Goal: Communication & Community: Answer question/provide support

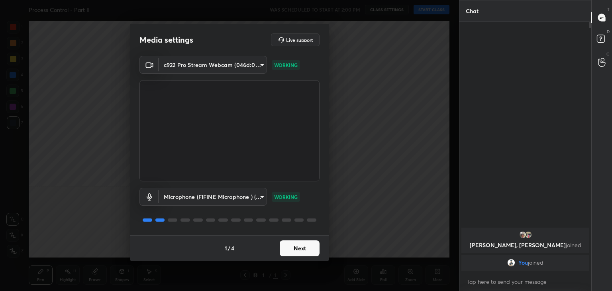
click at [300, 251] on button "Next" at bounding box center [300, 248] width 40 height 16
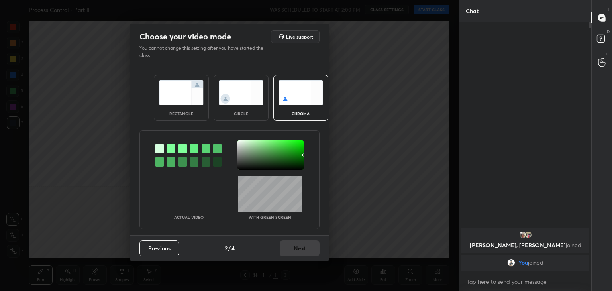
click at [180, 94] on img at bounding box center [181, 92] width 45 height 25
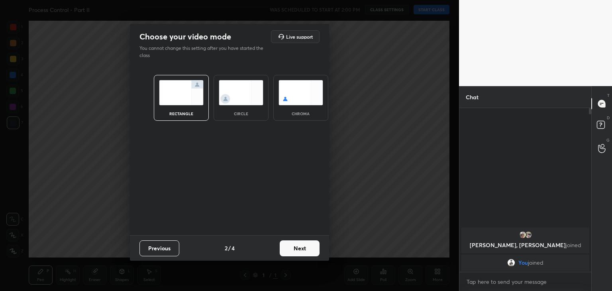
click at [298, 245] on button "Next" at bounding box center [300, 248] width 40 height 16
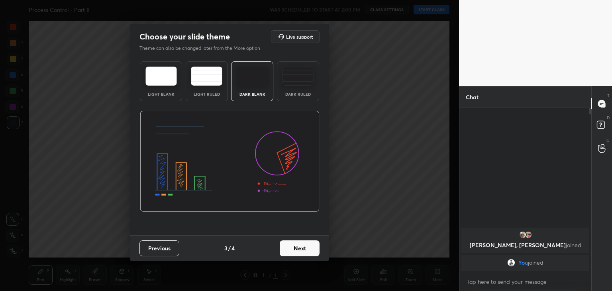
click at [296, 249] on button "Next" at bounding box center [300, 248] width 40 height 16
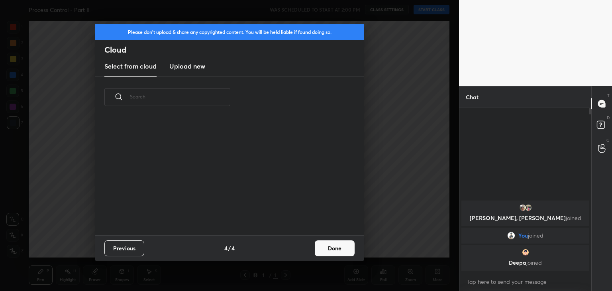
scroll to position [118, 256]
click at [326, 245] on button "Done" at bounding box center [335, 248] width 40 height 16
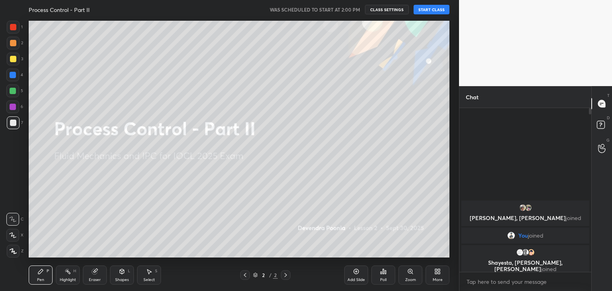
click at [431, 11] on button "START CLASS" at bounding box center [432, 10] width 36 height 10
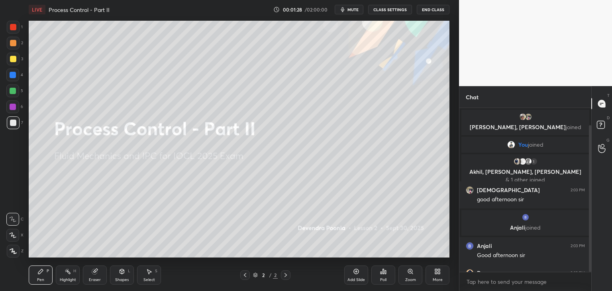
scroll to position [19, 0]
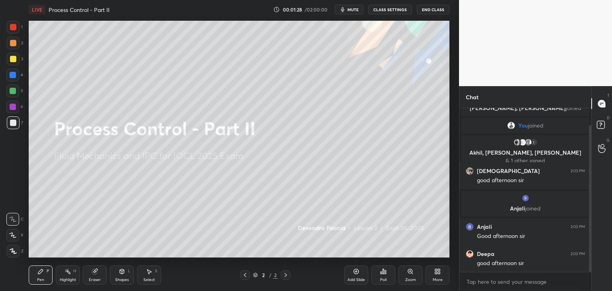
drag, startPoint x: 590, startPoint y: 202, endPoint x: 588, endPoint y: 212, distance: 10.9
click at [590, 212] on div at bounding box center [590, 198] width 2 height 147
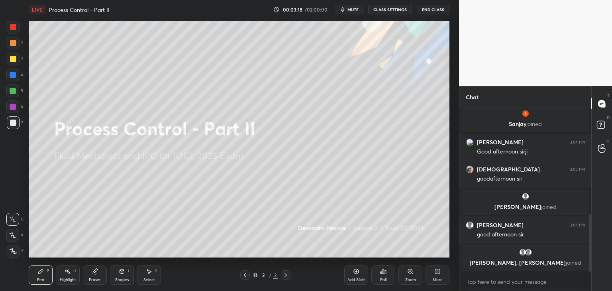
scroll to position [303, 0]
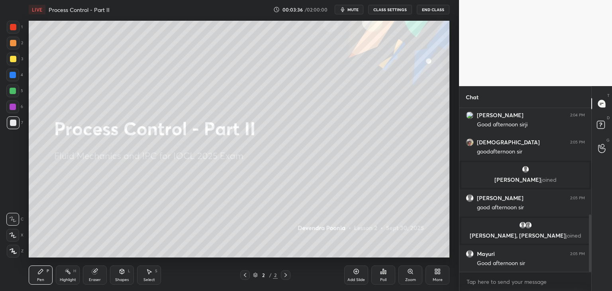
click at [435, 278] on div "More" at bounding box center [438, 280] width 10 height 4
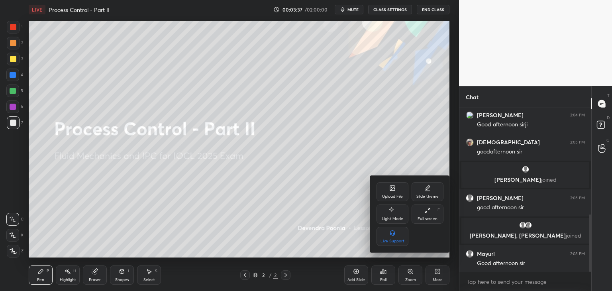
click at [391, 196] on div "Upload File" at bounding box center [392, 196] width 21 height 4
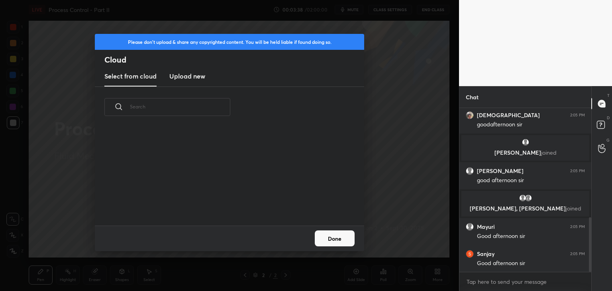
scroll to position [98, 256]
click at [194, 81] on new "Upload new" at bounding box center [187, 77] width 36 height 20
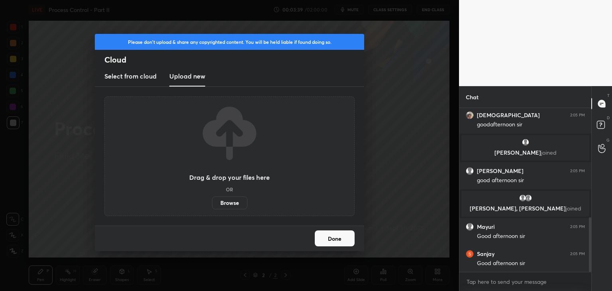
click at [225, 203] on label "Browse" at bounding box center [229, 202] width 35 height 13
click at [212, 203] on input "Browse" at bounding box center [212, 202] width 0 height 13
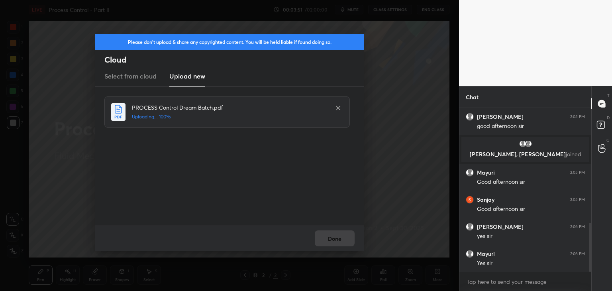
scroll to position [438, 0]
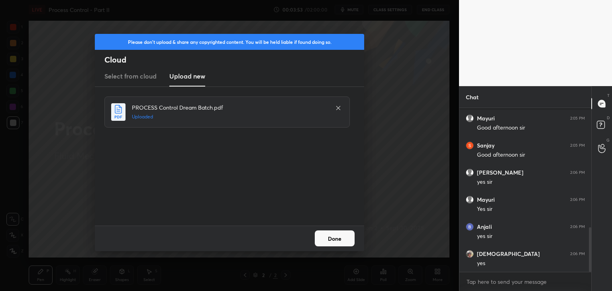
click at [328, 236] on button "Done" at bounding box center [335, 238] width 40 height 16
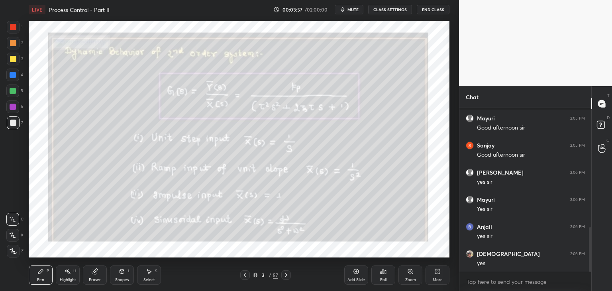
click at [255, 274] on icon at bounding box center [255, 275] width 5 height 5
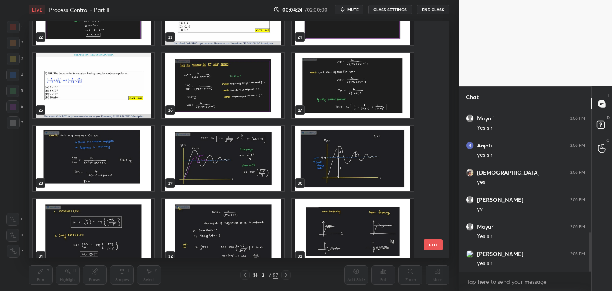
scroll to position [551, 0]
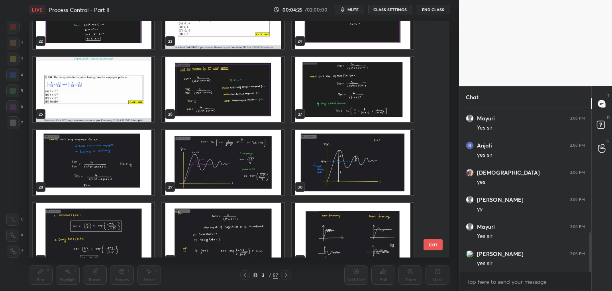
click at [116, 83] on img "grid" at bounding box center [94, 89] width 122 height 65
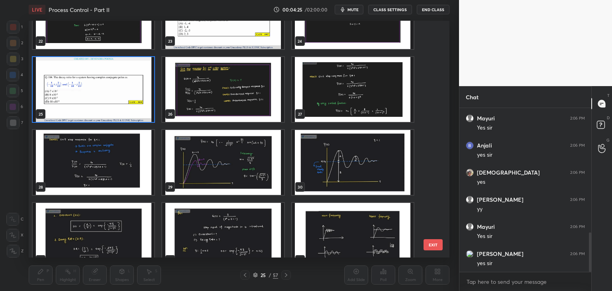
click at [118, 85] on img "grid" at bounding box center [94, 89] width 122 height 65
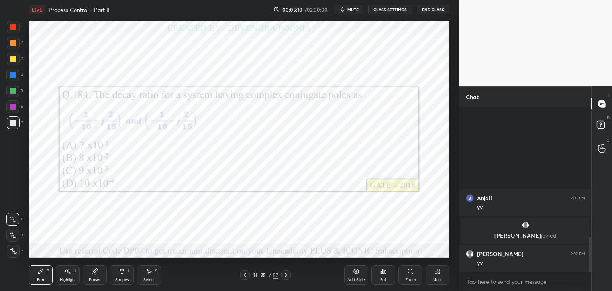
scroll to position [556, 0]
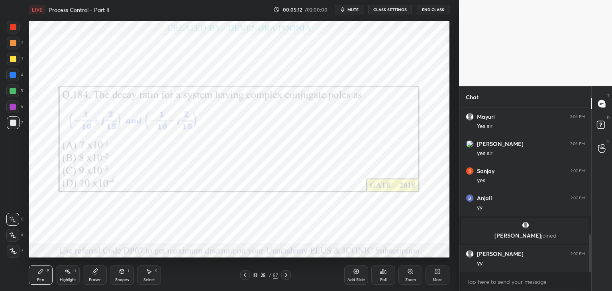
click at [10, 107] on div at bounding box center [13, 107] width 6 height 6
drag, startPoint x: 10, startPoint y: 249, endPoint x: 21, endPoint y: 245, distance: 11.1
click at [11, 249] on icon at bounding box center [13, 251] width 6 height 5
click at [11, 90] on div at bounding box center [13, 91] width 6 height 6
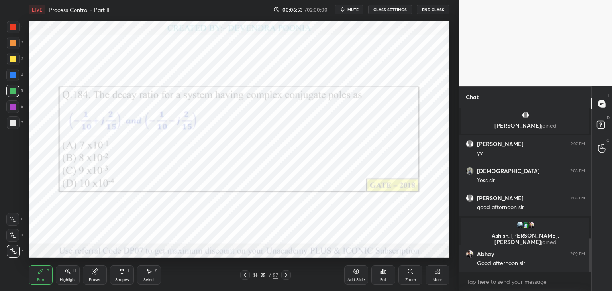
scroll to position [634, 0]
drag, startPoint x: 425, startPoint y: 253, endPoint x: 433, endPoint y: 252, distance: 7.7
click at [433, 253] on div "Add Slide Poll Zoom More" at bounding box center [396, 275] width 105 height 45
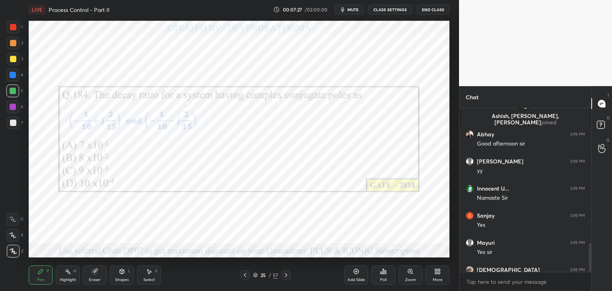
scroll to position [770, 0]
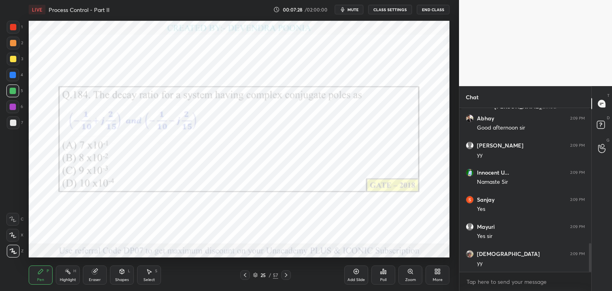
drag, startPoint x: 591, startPoint y: 252, endPoint x: 590, endPoint y: 261, distance: 9.6
click at [590, 261] on div at bounding box center [590, 257] width 2 height 29
click at [12, 27] on div at bounding box center [13, 27] width 6 height 6
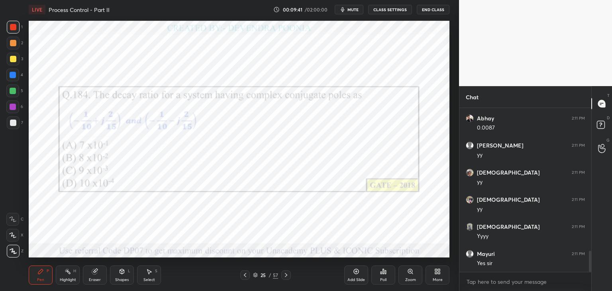
scroll to position [1103, 0]
click at [256, 274] on icon at bounding box center [255, 274] width 4 height 2
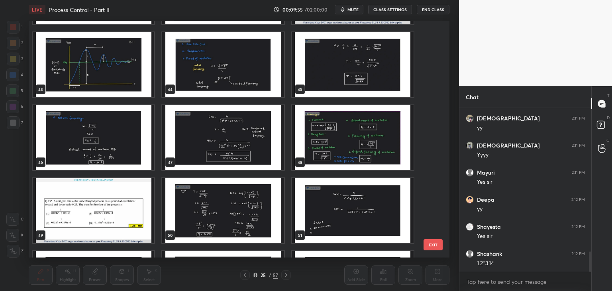
scroll to position [1005, 0]
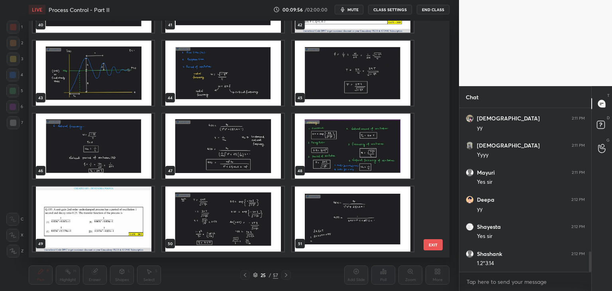
click at [225, 80] on img "grid" at bounding box center [223, 73] width 122 height 65
click at [226, 81] on img "grid" at bounding box center [223, 73] width 122 height 65
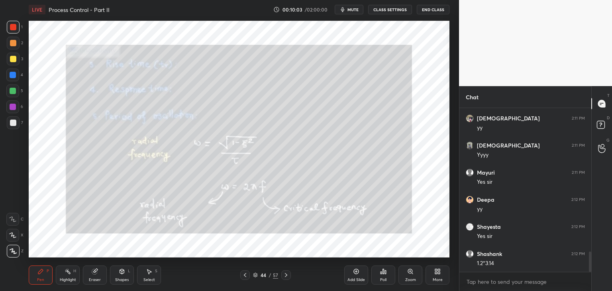
click at [245, 273] on icon at bounding box center [245, 275] width 6 height 6
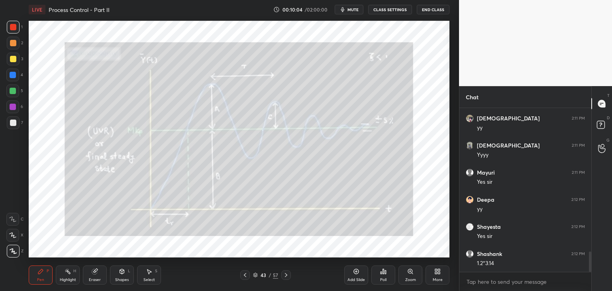
click at [246, 275] on icon at bounding box center [245, 275] width 6 height 6
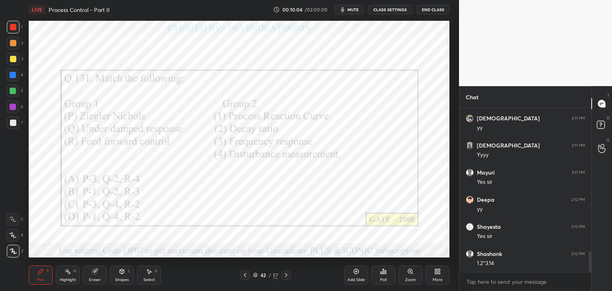
click at [246, 275] on icon at bounding box center [245, 275] width 6 height 6
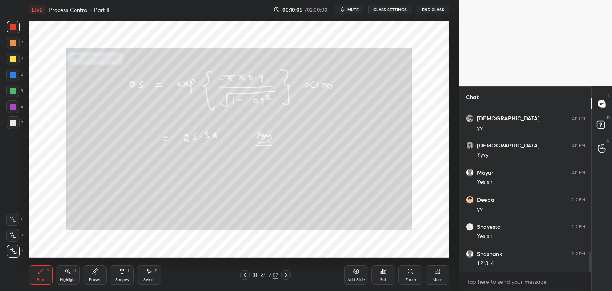
click at [247, 274] on icon at bounding box center [245, 275] width 6 height 6
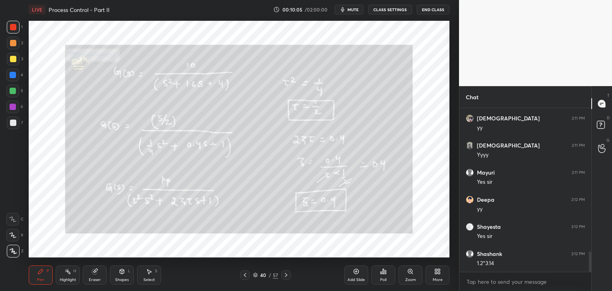
click at [247, 274] on icon at bounding box center [245, 275] width 6 height 6
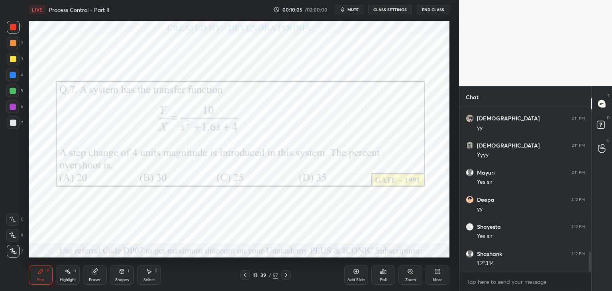
click at [247, 274] on icon at bounding box center [245, 275] width 6 height 6
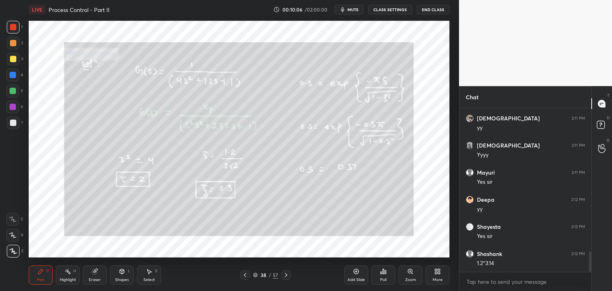
click at [247, 274] on icon at bounding box center [245, 275] width 6 height 6
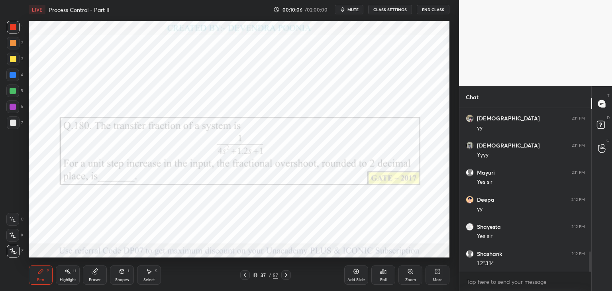
click at [247, 274] on icon at bounding box center [245, 275] width 6 height 6
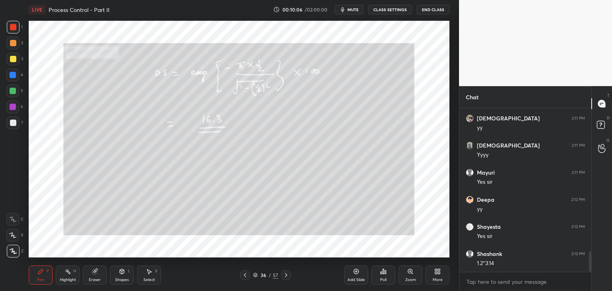
click at [247, 274] on icon at bounding box center [245, 275] width 6 height 6
click at [248, 274] on div at bounding box center [245, 275] width 10 height 10
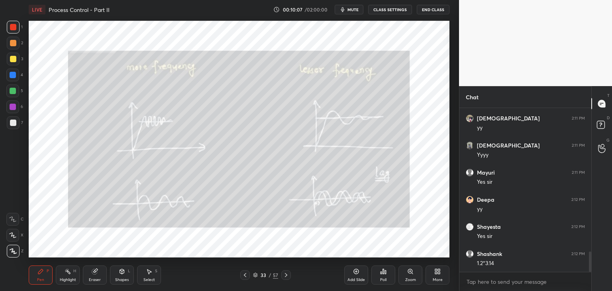
click at [248, 274] on div at bounding box center [245, 275] width 10 height 10
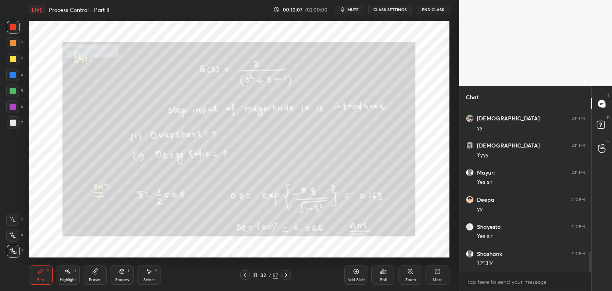
click at [248, 274] on div at bounding box center [245, 275] width 10 height 10
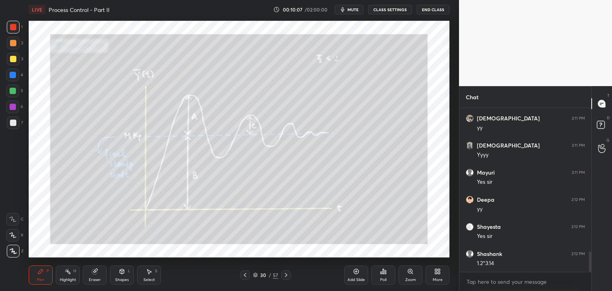
click at [248, 274] on div at bounding box center [245, 275] width 10 height 10
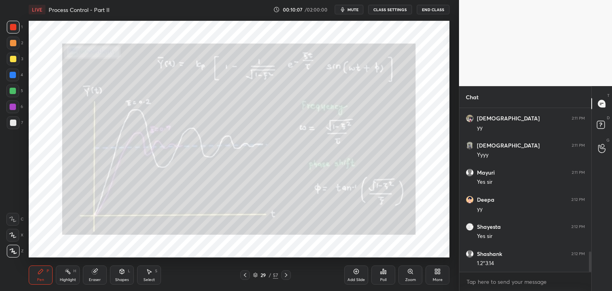
click at [248, 274] on div at bounding box center [245, 275] width 10 height 10
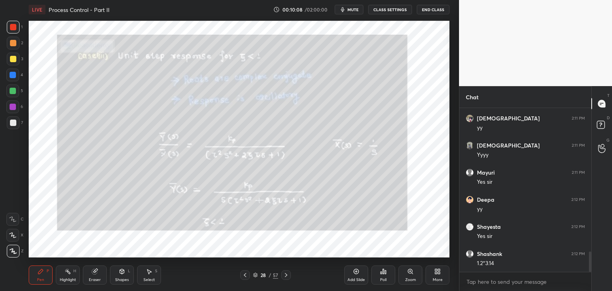
click at [248, 274] on div at bounding box center [245, 275] width 10 height 10
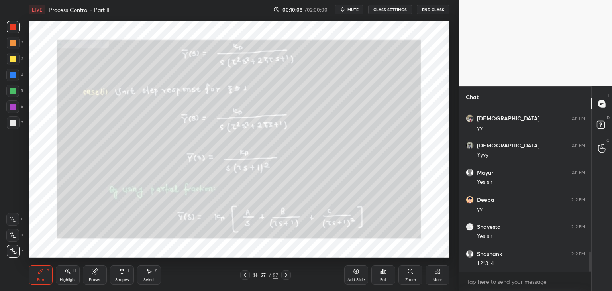
click at [248, 273] on div at bounding box center [245, 275] width 10 height 10
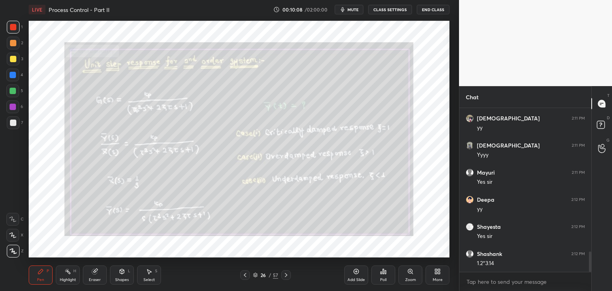
click at [249, 273] on div at bounding box center [245, 275] width 10 height 10
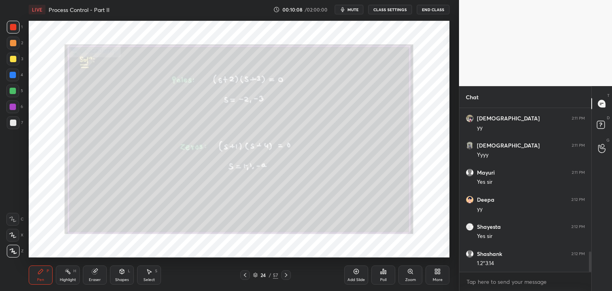
click at [249, 273] on div at bounding box center [245, 275] width 10 height 10
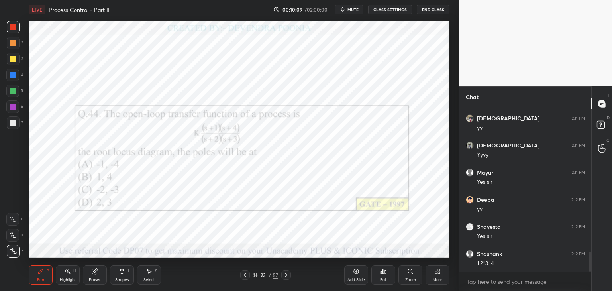
click at [288, 276] on icon at bounding box center [286, 275] width 6 height 6
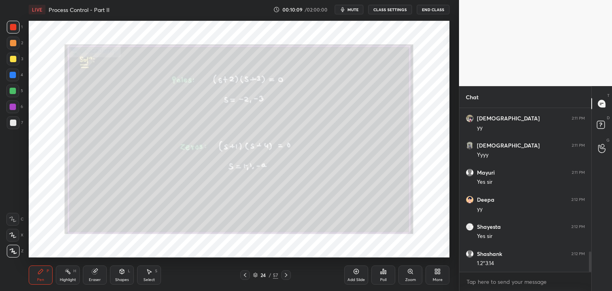
click at [288, 276] on icon at bounding box center [286, 275] width 6 height 6
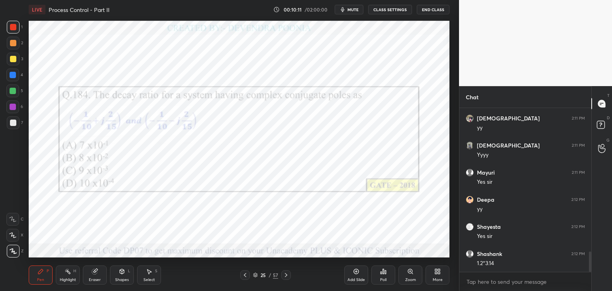
click at [90, 275] on div "Eraser" at bounding box center [95, 274] width 24 height 19
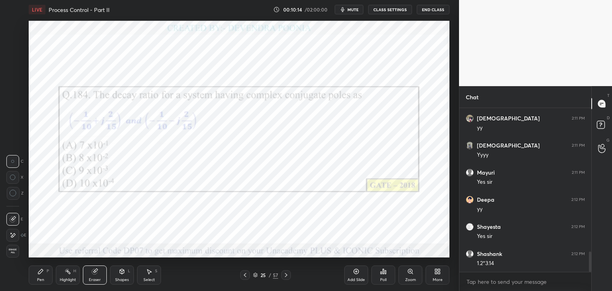
click at [41, 278] on div "Pen" at bounding box center [40, 280] width 7 height 4
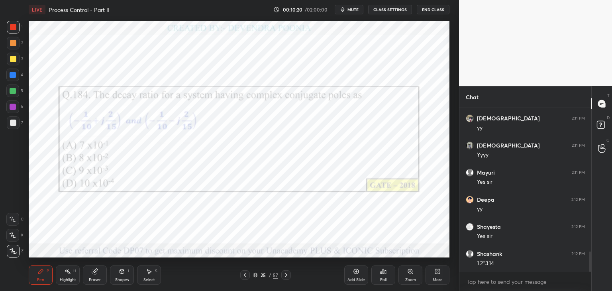
click at [255, 276] on icon at bounding box center [255, 275] width 5 height 5
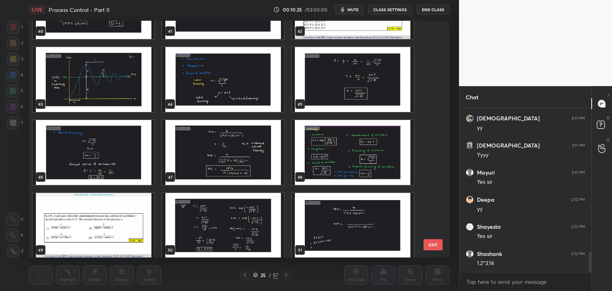
scroll to position [975, 0]
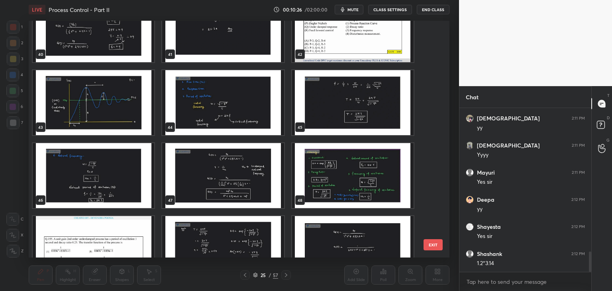
click at [82, 100] on img "grid" at bounding box center [94, 102] width 122 height 65
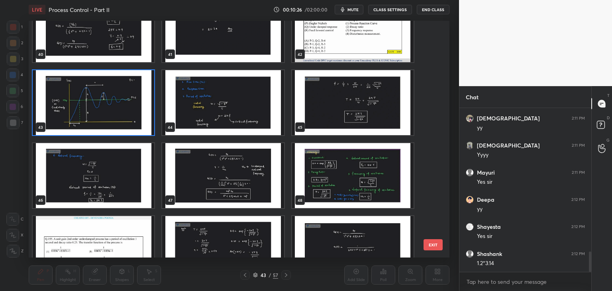
click at [83, 102] on img "grid" at bounding box center [94, 102] width 122 height 65
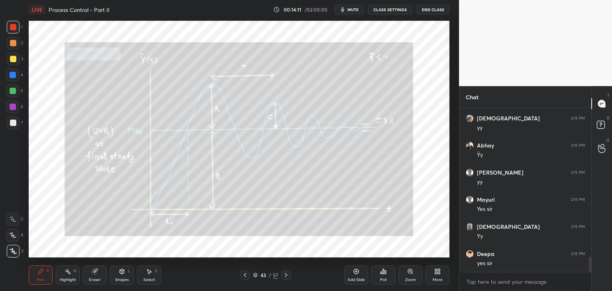
scroll to position [1645, 0]
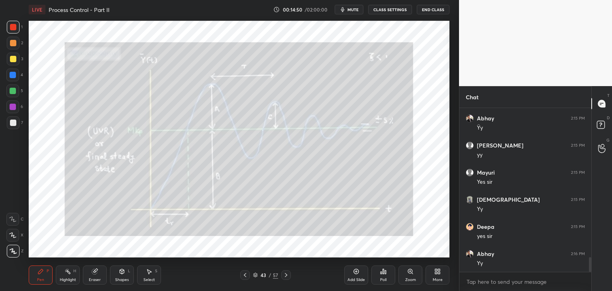
click at [287, 270] on div at bounding box center [286, 275] width 10 height 10
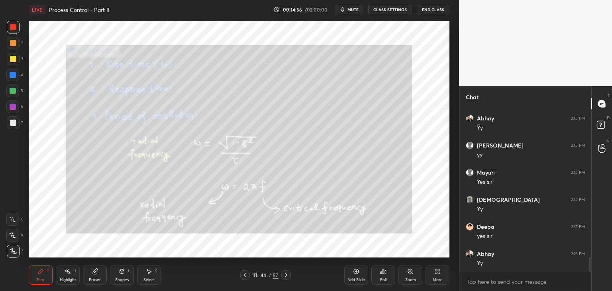
click at [246, 273] on icon at bounding box center [245, 275] width 6 height 6
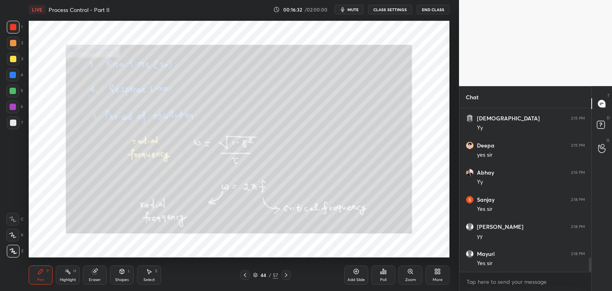
click at [255, 276] on icon at bounding box center [255, 275] width 5 height 5
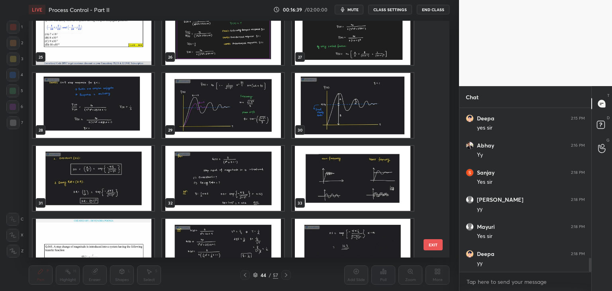
scroll to position [612, 0]
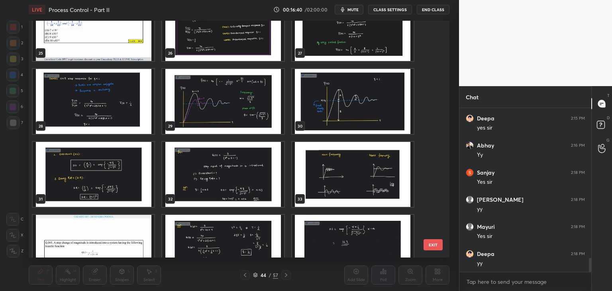
click at [384, 174] on img "grid" at bounding box center [353, 174] width 122 height 65
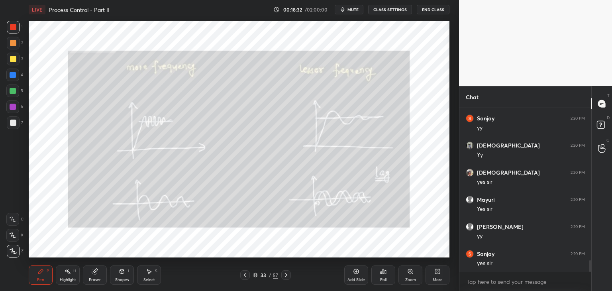
scroll to position [2159, 0]
click at [256, 272] on div "33 / 57" at bounding box center [265, 274] width 25 height 7
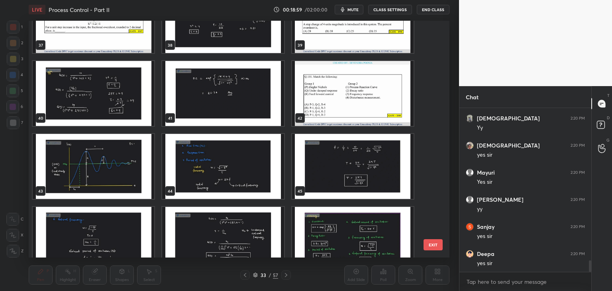
scroll to position [952, 0]
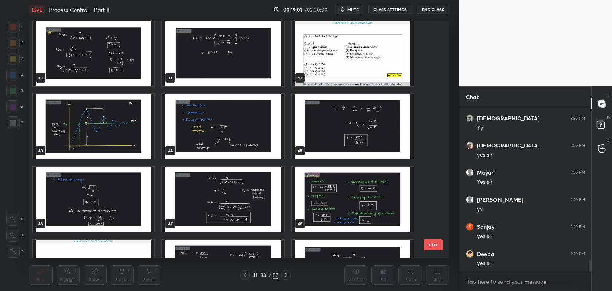
click at [249, 151] on img "grid" at bounding box center [223, 126] width 122 height 65
click at [252, 150] on img "grid" at bounding box center [223, 126] width 122 height 65
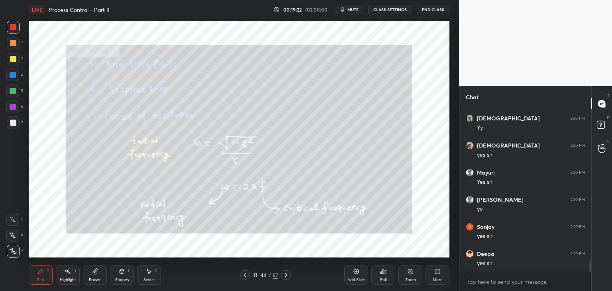
click at [287, 275] on icon at bounding box center [286, 275] width 6 height 6
click at [247, 277] on icon at bounding box center [245, 275] width 6 height 6
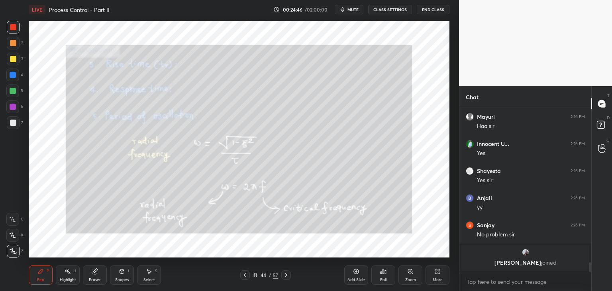
click at [255, 274] on icon at bounding box center [255, 275] width 5 height 5
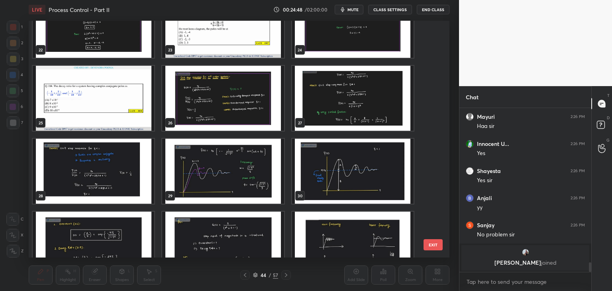
scroll to position [496, 0]
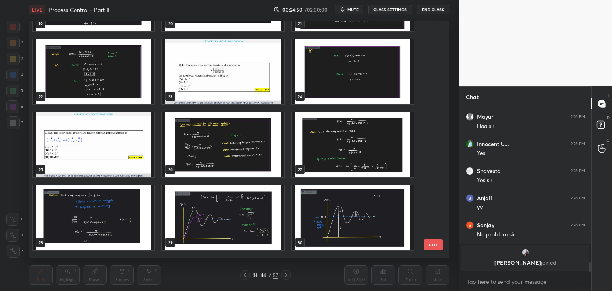
click at [251, 218] on img "grid" at bounding box center [223, 217] width 122 height 65
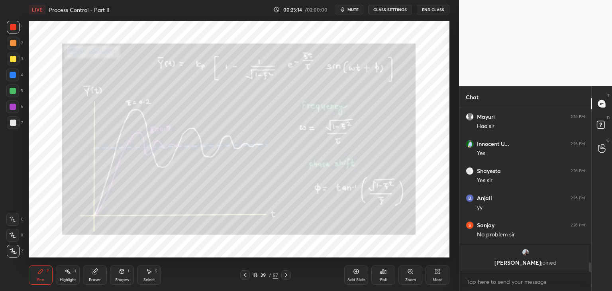
click at [255, 274] on icon at bounding box center [255, 275] width 5 height 5
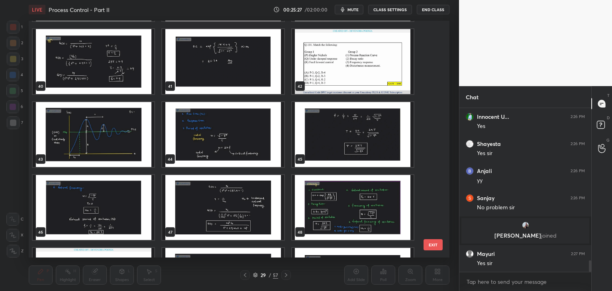
scroll to position [2172, 0]
click at [243, 143] on img "grid" at bounding box center [223, 134] width 122 height 65
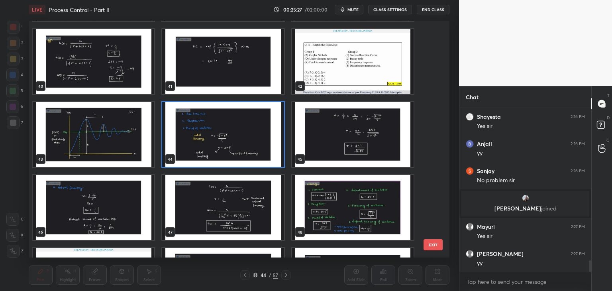
click at [243, 143] on img "grid" at bounding box center [223, 134] width 122 height 65
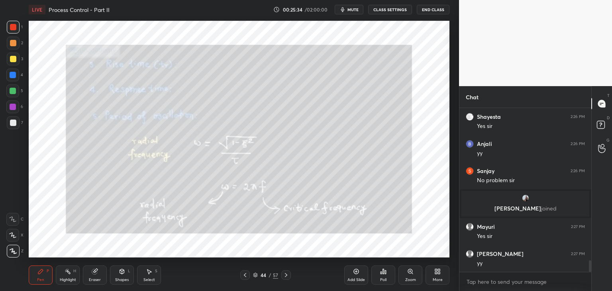
click at [286, 274] on icon at bounding box center [286, 275] width 6 height 6
click at [243, 277] on icon at bounding box center [245, 275] width 6 height 6
click at [284, 274] on icon at bounding box center [286, 275] width 6 height 6
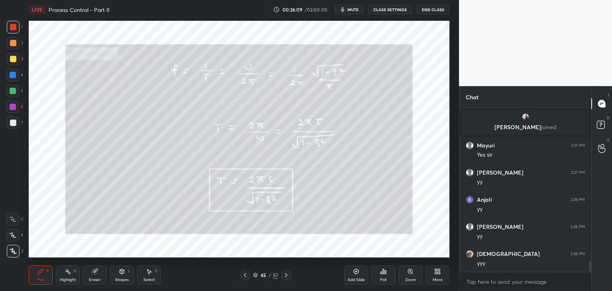
scroll to position [2280, 0]
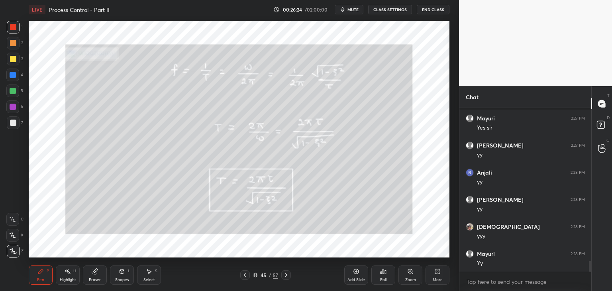
click at [245, 273] on icon at bounding box center [245, 275] width 2 height 4
click at [285, 274] on icon at bounding box center [286, 275] width 6 height 6
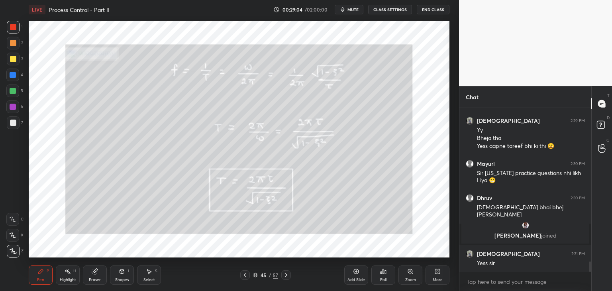
scroll to position [2421, 0]
click at [287, 278] on icon at bounding box center [286, 275] width 6 height 6
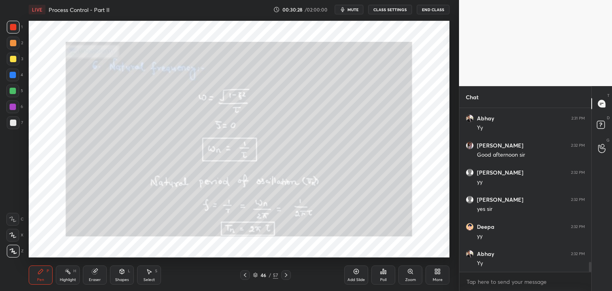
scroll to position [2611, 0]
click at [245, 276] on icon at bounding box center [245, 275] width 2 height 4
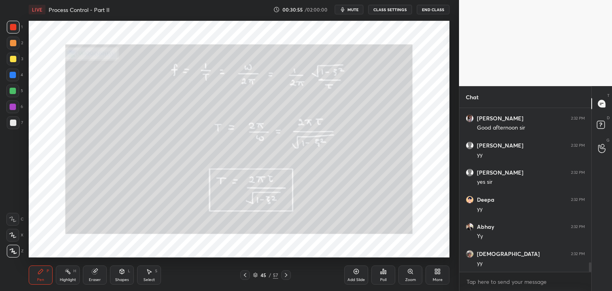
click at [286, 273] on icon at bounding box center [286, 275] width 6 height 6
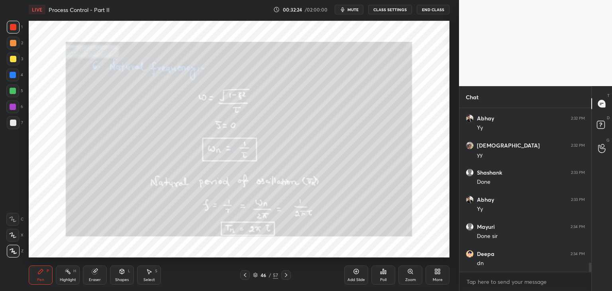
scroll to position [2747, 0]
click at [255, 275] on icon at bounding box center [255, 275] width 5 height 5
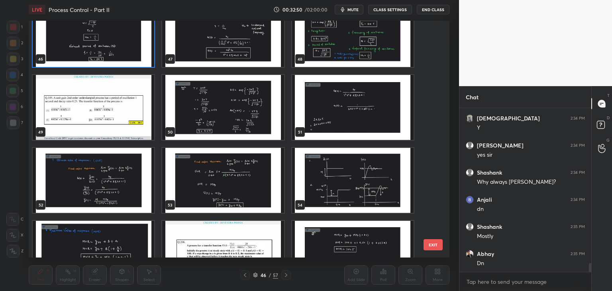
scroll to position [1117, 0]
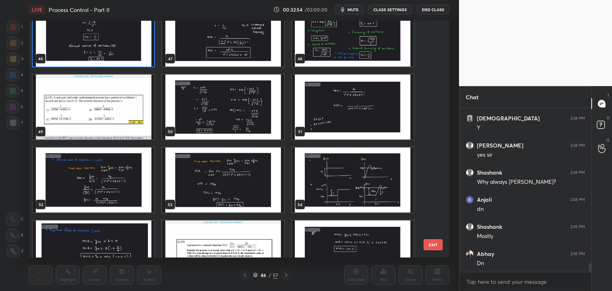
click at [128, 197] on img "grid" at bounding box center [94, 179] width 122 height 65
click at [129, 196] on img "grid" at bounding box center [94, 179] width 122 height 65
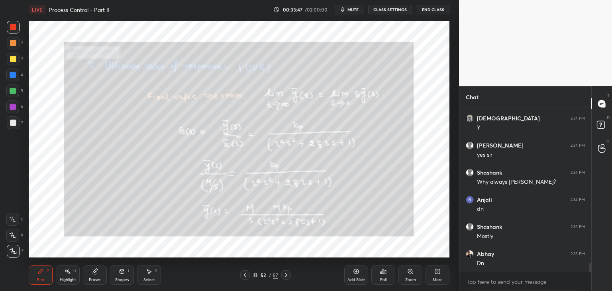
click at [285, 277] on icon at bounding box center [286, 275] width 6 height 6
click at [244, 275] on icon at bounding box center [245, 275] width 6 height 6
click at [285, 274] on icon at bounding box center [286, 275] width 6 height 6
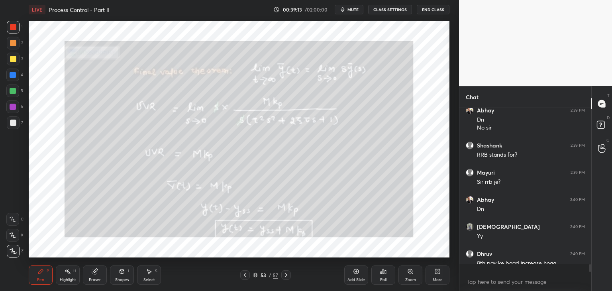
scroll to position [3298, 0]
click at [286, 276] on icon at bounding box center [286, 275] width 2 height 4
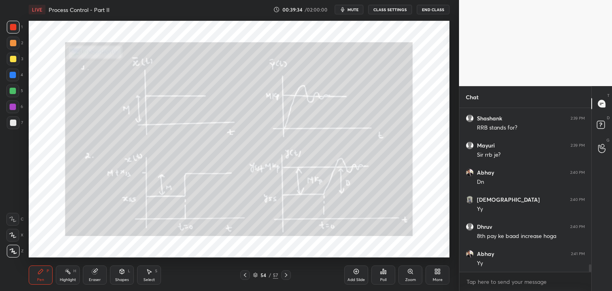
scroll to position [3352, 0]
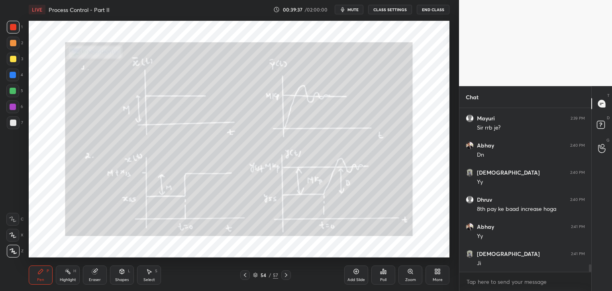
click at [255, 276] on icon at bounding box center [255, 276] width 4 height 1
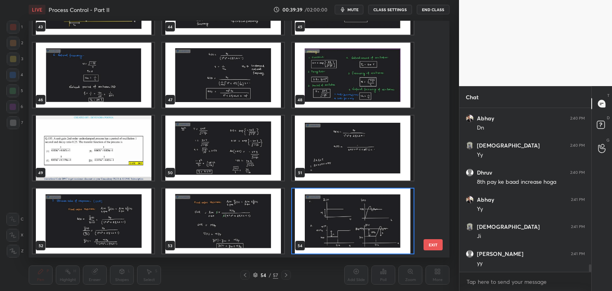
scroll to position [1148, 0]
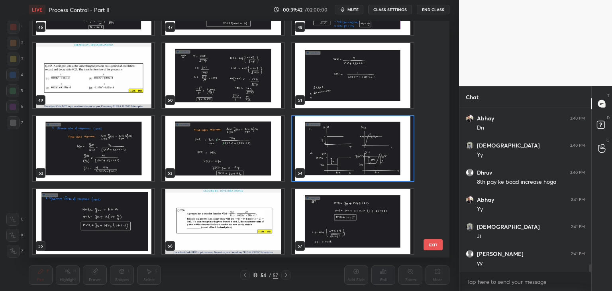
click at [98, 228] on img "grid" at bounding box center [94, 221] width 122 height 65
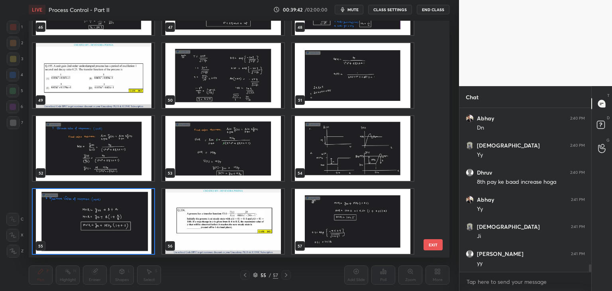
click at [100, 228] on img "grid" at bounding box center [94, 221] width 122 height 65
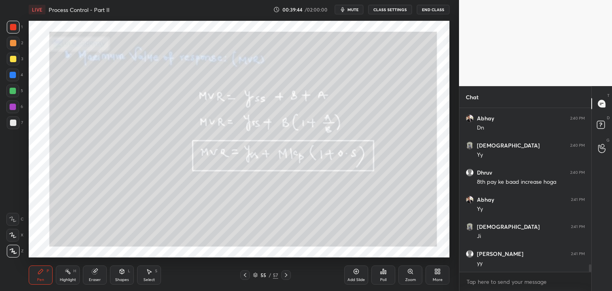
drag, startPoint x: 239, startPoint y: 277, endPoint x: 245, endPoint y: 277, distance: 5.2
click at [240, 277] on div "55 / 57" at bounding box center [265, 275] width 158 height 10
click at [245, 277] on icon at bounding box center [245, 275] width 6 height 6
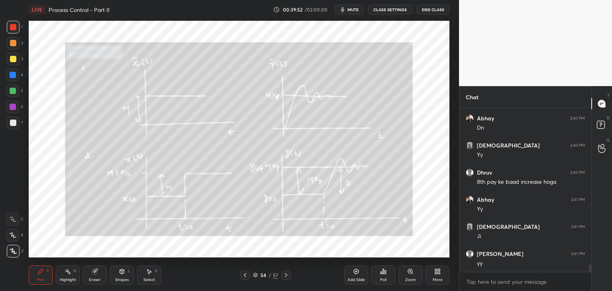
click at [255, 274] on icon at bounding box center [255, 275] width 5 height 5
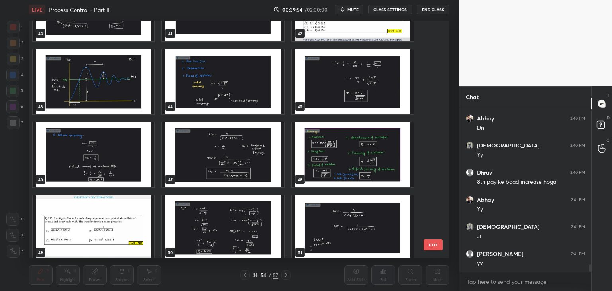
scroll to position [986, 0]
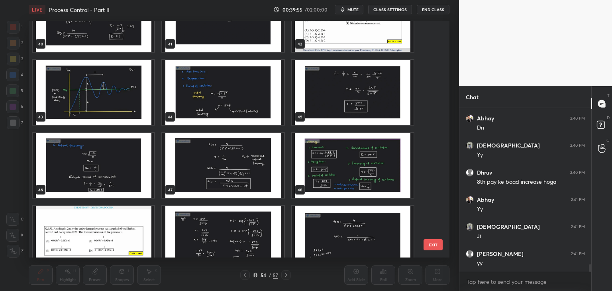
click at [110, 112] on img "grid" at bounding box center [94, 92] width 122 height 65
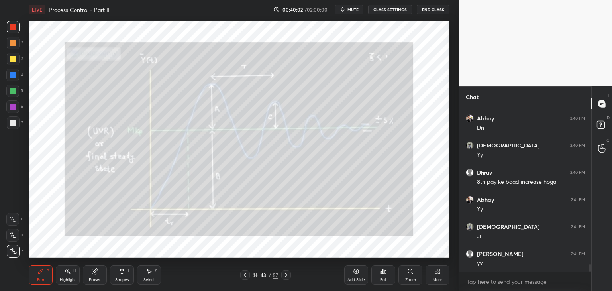
scroll to position [3406, 0]
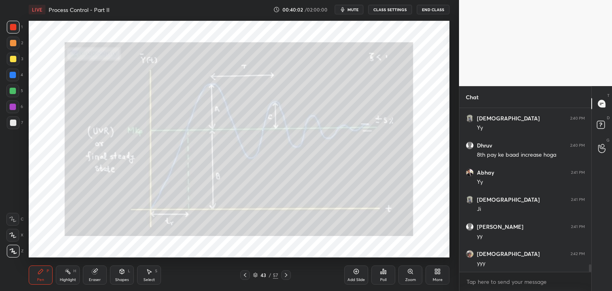
click at [263, 275] on div "43" at bounding box center [263, 275] width 8 height 5
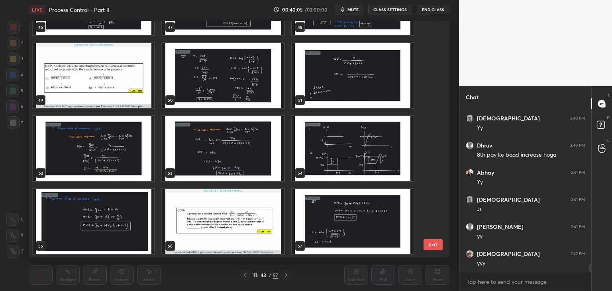
scroll to position [3433, 0]
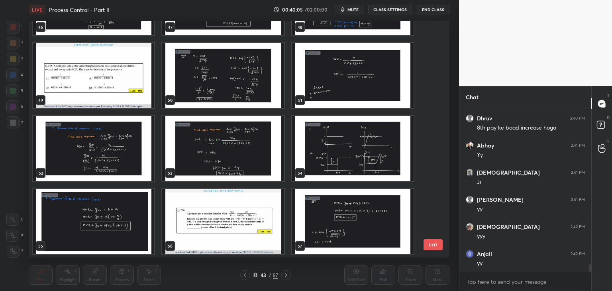
click at [375, 161] on img "grid" at bounding box center [353, 148] width 122 height 65
click at [375, 162] on img "grid" at bounding box center [353, 148] width 122 height 65
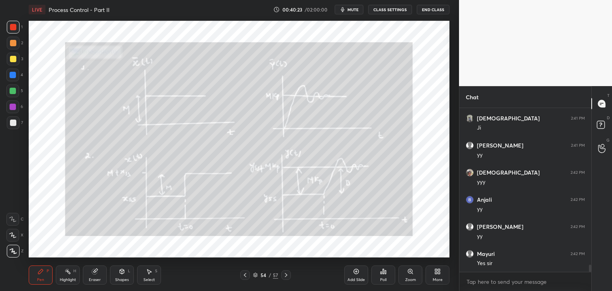
scroll to position [3515, 0]
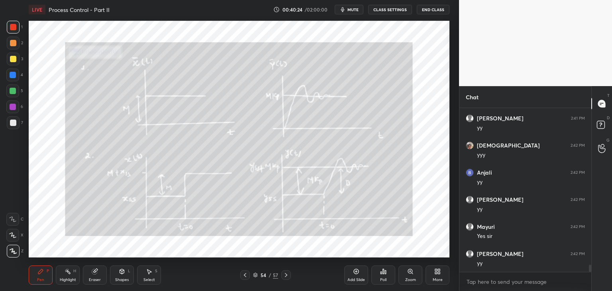
click at [288, 275] on icon at bounding box center [286, 275] width 6 height 6
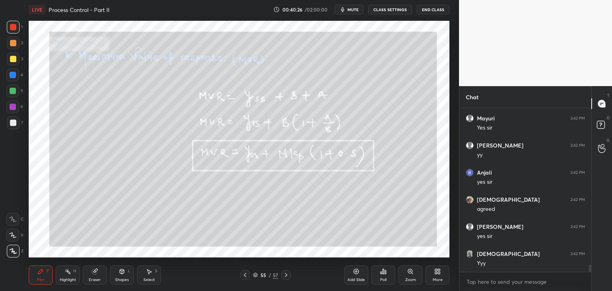
scroll to position [3650, 0]
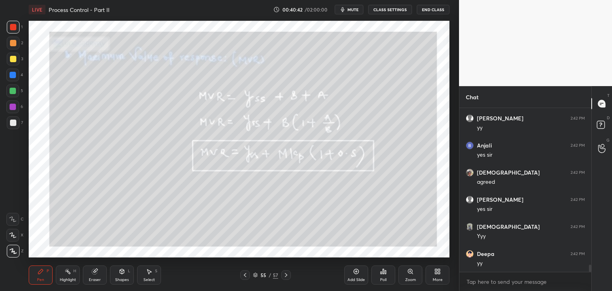
click at [253, 276] on icon at bounding box center [255, 275] width 5 height 5
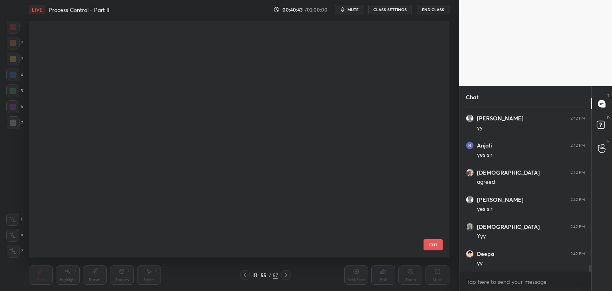
scroll to position [234, 417]
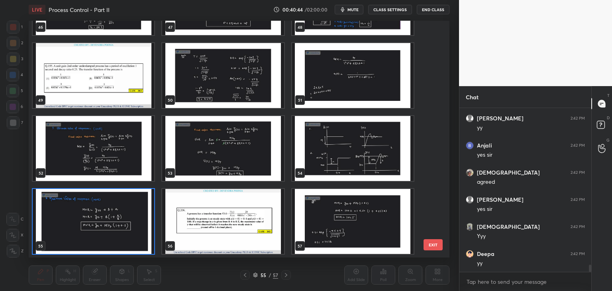
click at [349, 168] on img "grid" at bounding box center [353, 148] width 122 height 65
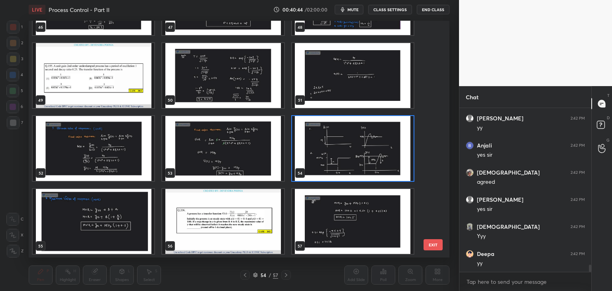
click at [349, 168] on img "grid" at bounding box center [353, 148] width 122 height 65
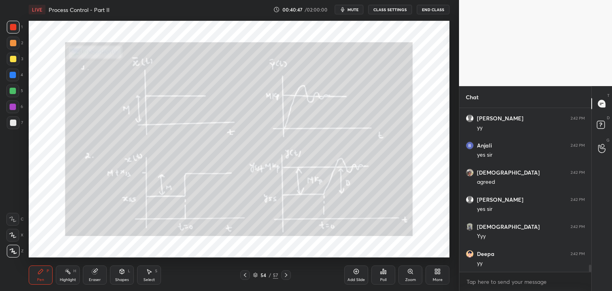
click at [286, 274] on icon at bounding box center [286, 275] width 2 height 4
click at [286, 274] on icon at bounding box center [286, 275] width 6 height 6
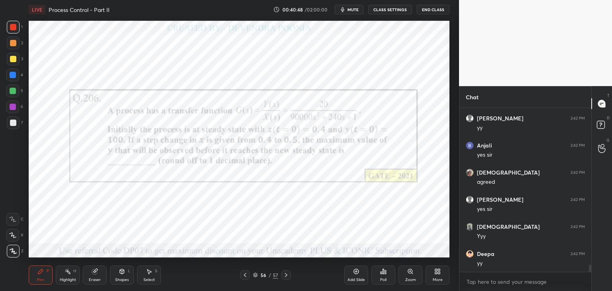
click at [244, 274] on icon at bounding box center [245, 275] width 6 height 6
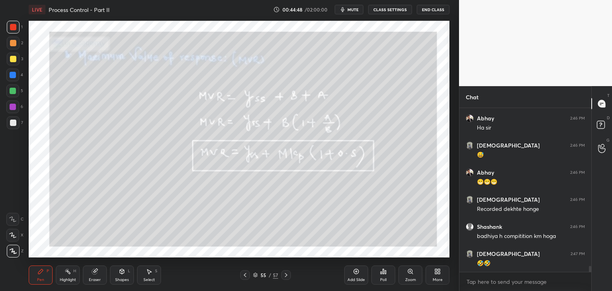
scroll to position [4226, 0]
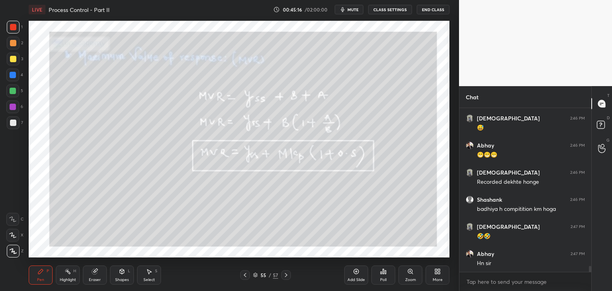
click at [255, 276] on icon at bounding box center [255, 275] width 5 height 5
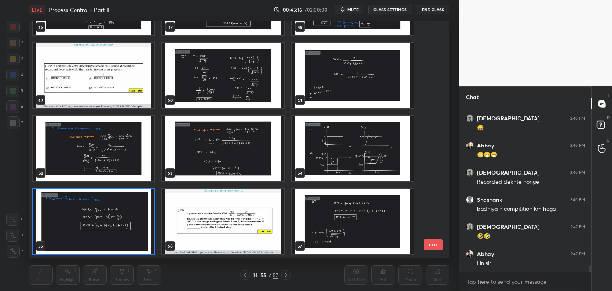
scroll to position [234, 417]
click at [246, 224] on img "grid" at bounding box center [223, 221] width 122 height 65
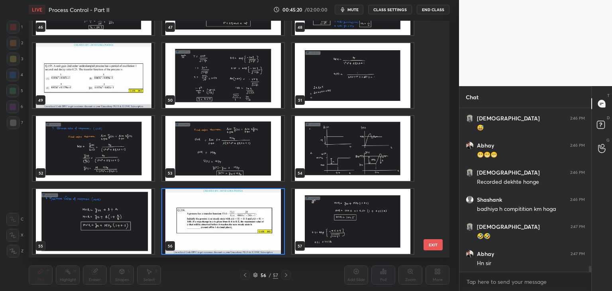
click at [247, 225] on img "grid" at bounding box center [223, 221] width 122 height 65
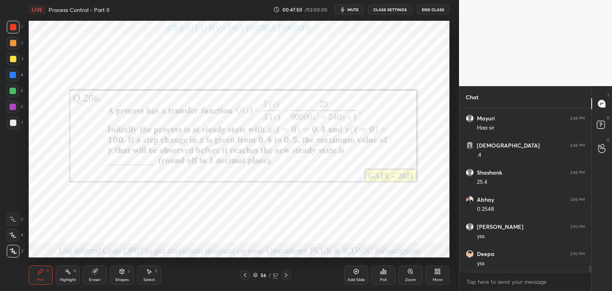
scroll to position [4229, 0]
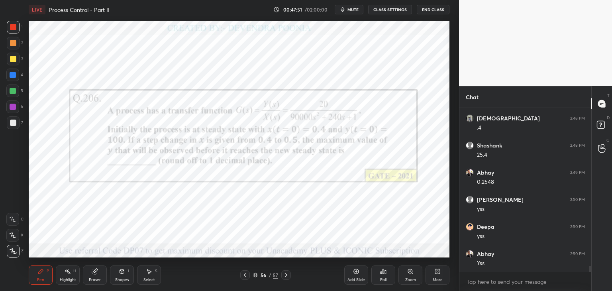
click at [255, 274] on icon at bounding box center [255, 275] width 5 height 5
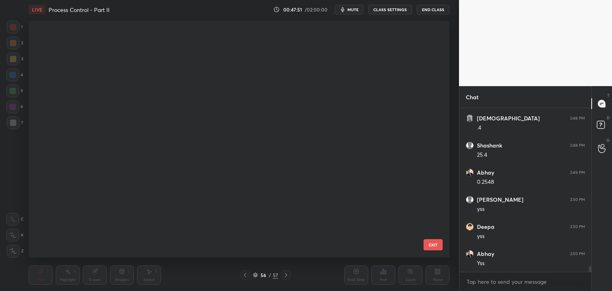
scroll to position [234, 417]
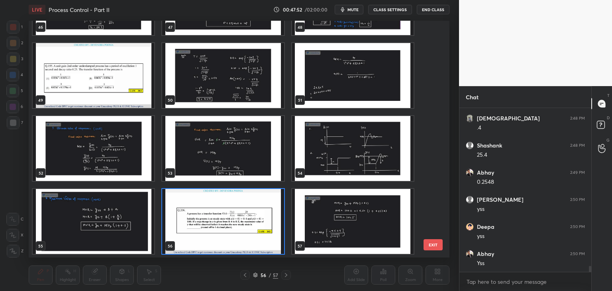
click at [379, 157] on img "grid" at bounding box center [353, 148] width 122 height 65
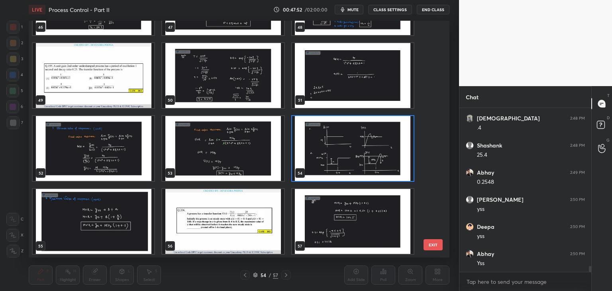
click at [380, 157] on img "grid" at bounding box center [353, 148] width 122 height 65
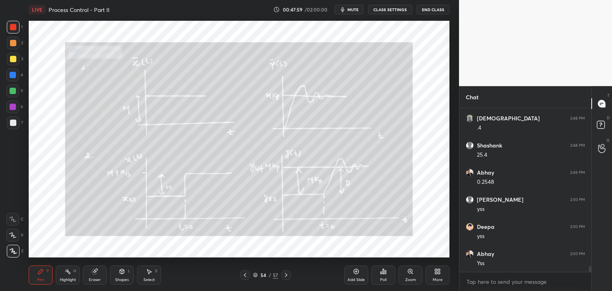
click at [256, 275] on icon at bounding box center [255, 275] width 4 height 1
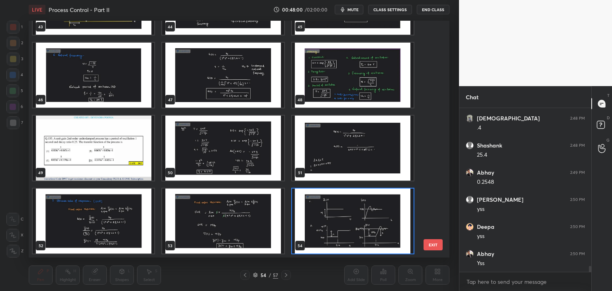
scroll to position [1148, 0]
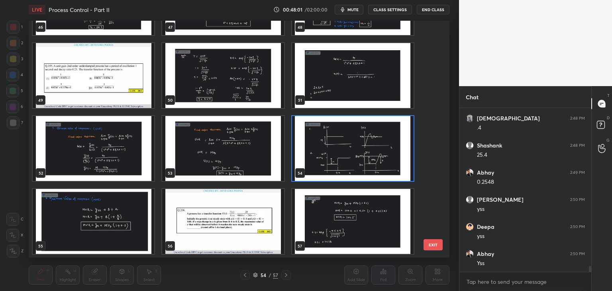
click at [237, 225] on img "grid" at bounding box center [223, 221] width 122 height 65
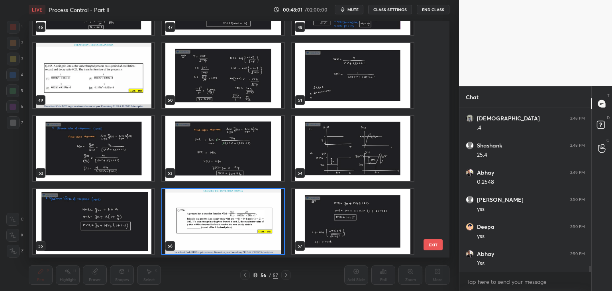
click at [239, 224] on img "grid" at bounding box center [223, 221] width 122 height 65
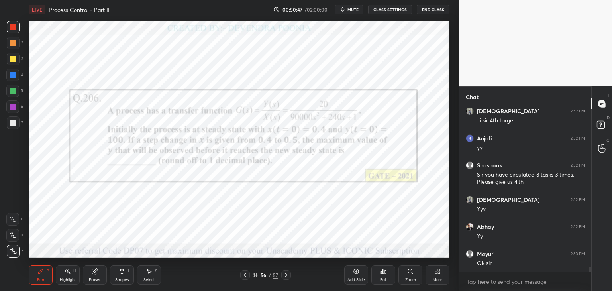
scroll to position [5056, 0]
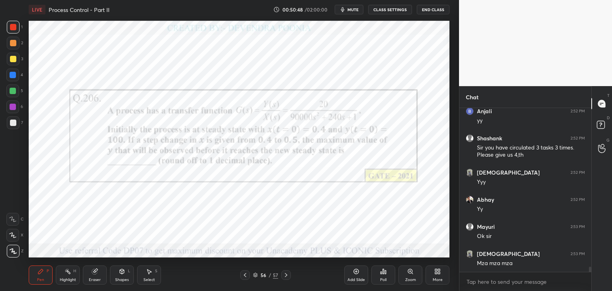
click at [288, 274] on icon at bounding box center [286, 275] width 6 height 6
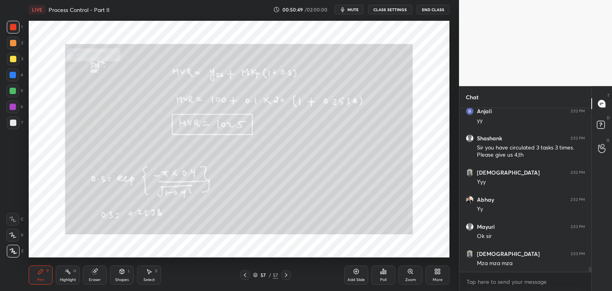
click at [288, 275] on icon at bounding box center [286, 275] width 6 height 6
click at [244, 276] on icon at bounding box center [245, 275] width 2 height 4
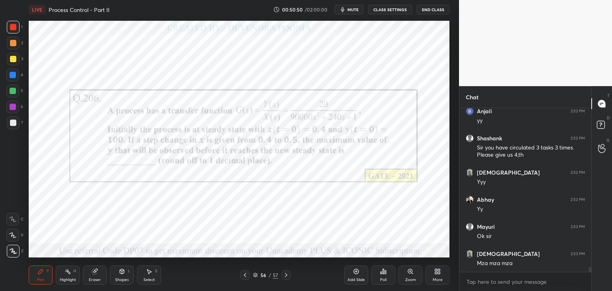
click at [254, 276] on icon at bounding box center [255, 275] width 5 height 5
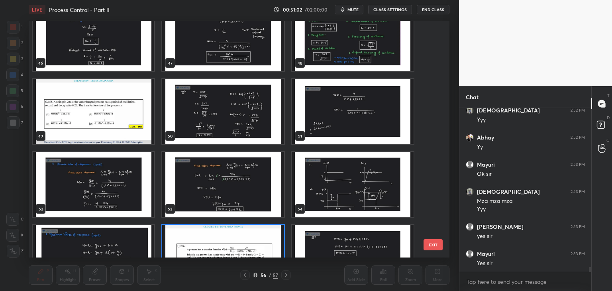
scroll to position [5146, 0]
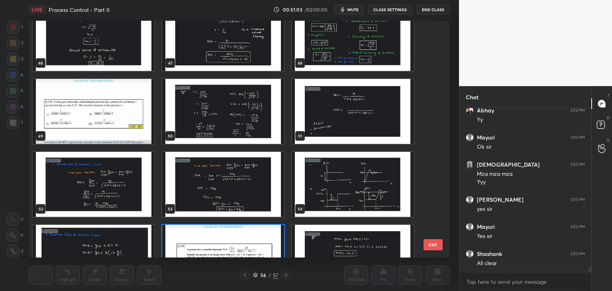
click at [105, 129] on img "grid" at bounding box center [94, 111] width 122 height 65
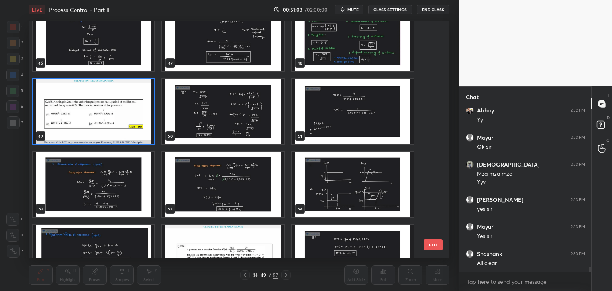
click at [105, 129] on img "grid" at bounding box center [94, 111] width 122 height 65
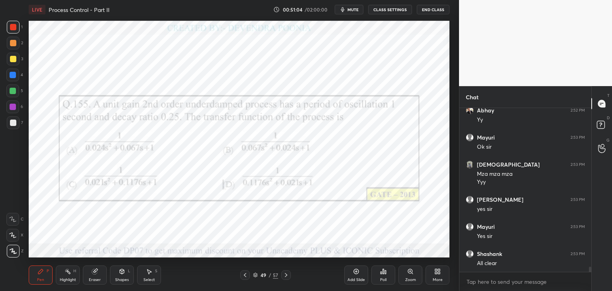
scroll to position [5173, 0]
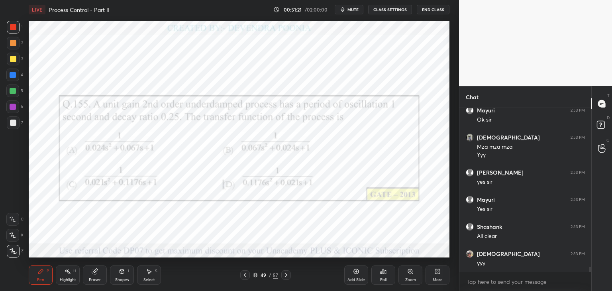
click at [14, 107] on div at bounding box center [13, 107] width 6 height 6
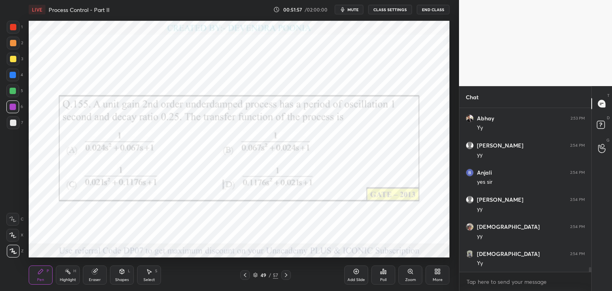
scroll to position [5362, 0]
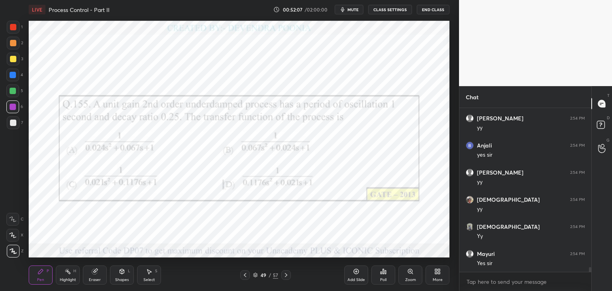
click at [287, 275] on icon at bounding box center [286, 275] width 6 height 6
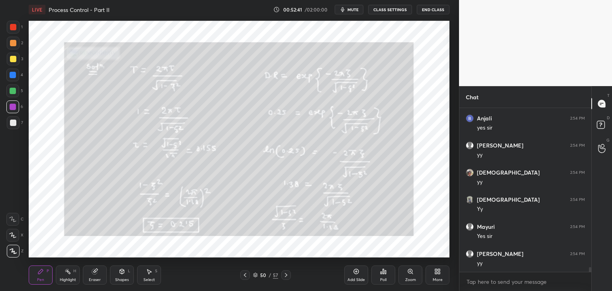
scroll to position [5417, 0]
click at [246, 277] on icon at bounding box center [245, 275] width 6 height 6
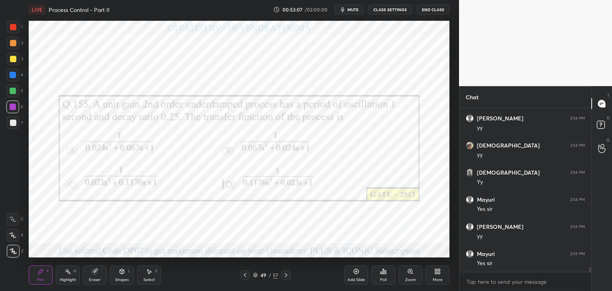
click at [283, 274] on icon at bounding box center [286, 275] width 6 height 6
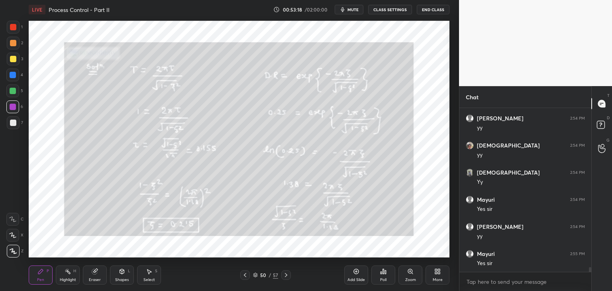
click at [245, 278] on div at bounding box center [245, 275] width 10 height 10
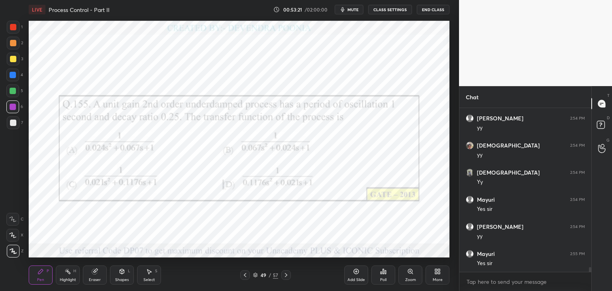
click at [287, 276] on icon at bounding box center [286, 275] width 6 height 6
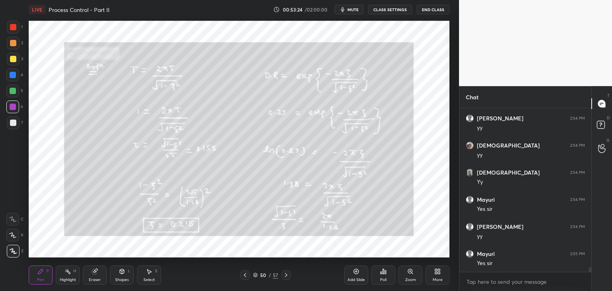
click at [287, 274] on icon at bounding box center [286, 275] width 6 height 6
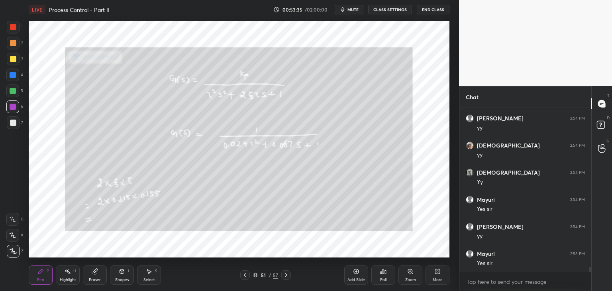
click at [245, 274] on icon at bounding box center [245, 275] width 6 height 6
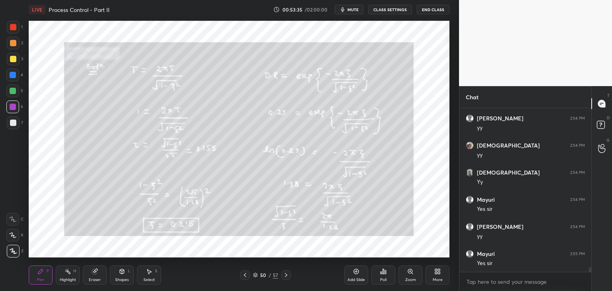
click at [245, 275] on icon at bounding box center [245, 275] width 6 height 6
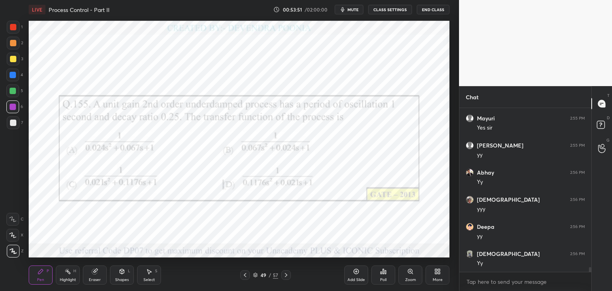
scroll to position [5579, 0]
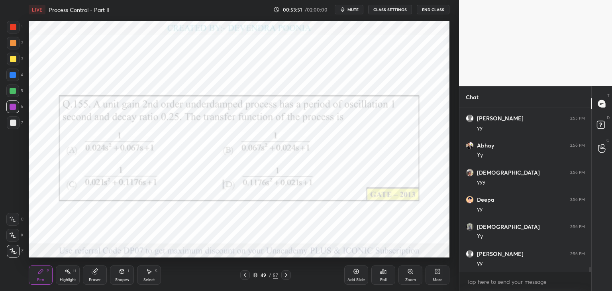
click at [257, 276] on icon at bounding box center [255, 276] width 4 height 1
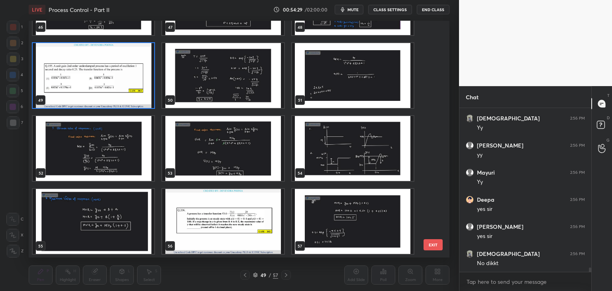
scroll to position [5715, 0]
click at [117, 69] on img "grid" at bounding box center [94, 75] width 122 height 65
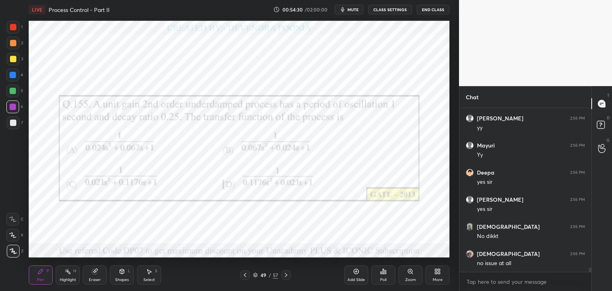
click at [117, 69] on img "grid" at bounding box center [94, 75] width 122 height 65
click at [433, 274] on div "More" at bounding box center [437, 274] width 24 height 19
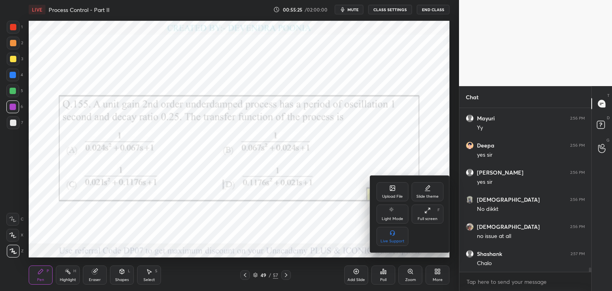
click at [388, 192] on div "Upload File" at bounding box center [392, 191] width 32 height 19
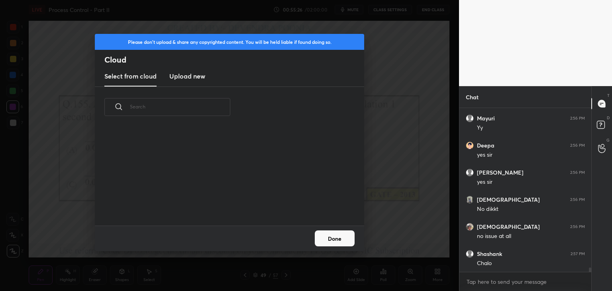
scroll to position [98, 256]
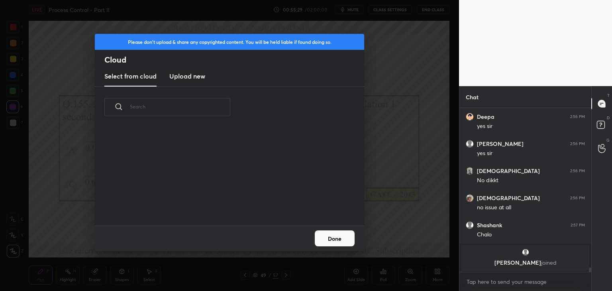
click at [200, 80] on h3 "Upload new" at bounding box center [187, 76] width 36 height 10
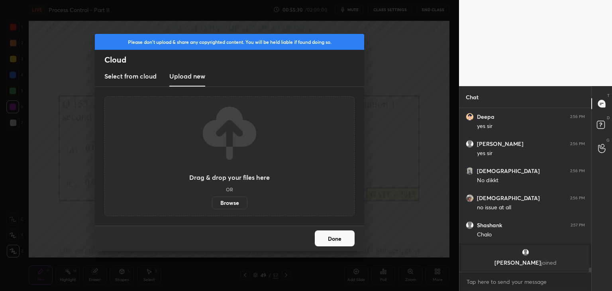
click at [337, 233] on button "Done" at bounding box center [335, 238] width 40 height 16
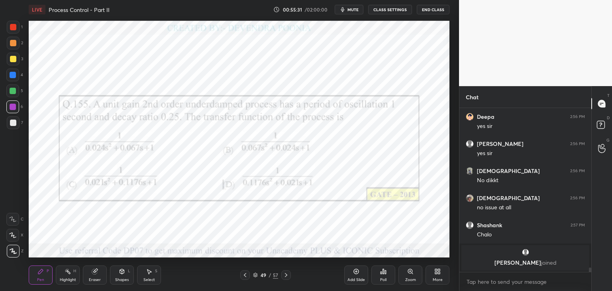
click at [255, 276] on icon at bounding box center [255, 275] width 4 height 1
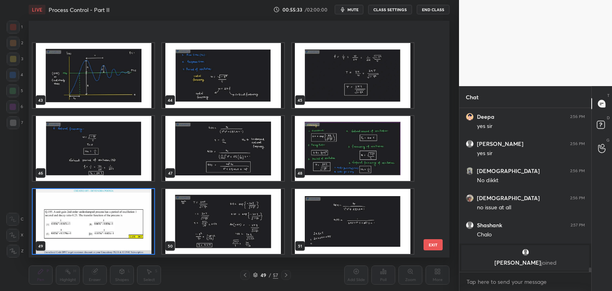
scroll to position [1148, 0]
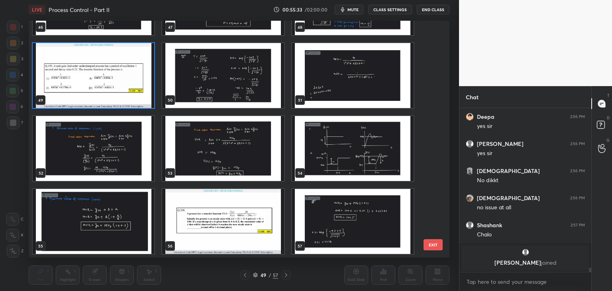
click at [335, 246] on img "grid" at bounding box center [353, 221] width 122 height 65
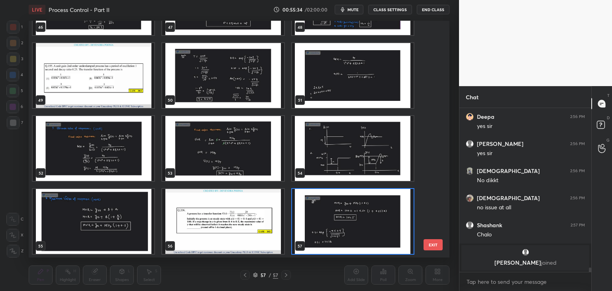
click at [335, 245] on img "grid" at bounding box center [353, 221] width 122 height 65
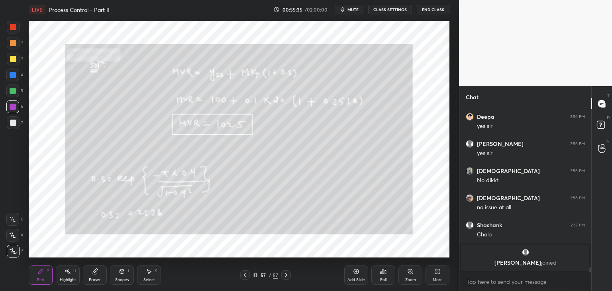
click at [434, 274] on icon at bounding box center [437, 271] width 6 height 6
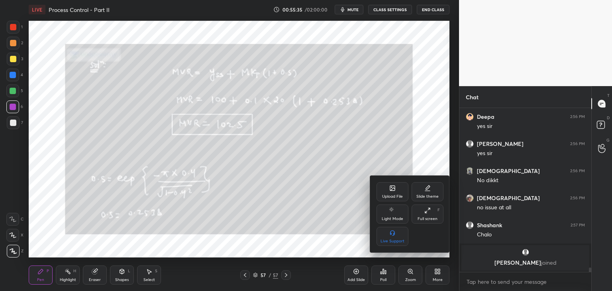
click at [396, 190] on div "Upload File" at bounding box center [392, 191] width 32 height 19
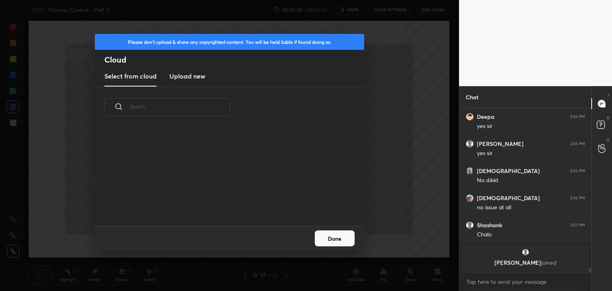
scroll to position [98, 256]
click at [198, 77] on h3 "Upload new" at bounding box center [187, 76] width 36 height 10
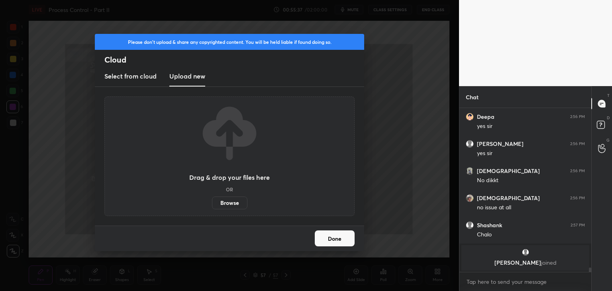
click at [235, 201] on label "Browse" at bounding box center [229, 202] width 35 height 13
click at [212, 201] on input "Browse" at bounding box center [212, 202] width 0 height 13
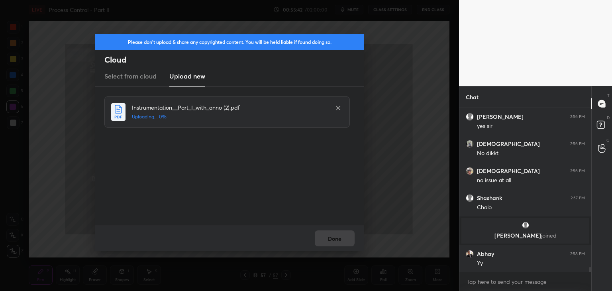
scroll to position [5292, 0]
click at [327, 241] on button "Done" at bounding box center [335, 238] width 40 height 16
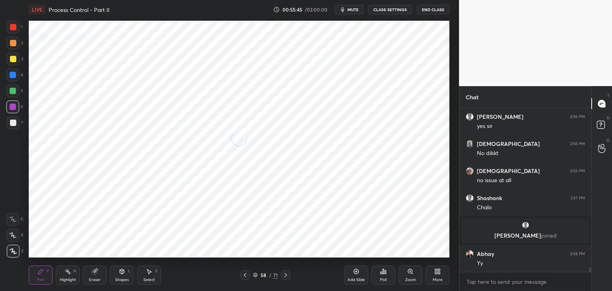
click at [246, 276] on icon at bounding box center [245, 275] width 6 height 6
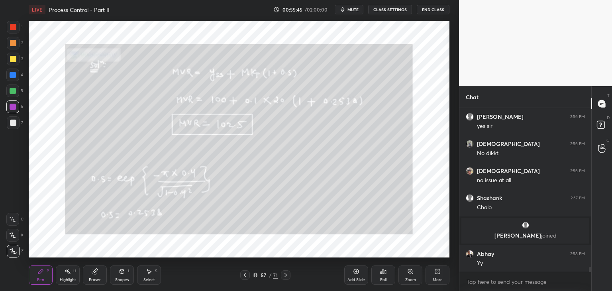
click at [256, 275] on icon at bounding box center [255, 275] width 5 height 5
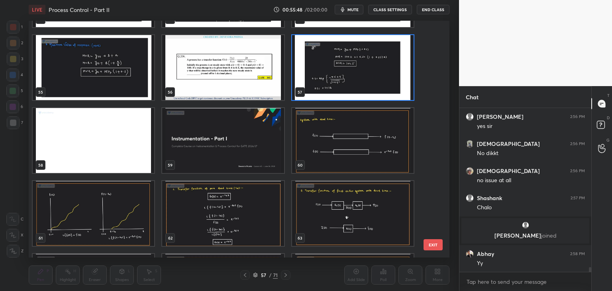
scroll to position [1316, 0]
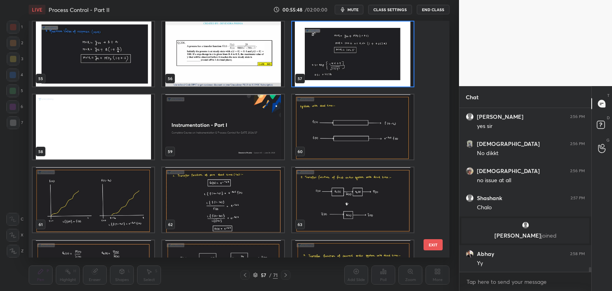
click at [357, 142] on img "grid" at bounding box center [353, 126] width 122 height 65
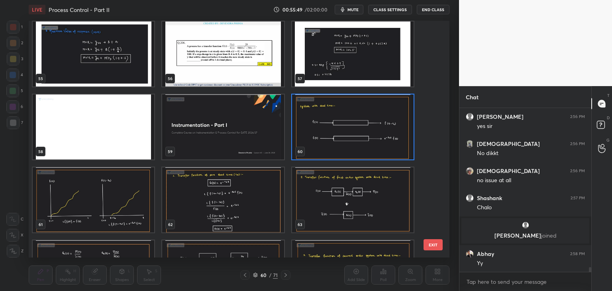
click at [358, 142] on img "grid" at bounding box center [353, 126] width 122 height 65
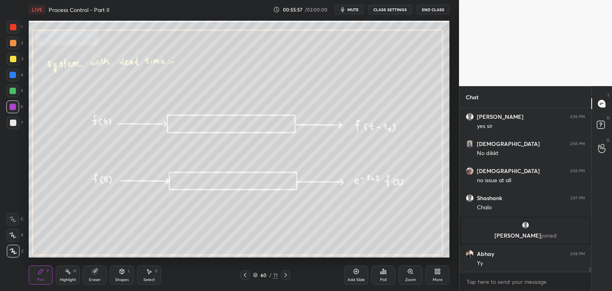
scroll to position [5319, 0]
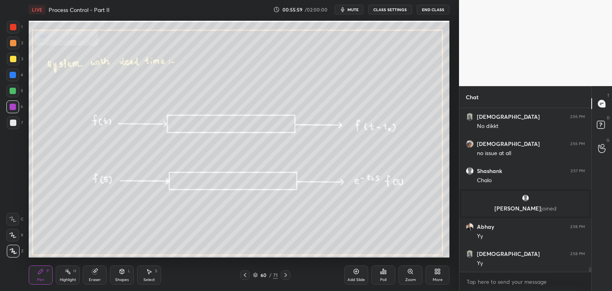
click at [14, 125] on div at bounding box center [13, 123] width 6 height 6
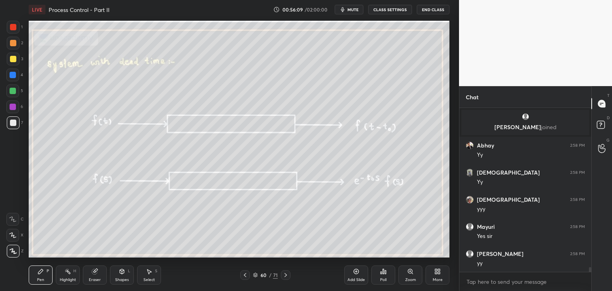
scroll to position [5428, 0]
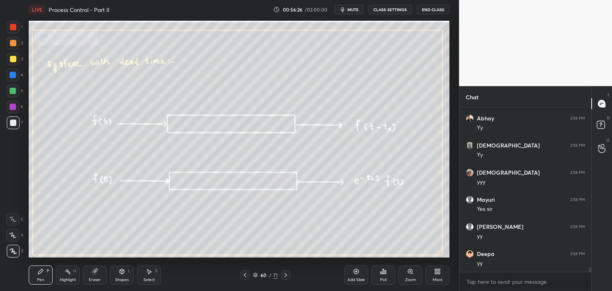
click at [95, 280] on div "Eraser" at bounding box center [95, 280] width 12 height 4
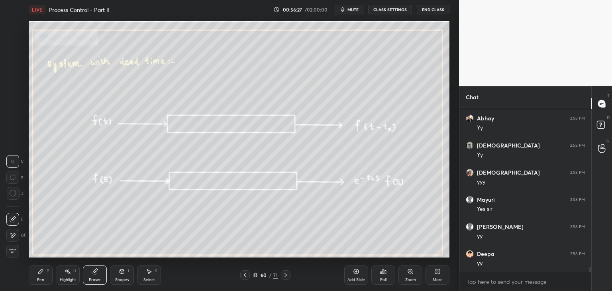
click at [17, 254] on div "Erase all" at bounding box center [12, 251] width 13 height 13
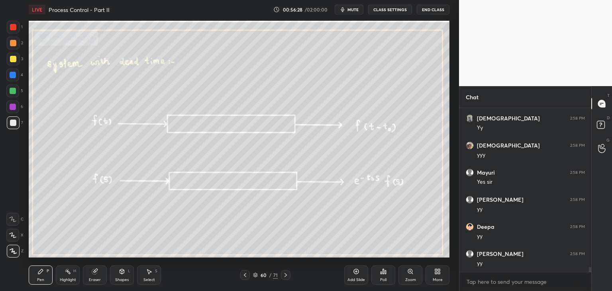
scroll to position [5482, 0]
click at [8, 105] on div at bounding box center [12, 106] width 13 height 13
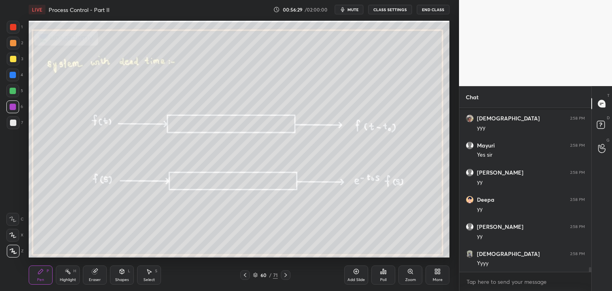
scroll to position [5536, 0]
click at [256, 275] on icon at bounding box center [255, 275] width 5 height 5
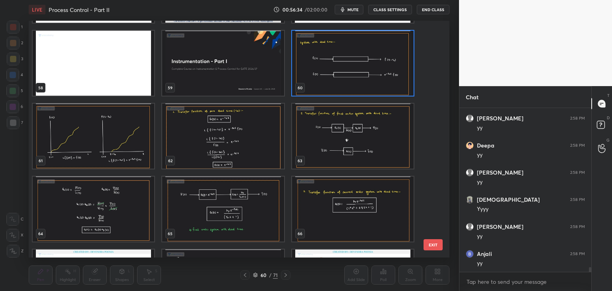
scroll to position [1395, 0]
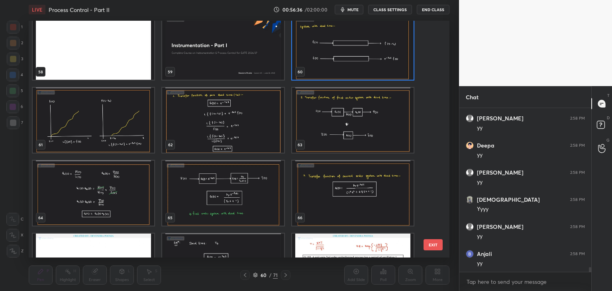
click at [125, 138] on img "grid" at bounding box center [94, 120] width 122 height 65
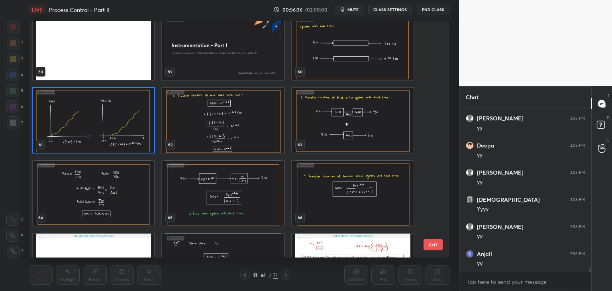
click at [125, 139] on img "grid" at bounding box center [94, 120] width 122 height 65
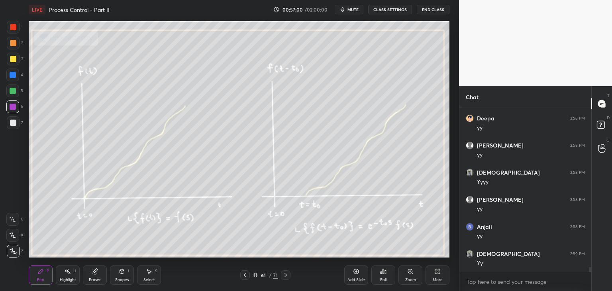
scroll to position [5590, 0]
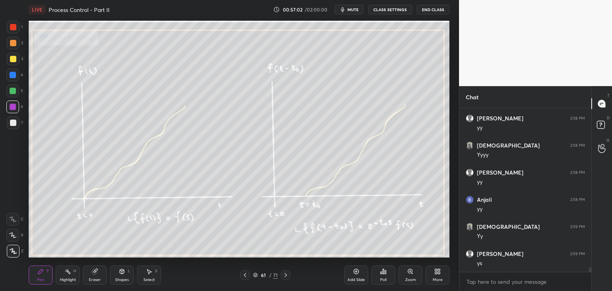
click at [255, 274] on icon at bounding box center [255, 274] width 4 height 2
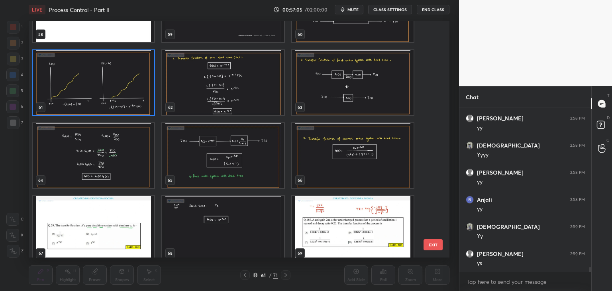
scroll to position [5617, 0]
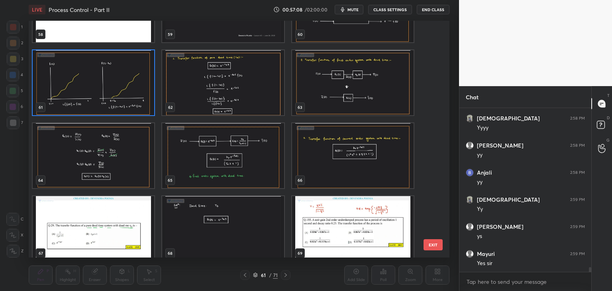
click at [231, 100] on img "grid" at bounding box center [223, 82] width 122 height 65
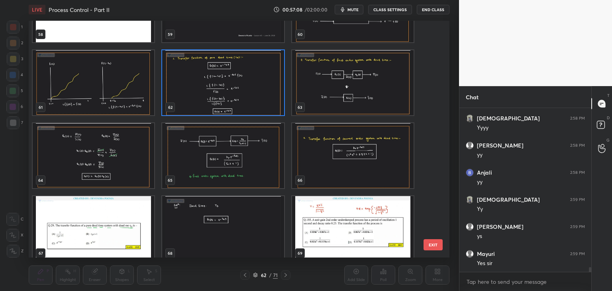
click at [232, 99] on img "grid" at bounding box center [223, 82] width 122 height 65
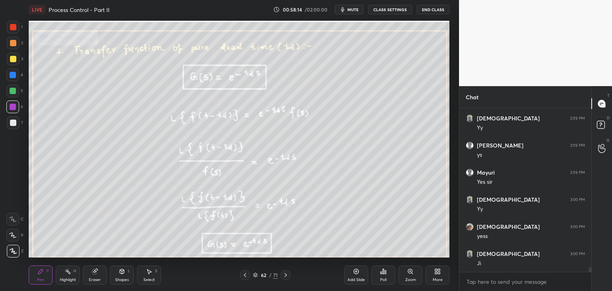
scroll to position [5726, 0]
click at [95, 280] on div "Eraser" at bounding box center [95, 280] width 12 height 4
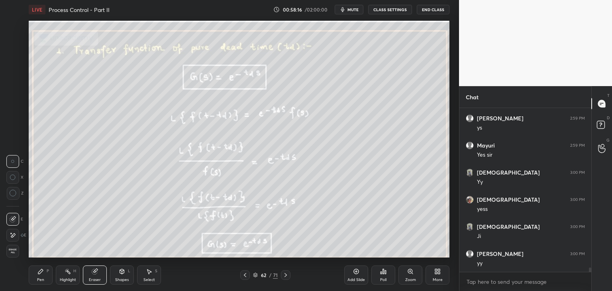
click at [10, 250] on span "Erase all" at bounding box center [13, 251] width 12 height 6
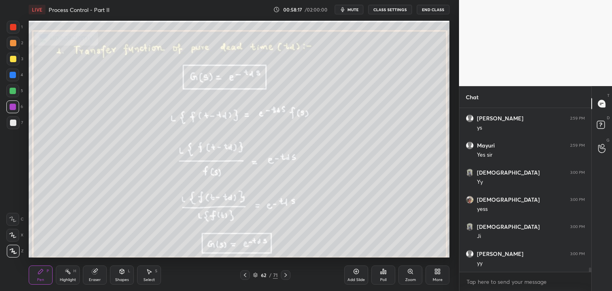
click at [122, 278] on div "Shapes" at bounding box center [122, 280] width 14 height 4
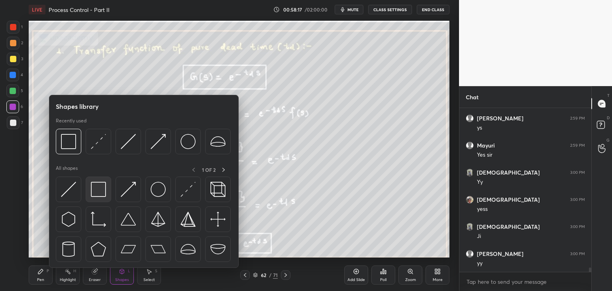
click at [98, 188] on img at bounding box center [98, 189] width 15 height 15
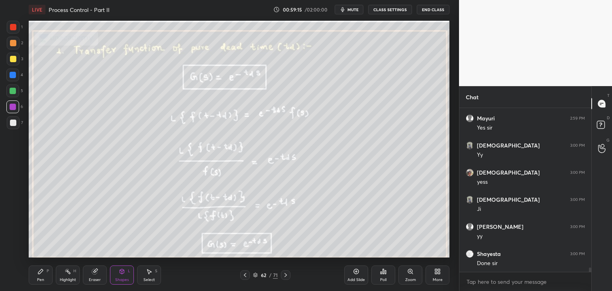
scroll to position [5780, 0]
click at [253, 275] on icon at bounding box center [255, 275] width 5 height 5
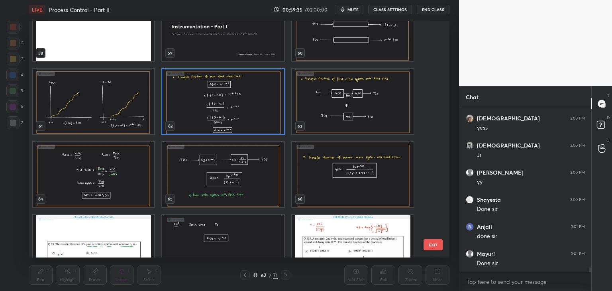
scroll to position [5834, 0]
click at [349, 117] on img "grid" at bounding box center [353, 101] width 122 height 65
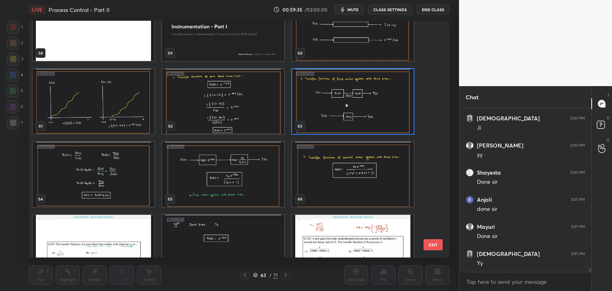
click at [349, 117] on img "grid" at bounding box center [353, 101] width 122 height 65
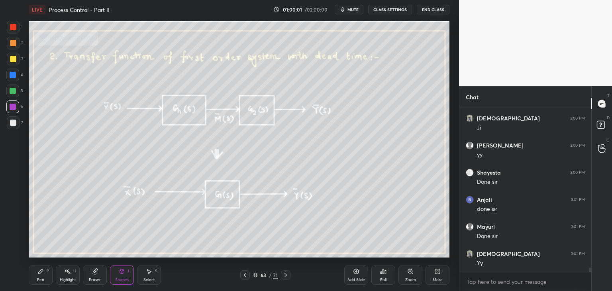
scroll to position [5861, 0]
click at [93, 276] on div "Eraser" at bounding box center [95, 274] width 24 height 19
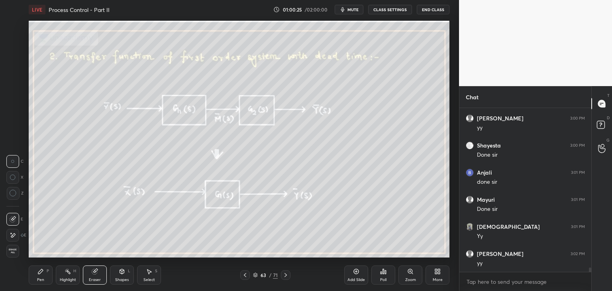
click at [13, 252] on span "Erase all" at bounding box center [13, 251] width 12 height 6
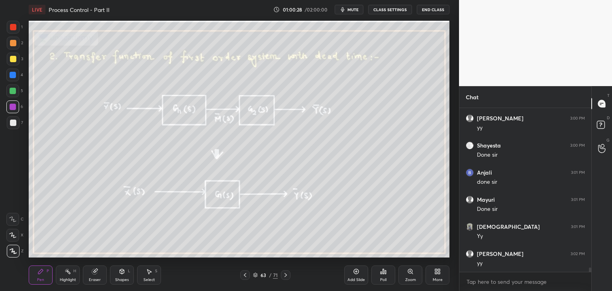
click at [287, 274] on icon at bounding box center [285, 275] width 6 height 6
click at [122, 271] on icon at bounding box center [122, 270] width 4 height 1
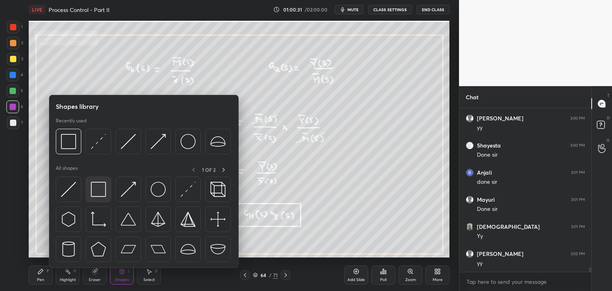
click at [96, 191] on img at bounding box center [98, 189] width 15 height 15
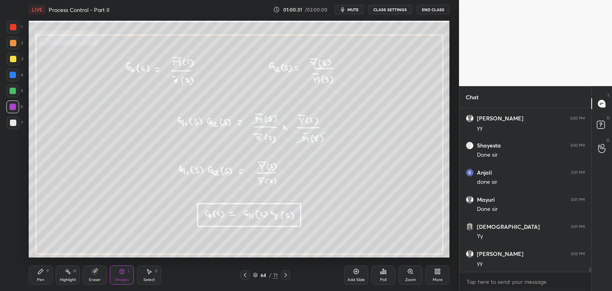
scroll to position [5888, 0]
click at [250, 274] on div "64 / 71" at bounding box center [265, 275] width 50 height 10
click at [245, 273] on icon at bounding box center [245, 275] width 6 height 6
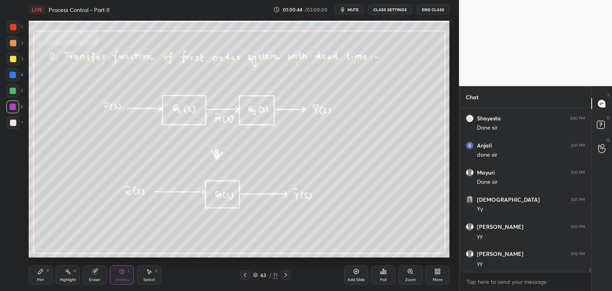
click at [286, 274] on icon at bounding box center [285, 275] width 6 height 6
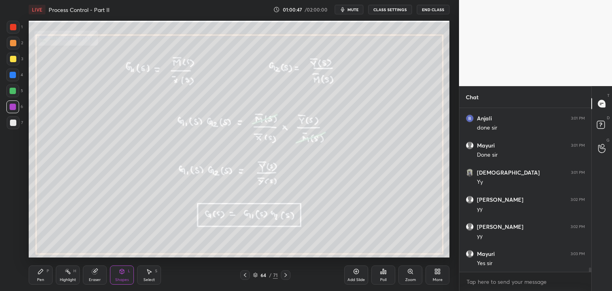
click at [245, 277] on icon at bounding box center [245, 275] width 6 height 6
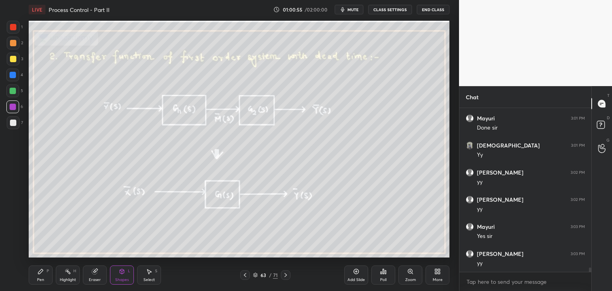
click at [285, 273] on icon at bounding box center [285, 275] width 6 height 6
click at [45, 278] on div "Pen P" at bounding box center [41, 274] width 24 height 19
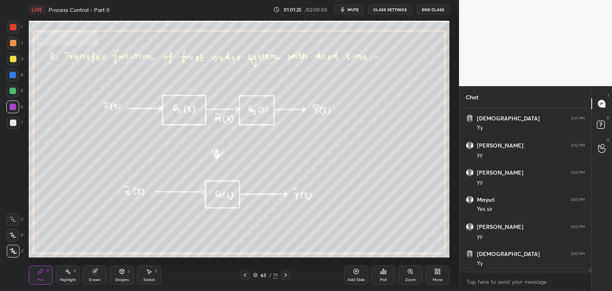
click at [283, 276] on icon at bounding box center [285, 275] width 6 height 6
click at [246, 273] on icon at bounding box center [245, 275] width 2 height 4
click at [285, 274] on icon at bounding box center [285, 275] width 6 height 6
click at [86, 279] on div "Eraser" at bounding box center [95, 274] width 24 height 19
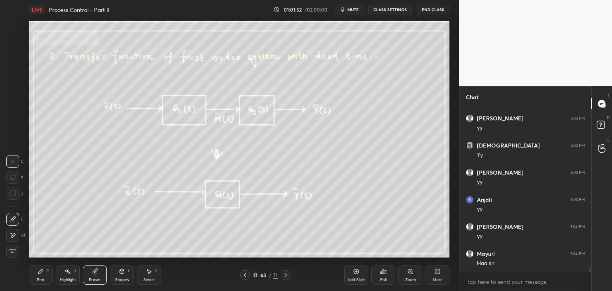
click at [11, 253] on span "Erase all" at bounding box center [13, 251] width 12 height 6
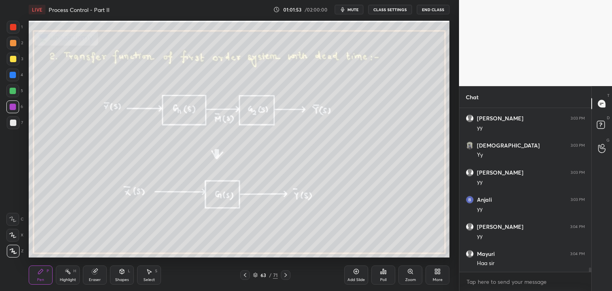
click at [287, 272] on icon at bounding box center [285, 275] width 6 height 6
click at [286, 273] on icon at bounding box center [285, 275] width 6 height 6
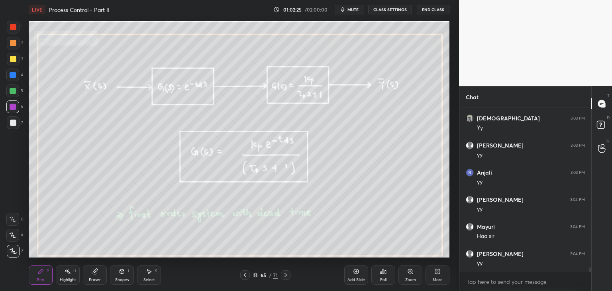
click at [88, 282] on div "Eraser" at bounding box center [95, 274] width 24 height 19
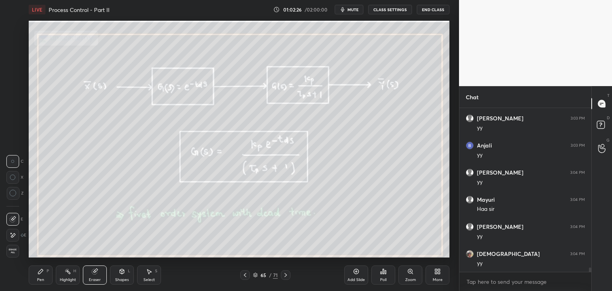
click at [10, 255] on div "Erase all" at bounding box center [12, 251] width 13 height 13
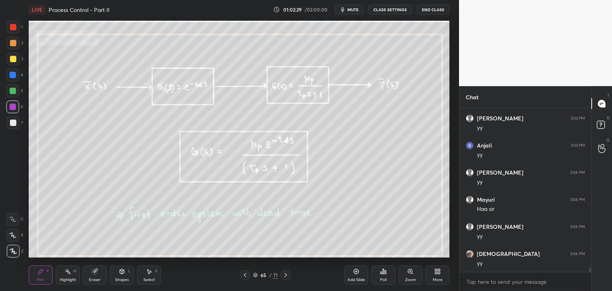
click at [92, 278] on div "Eraser" at bounding box center [95, 280] width 12 height 4
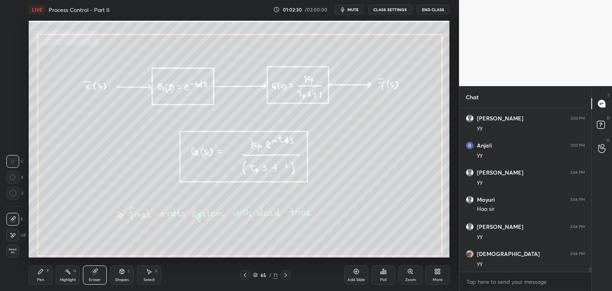
click at [15, 252] on span "Erase all" at bounding box center [13, 251] width 12 height 6
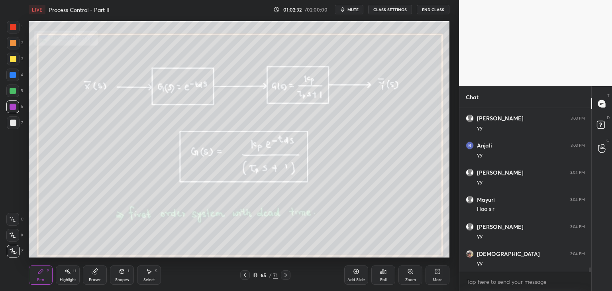
click at [132, 274] on div "Shapes L" at bounding box center [122, 274] width 24 height 19
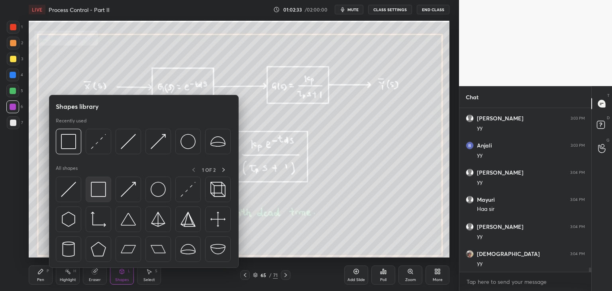
click at [98, 190] on img at bounding box center [98, 189] width 15 height 15
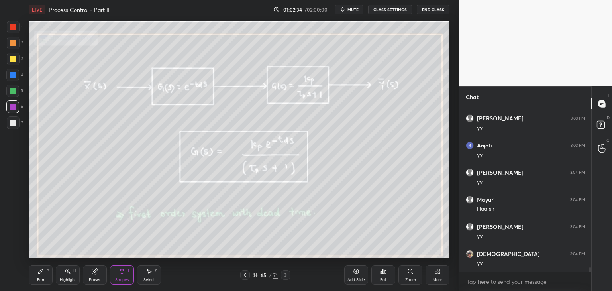
click at [11, 106] on div at bounding box center [13, 107] width 6 height 6
click at [257, 274] on icon at bounding box center [255, 274] width 4 height 2
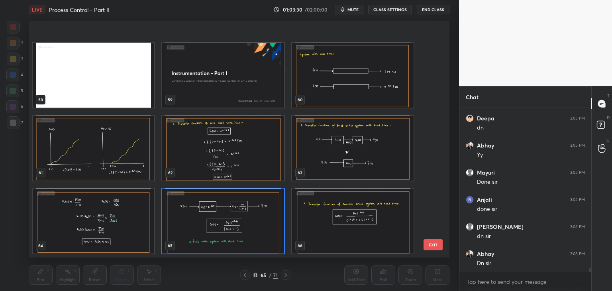
scroll to position [1427, 0]
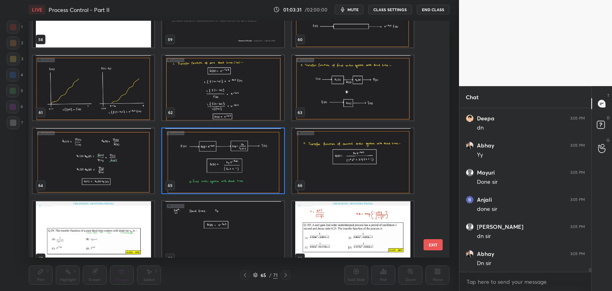
click at [340, 174] on img "grid" at bounding box center [353, 160] width 122 height 65
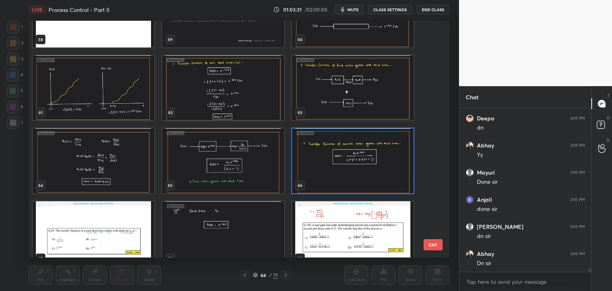
click at [341, 174] on img "grid" at bounding box center [353, 160] width 122 height 65
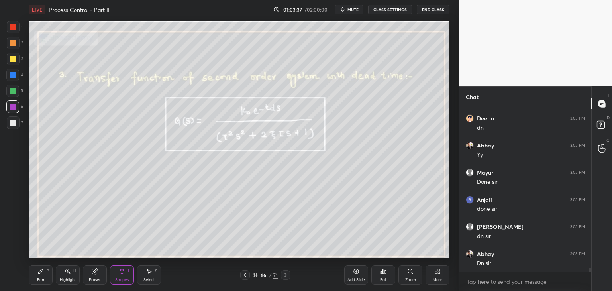
click at [44, 274] on div "Pen P" at bounding box center [41, 274] width 24 height 19
click at [11, 125] on div at bounding box center [13, 123] width 6 height 6
click at [352, 11] on span "mute" at bounding box center [352, 10] width 11 height 6
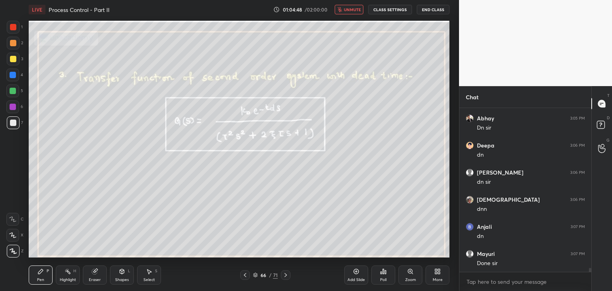
scroll to position [6538, 0]
click at [352, 10] on span "unmute" at bounding box center [352, 10] width 17 height 6
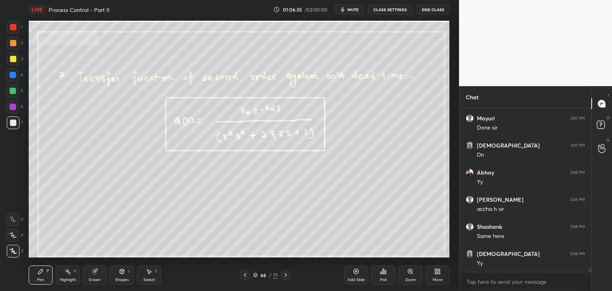
click at [255, 274] on icon at bounding box center [255, 275] width 5 height 5
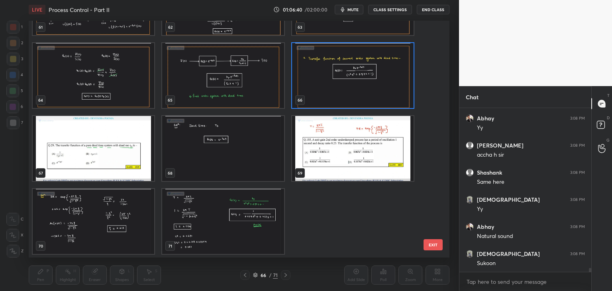
scroll to position [6728, 0]
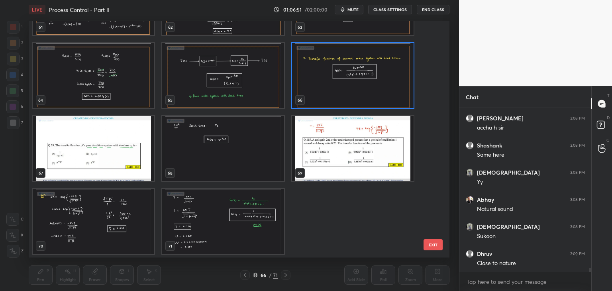
click at [124, 169] on img "grid" at bounding box center [94, 148] width 122 height 65
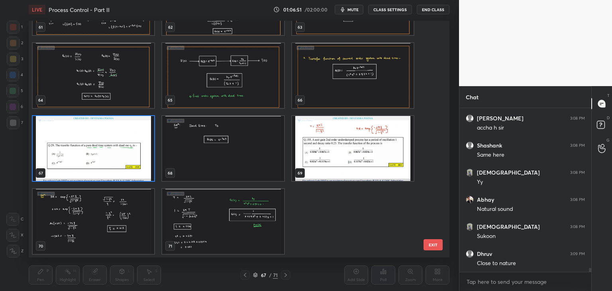
click at [125, 171] on img "grid" at bounding box center [94, 148] width 122 height 65
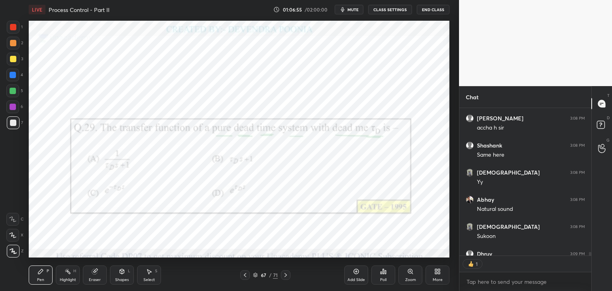
scroll to position [3, 2]
click at [381, 276] on div "Poll" at bounding box center [383, 274] width 24 height 19
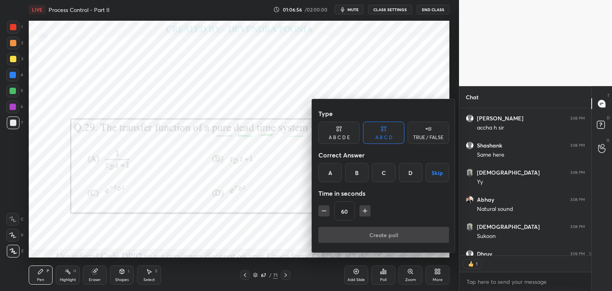
click at [379, 176] on div "C" at bounding box center [384, 172] width 24 height 19
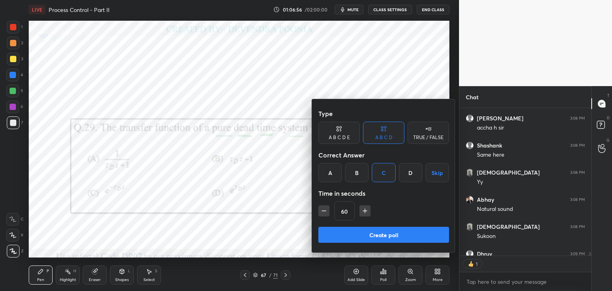
click at [357, 231] on button "Create poll" at bounding box center [383, 235] width 131 height 16
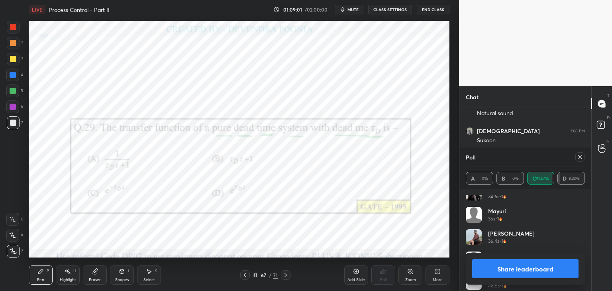
scroll to position [142, 0]
click at [576, 158] on div at bounding box center [580, 157] width 10 height 10
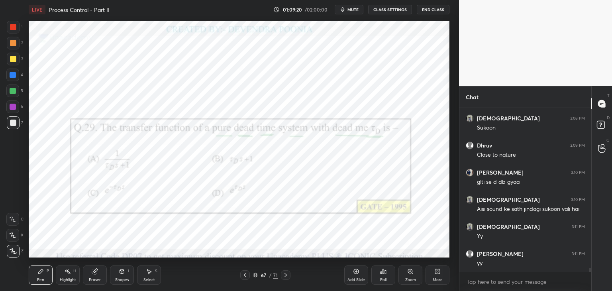
scroll to position [6864, 0]
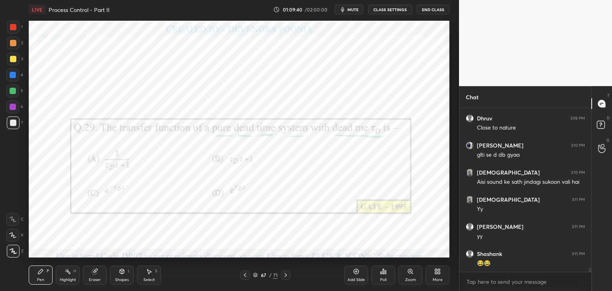
click at [14, 94] on div at bounding box center [13, 91] width 6 height 6
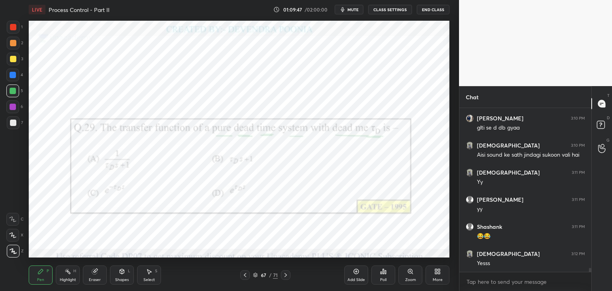
click at [256, 274] on icon at bounding box center [255, 274] width 4 height 2
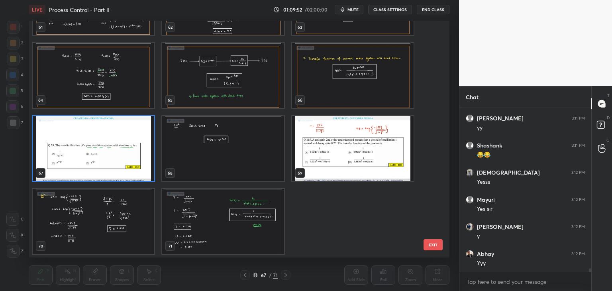
scroll to position [6999, 0]
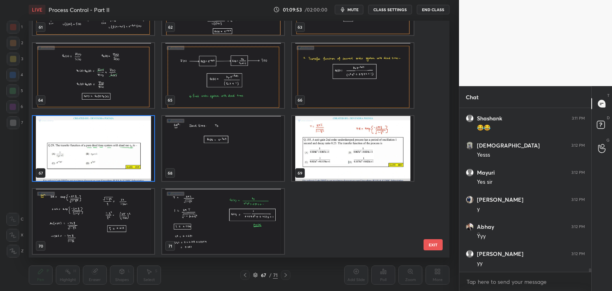
click at [199, 147] on img "grid" at bounding box center [223, 148] width 122 height 65
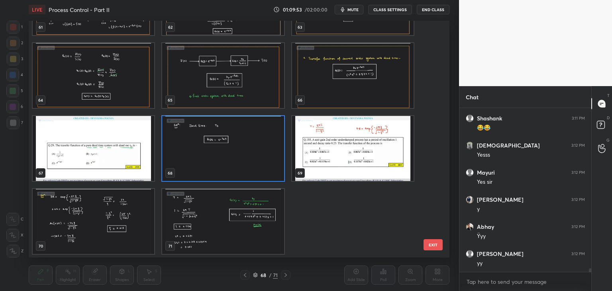
click at [200, 149] on img "grid" at bounding box center [223, 148] width 122 height 65
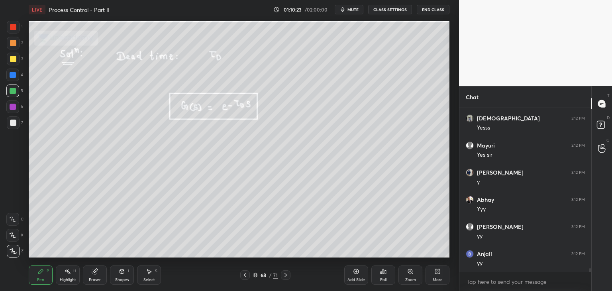
click at [255, 275] on icon at bounding box center [255, 275] width 5 height 5
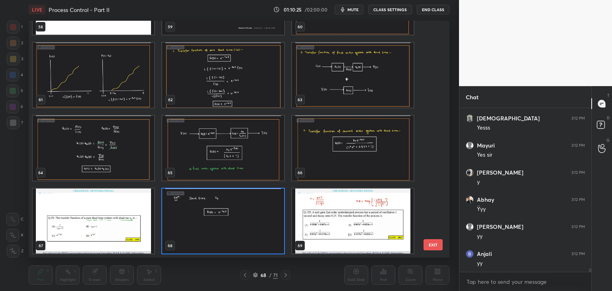
scroll to position [1513, 0]
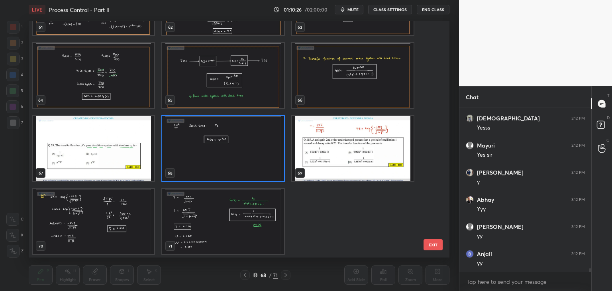
click at [268, 238] on img "grid" at bounding box center [223, 221] width 122 height 65
click at [269, 238] on img "grid" at bounding box center [223, 221] width 122 height 65
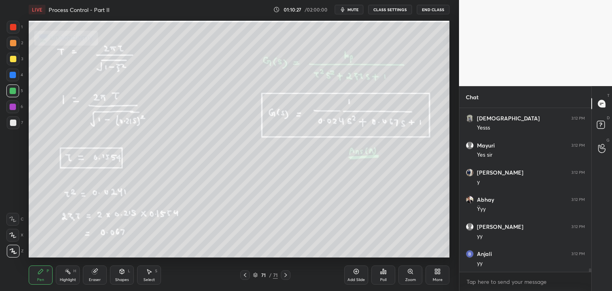
click at [436, 278] on div "More" at bounding box center [438, 280] width 10 height 4
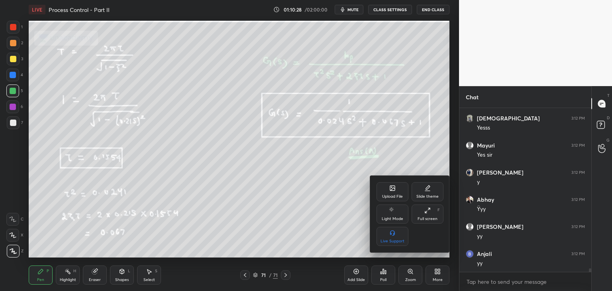
click at [397, 194] on div "Upload File" at bounding box center [392, 196] width 21 height 4
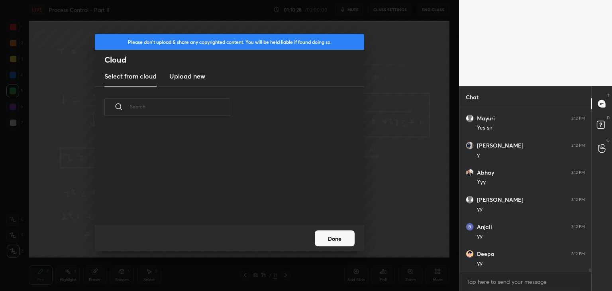
scroll to position [98, 256]
click at [182, 79] on h3 "Upload new" at bounding box center [187, 76] width 36 height 10
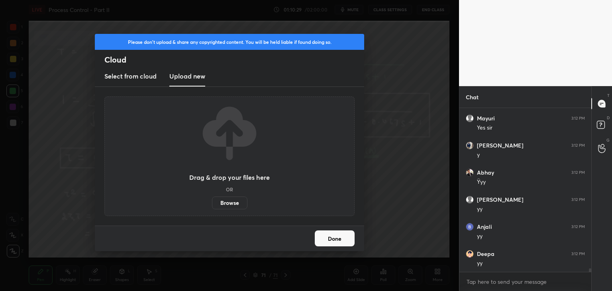
scroll to position [7080, 0]
click at [226, 201] on label "Browse" at bounding box center [229, 202] width 35 height 13
click at [212, 201] on input "Browse" at bounding box center [212, 202] width 0 height 13
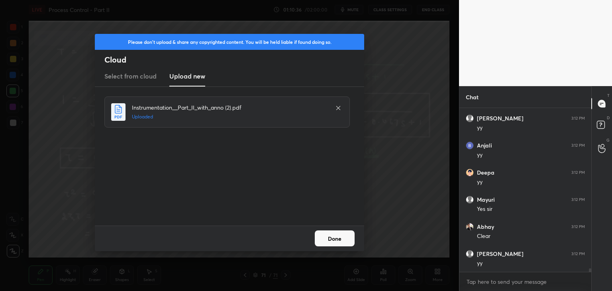
click at [330, 241] on button "Done" at bounding box center [335, 238] width 40 height 16
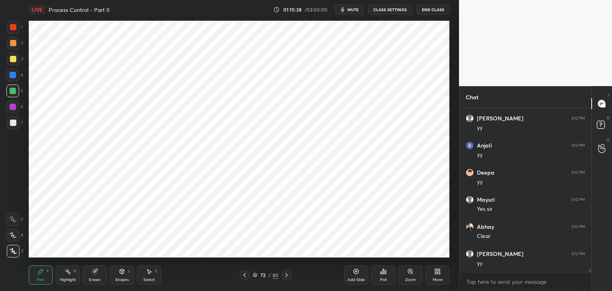
click at [255, 275] on icon at bounding box center [255, 275] width 5 height 5
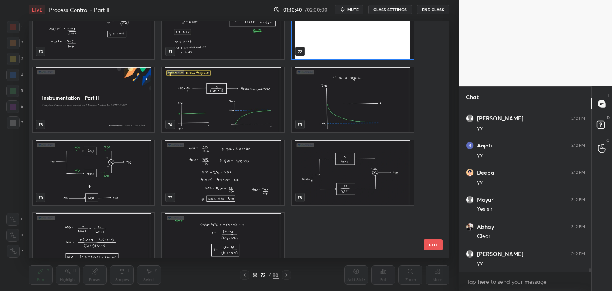
scroll to position [7162, 0]
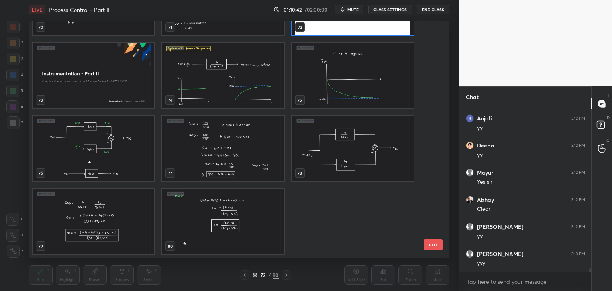
click at [226, 84] on img "grid" at bounding box center [223, 75] width 122 height 65
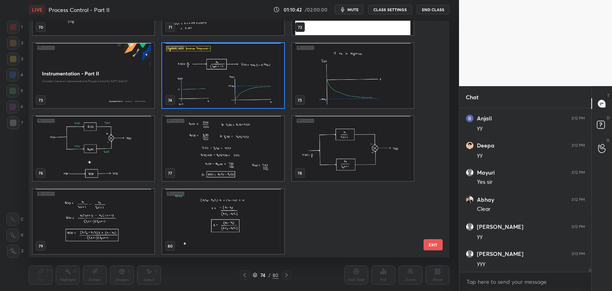
click at [228, 85] on img "grid" at bounding box center [223, 75] width 122 height 65
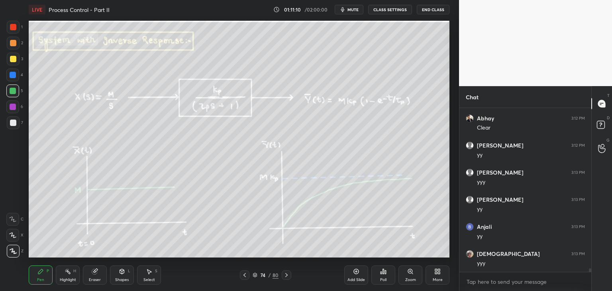
scroll to position [7270, 0]
click at [287, 275] on icon at bounding box center [286, 275] width 2 height 4
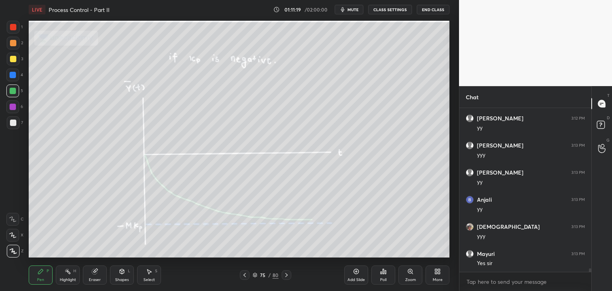
click at [255, 275] on icon at bounding box center [255, 275] width 5 height 5
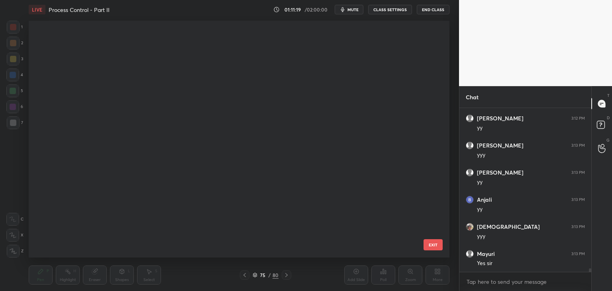
scroll to position [234, 417]
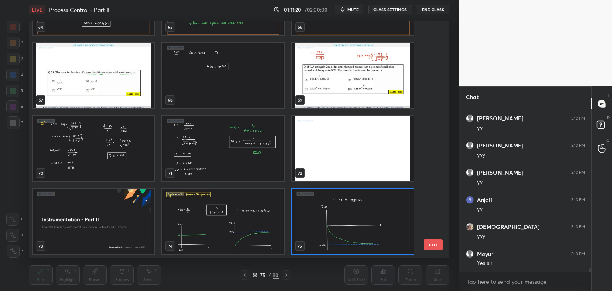
click at [246, 235] on img "grid" at bounding box center [223, 221] width 122 height 65
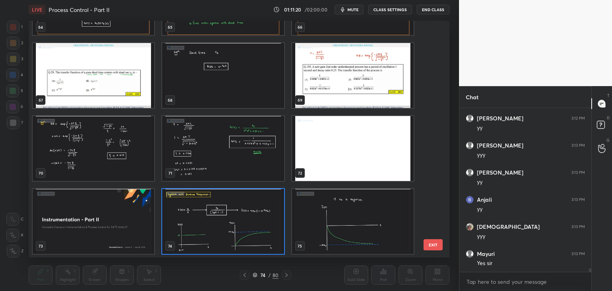
click at [248, 235] on img "grid" at bounding box center [223, 221] width 122 height 65
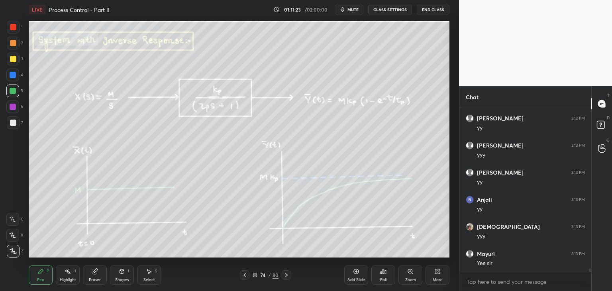
click at [288, 277] on icon at bounding box center [286, 275] width 6 height 6
click at [254, 275] on icon at bounding box center [255, 275] width 4 height 1
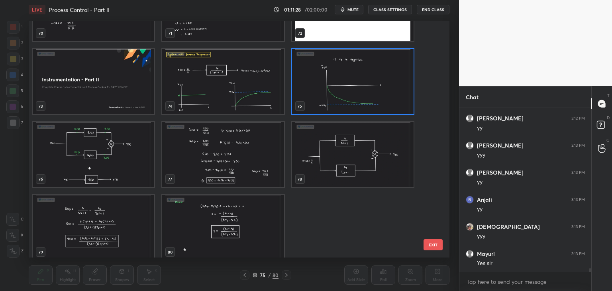
scroll to position [1731, 0]
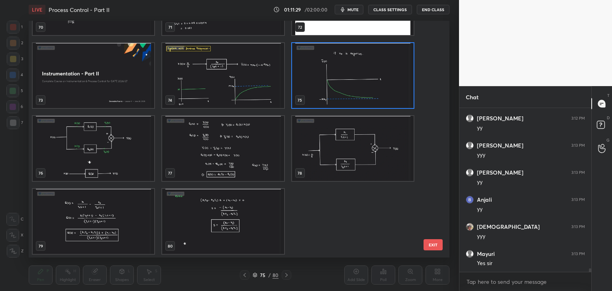
click at [104, 171] on img "grid" at bounding box center [94, 148] width 122 height 65
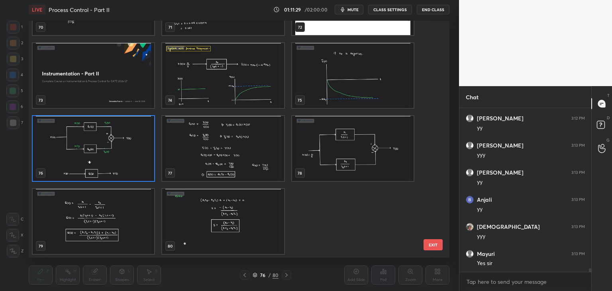
click at [105, 171] on img "grid" at bounding box center [94, 148] width 122 height 65
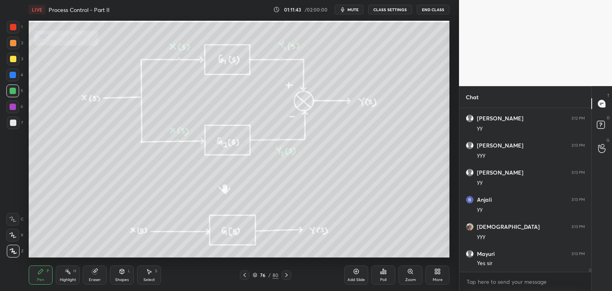
click at [115, 276] on div "Shapes L" at bounding box center [122, 274] width 24 height 19
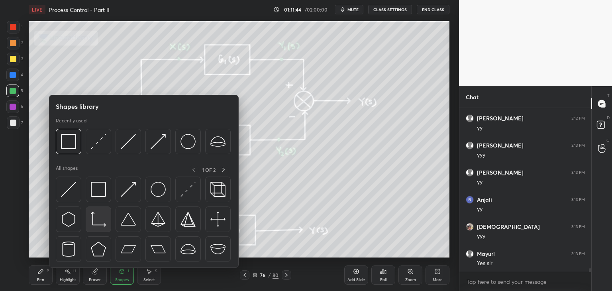
click at [99, 209] on div at bounding box center [98, 218] width 25 height 25
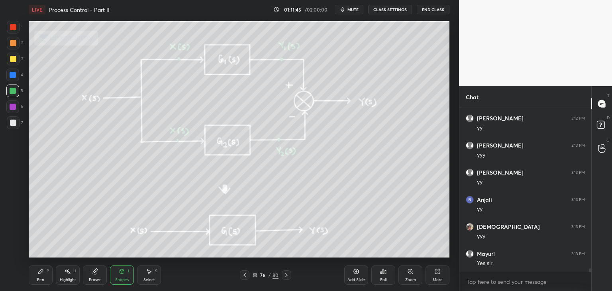
click at [121, 278] on div "Shapes" at bounding box center [122, 280] width 14 height 4
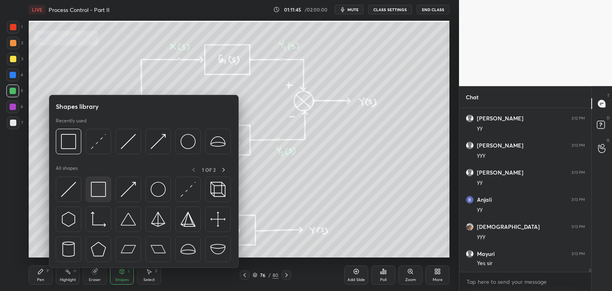
click at [99, 188] on img at bounding box center [98, 189] width 15 height 15
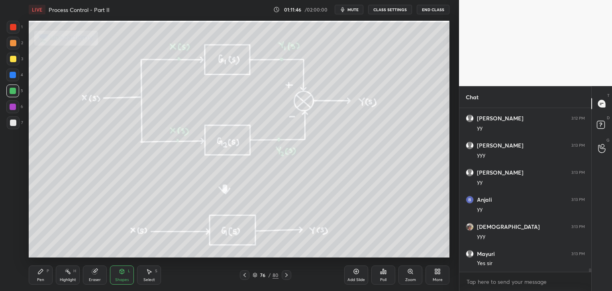
click at [10, 107] on div at bounding box center [13, 107] width 6 height 6
click at [99, 278] on div "Eraser" at bounding box center [95, 280] width 12 height 4
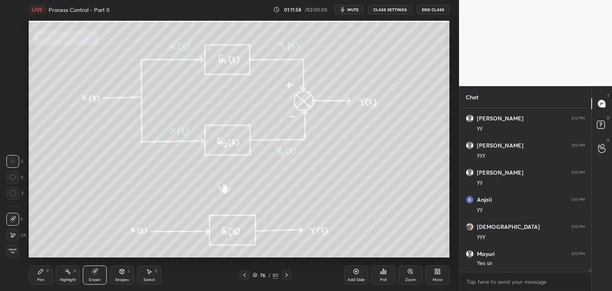
click at [11, 253] on span "Erase all" at bounding box center [13, 251] width 12 height 6
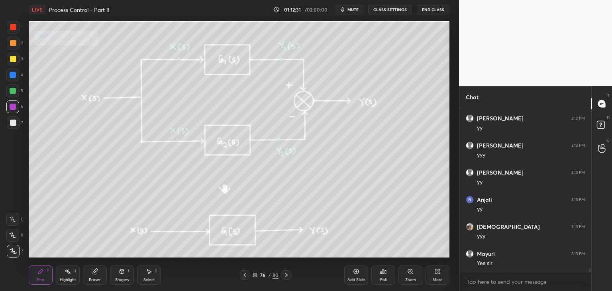
click at [286, 274] on icon at bounding box center [286, 275] width 6 height 6
click at [286, 276] on icon at bounding box center [286, 275] width 6 height 6
click at [242, 274] on icon at bounding box center [244, 275] width 6 height 6
drag, startPoint x: 243, startPoint y: 275, endPoint x: 247, endPoint y: 269, distance: 6.9
click at [243, 274] on icon at bounding box center [244, 275] width 2 height 4
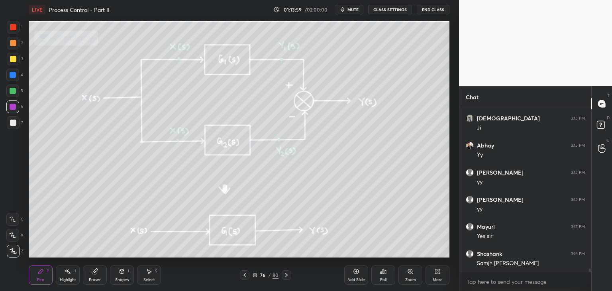
scroll to position [7595, 0]
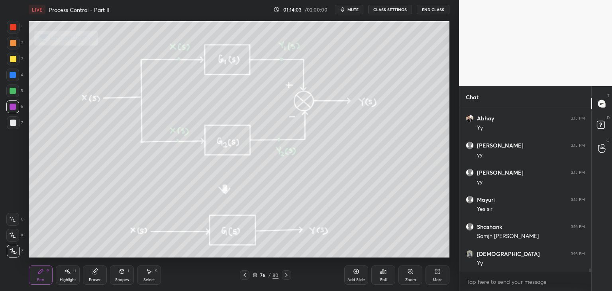
click at [42, 275] on div "Pen P" at bounding box center [41, 274] width 24 height 19
click at [69, 278] on div "Highlight" at bounding box center [68, 280] width 16 height 4
click at [12, 70] on div at bounding box center [12, 75] width 13 height 13
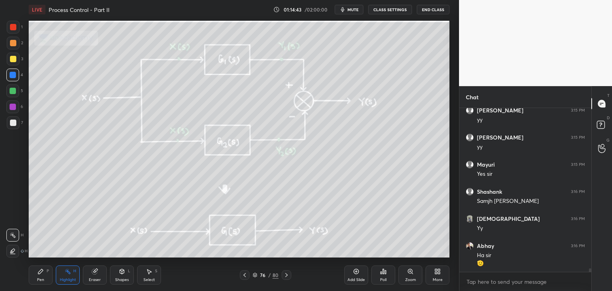
scroll to position [7657, 0]
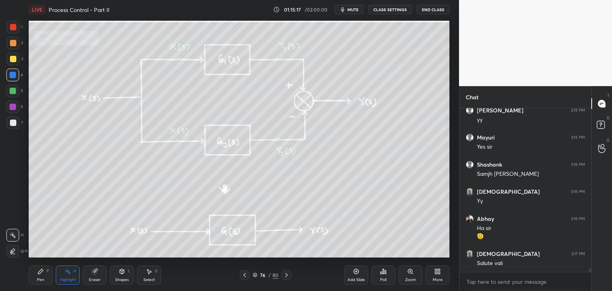
click at [286, 276] on icon at bounding box center [286, 275] width 6 height 6
click at [242, 274] on icon at bounding box center [244, 275] width 6 height 6
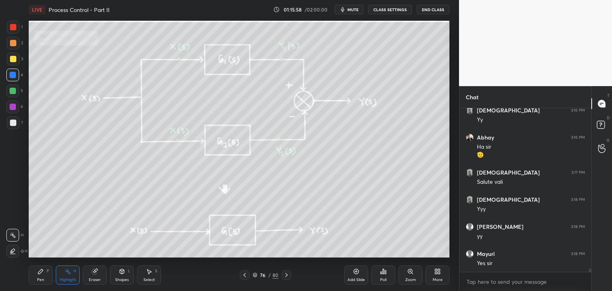
scroll to position [7766, 0]
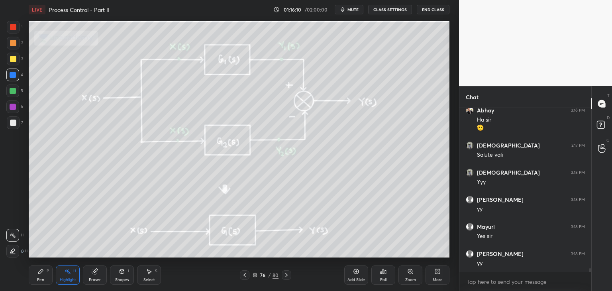
click at [288, 276] on icon at bounding box center [286, 275] width 6 height 6
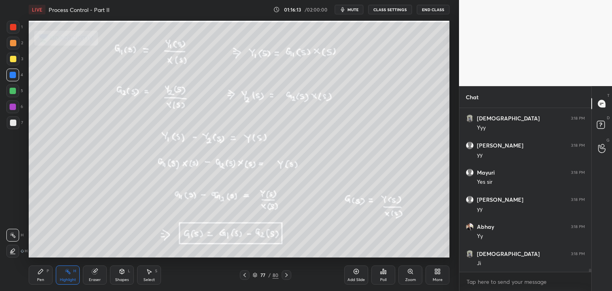
scroll to position [7847, 0]
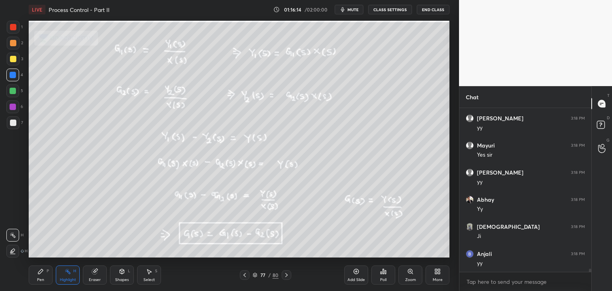
click at [243, 276] on icon at bounding box center [244, 275] width 6 height 6
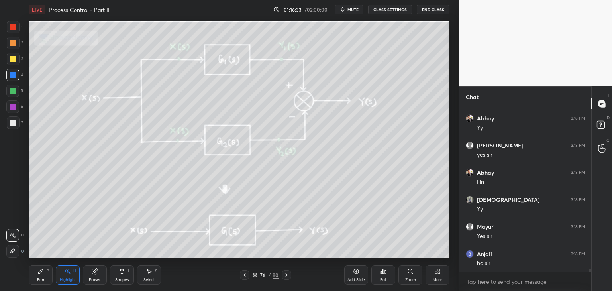
click at [290, 274] on div at bounding box center [287, 275] width 10 height 10
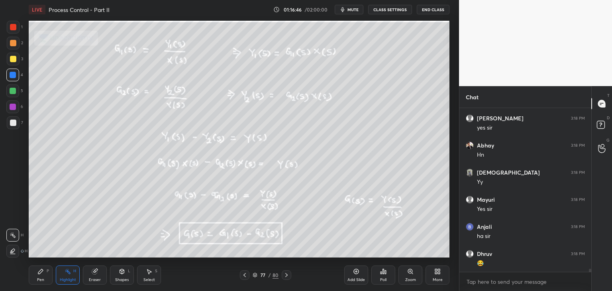
drag, startPoint x: 242, startPoint y: 275, endPoint x: 247, endPoint y: 274, distance: 4.8
click at [242, 276] on icon at bounding box center [244, 275] width 6 height 6
click at [290, 277] on div "76 / 80" at bounding box center [265, 275] width 158 height 10
click at [288, 276] on icon at bounding box center [286, 275] width 6 height 6
click at [245, 278] on div at bounding box center [245, 275] width 10 height 10
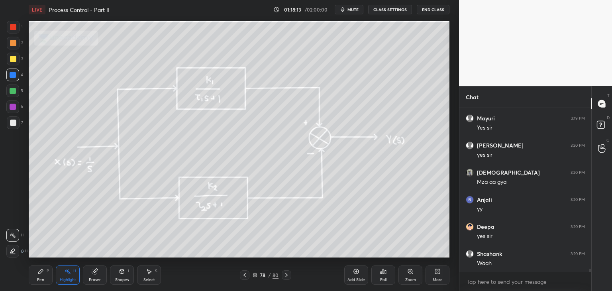
scroll to position [8443, 0]
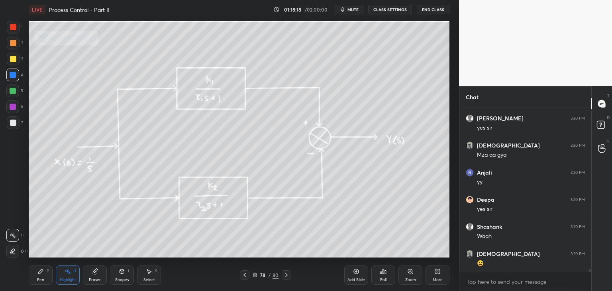
click at [287, 273] on icon at bounding box center [286, 275] width 6 height 6
click at [287, 274] on icon at bounding box center [286, 275] width 6 height 6
click at [288, 275] on icon at bounding box center [286, 275] width 6 height 6
click at [244, 278] on div at bounding box center [245, 275] width 10 height 10
drag, startPoint x: 287, startPoint y: 274, endPoint x: 293, endPoint y: 276, distance: 6.5
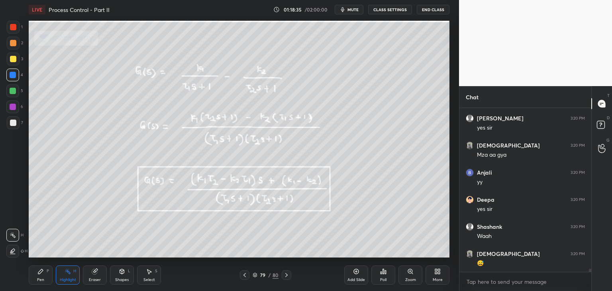
click at [287, 275] on icon at bounding box center [286, 275] width 2 height 4
click at [437, 273] on icon at bounding box center [436, 273] width 2 height 2
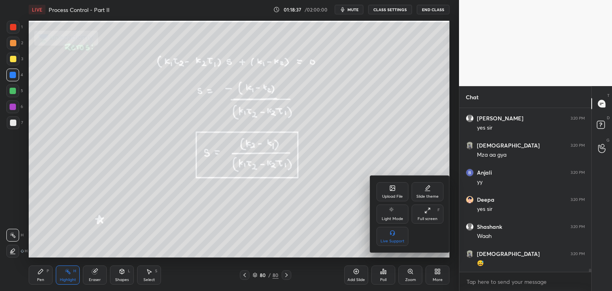
click at [389, 190] on icon at bounding box center [392, 188] width 6 height 6
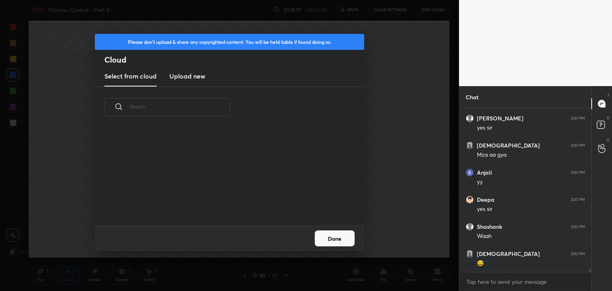
scroll to position [98, 256]
click at [180, 77] on h3 "Upload new" at bounding box center [187, 76] width 36 height 10
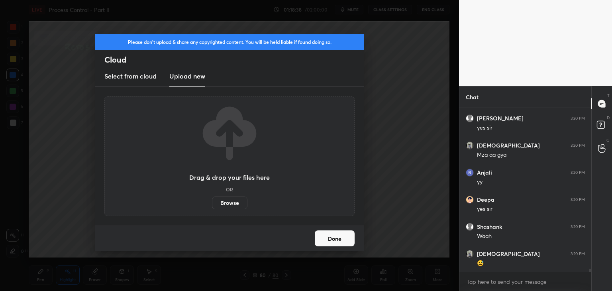
click at [224, 201] on label "Browse" at bounding box center [229, 202] width 35 height 13
click at [212, 201] on input "Browse" at bounding box center [212, 202] width 0 height 13
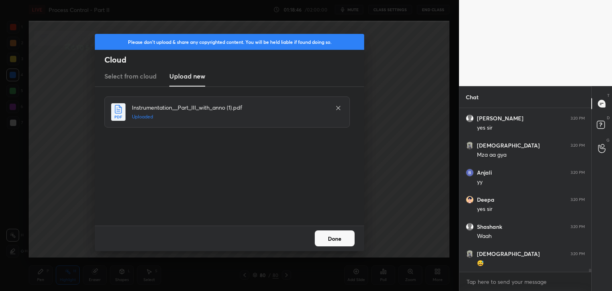
click at [325, 239] on button "Done" at bounding box center [335, 238] width 40 height 16
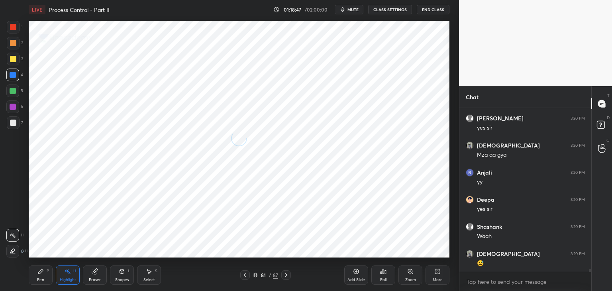
click at [245, 275] on icon at bounding box center [245, 275] width 6 height 6
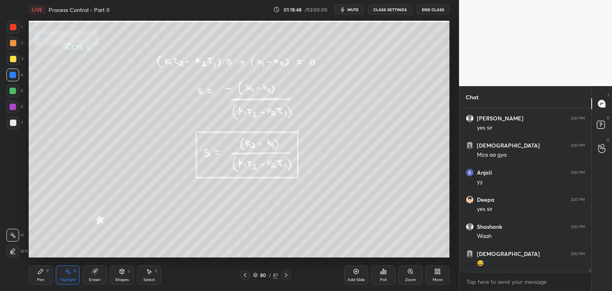
click at [255, 274] on icon at bounding box center [255, 275] width 5 height 5
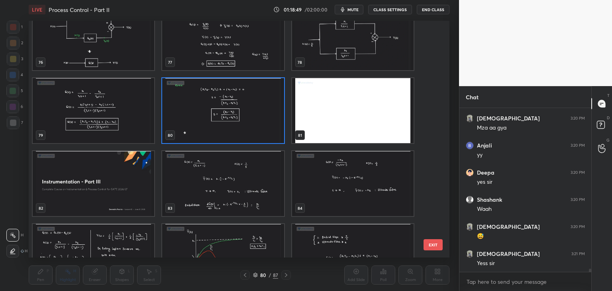
scroll to position [1877, 0]
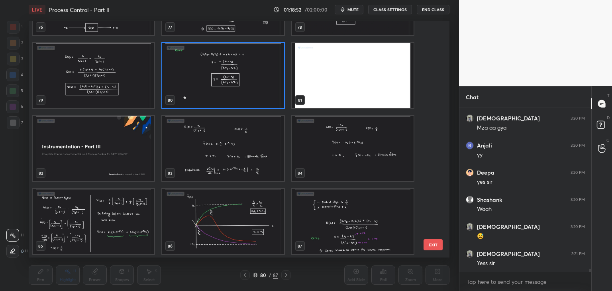
click at [206, 234] on img "grid" at bounding box center [223, 221] width 122 height 65
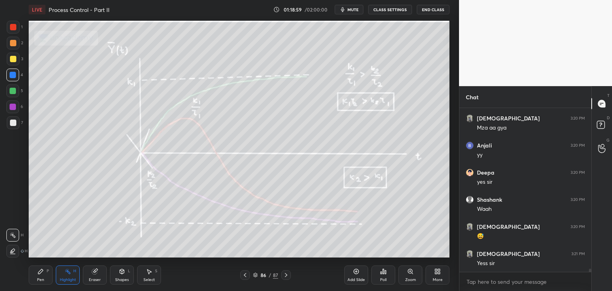
scroll to position [8497, 0]
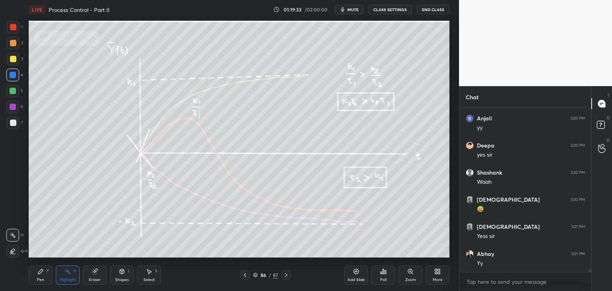
click at [244, 274] on icon at bounding box center [245, 275] width 2 height 4
click at [245, 274] on icon at bounding box center [245, 275] width 6 height 6
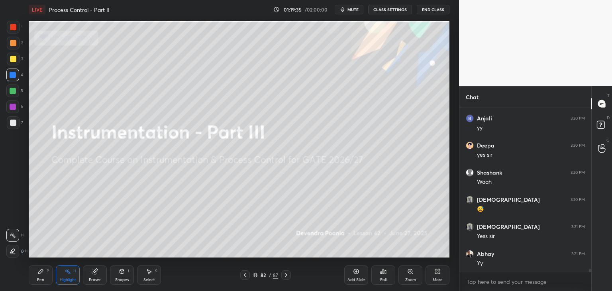
click at [246, 275] on icon at bounding box center [245, 275] width 6 height 6
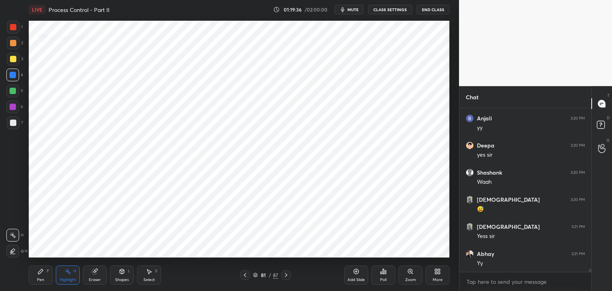
click at [246, 275] on icon at bounding box center [245, 275] width 6 height 6
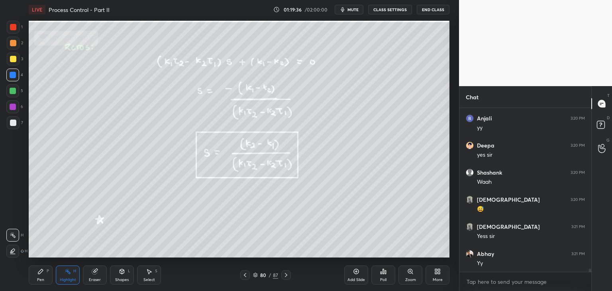
click at [245, 275] on icon at bounding box center [245, 275] width 6 height 6
click at [286, 276] on icon at bounding box center [286, 275] width 2 height 4
click at [287, 276] on icon at bounding box center [286, 275] width 6 height 6
click at [287, 277] on icon at bounding box center [286, 275] width 6 height 6
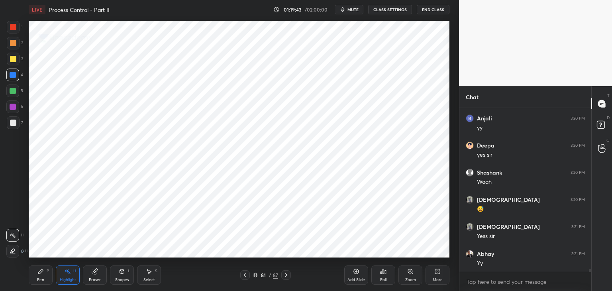
click at [287, 276] on icon at bounding box center [286, 275] width 6 height 6
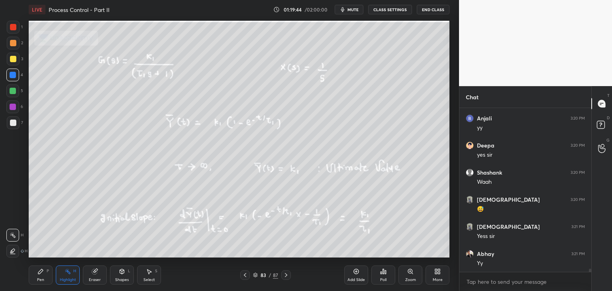
click at [287, 278] on icon at bounding box center [286, 275] width 6 height 6
click at [286, 279] on div at bounding box center [286, 275] width 10 height 10
click at [286, 278] on div at bounding box center [286, 275] width 10 height 10
click at [285, 278] on div at bounding box center [286, 275] width 10 height 10
click at [243, 278] on icon at bounding box center [245, 275] width 6 height 6
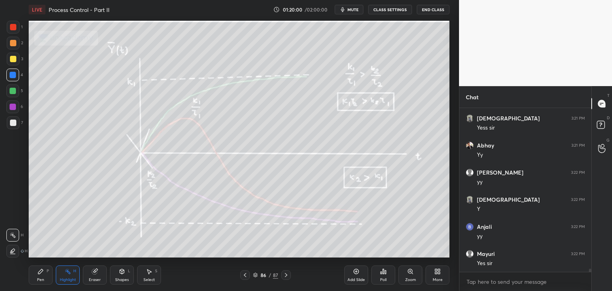
scroll to position [8632, 0]
click at [283, 275] on icon at bounding box center [286, 275] width 6 height 6
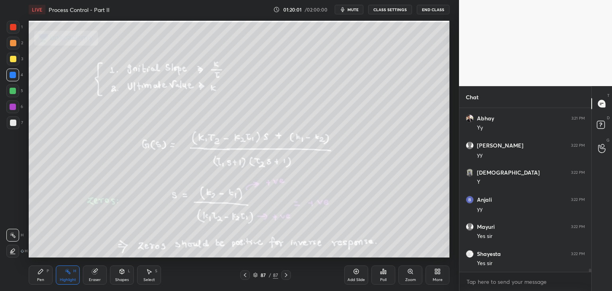
click at [285, 277] on icon at bounding box center [286, 275] width 6 height 6
click at [433, 274] on div "More" at bounding box center [437, 274] width 24 height 19
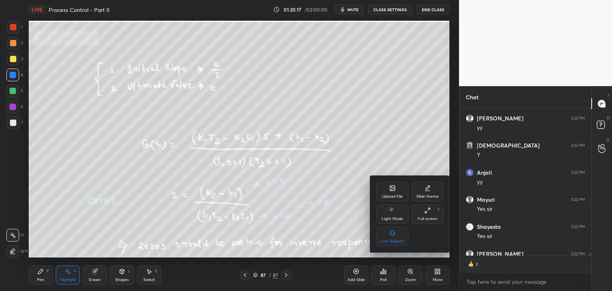
click at [398, 192] on div "Upload File" at bounding box center [392, 191] width 32 height 19
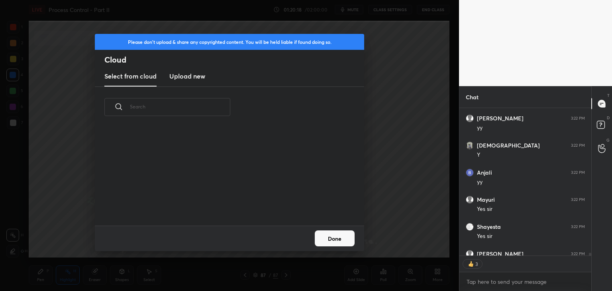
scroll to position [98, 256]
click at [193, 80] on h3 "Upload new" at bounding box center [187, 76] width 36 height 10
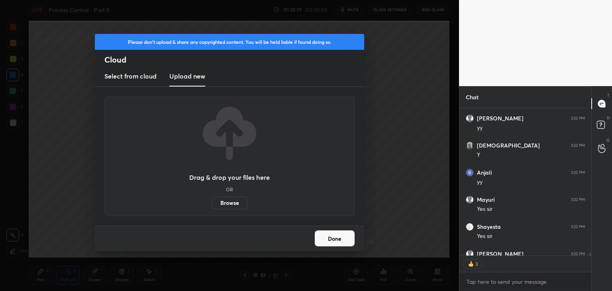
click at [226, 202] on label "Browse" at bounding box center [229, 202] width 35 height 13
click at [212, 202] on input "Browse" at bounding box center [212, 202] width 0 height 13
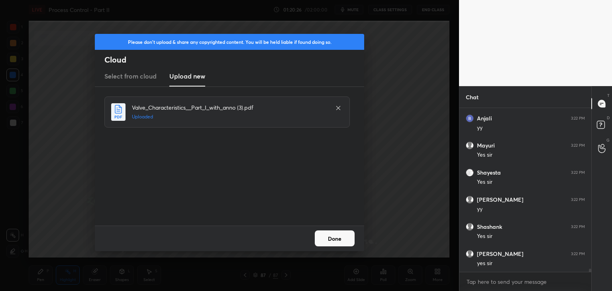
scroll to position [8741, 0]
click at [327, 241] on button "Done" at bounding box center [335, 238] width 40 height 16
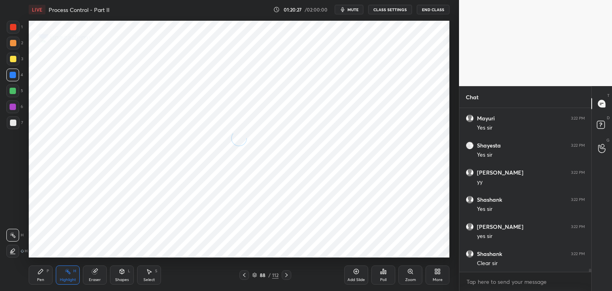
scroll to position [8768, 0]
click at [254, 277] on icon at bounding box center [255, 276] width 4 height 1
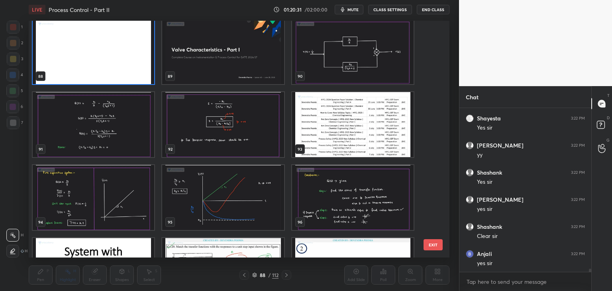
scroll to position [8795, 0]
click at [353, 63] on img "grid" at bounding box center [353, 51] width 122 height 65
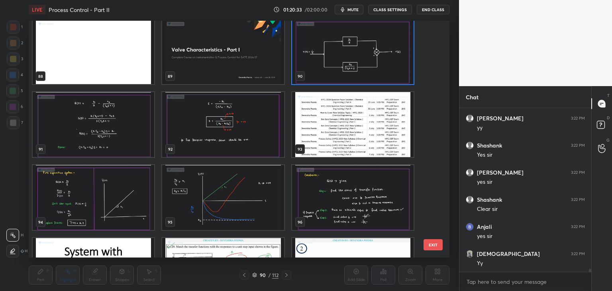
click at [353, 63] on img "grid" at bounding box center [353, 51] width 122 height 65
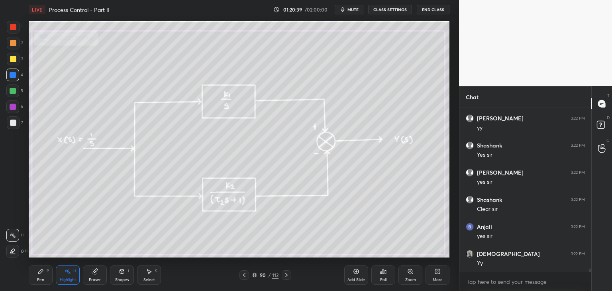
click at [288, 273] on icon at bounding box center [286, 275] width 6 height 6
click at [255, 276] on icon at bounding box center [254, 275] width 5 height 5
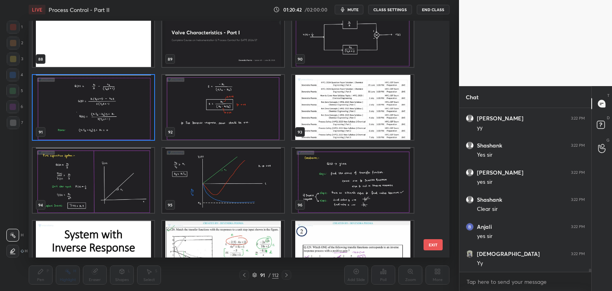
scroll to position [2132, 0]
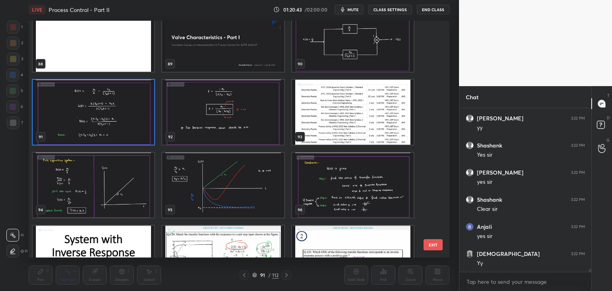
click at [188, 204] on img "grid" at bounding box center [223, 185] width 122 height 65
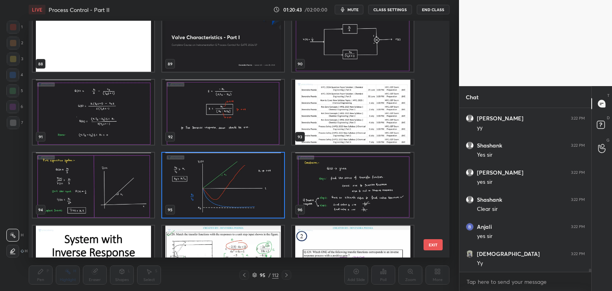
click at [189, 204] on img "grid" at bounding box center [223, 185] width 122 height 65
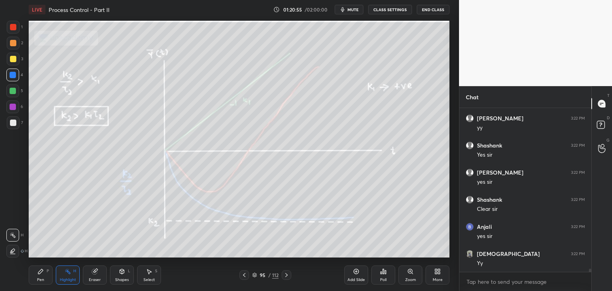
click at [254, 274] on icon at bounding box center [254, 275] width 5 height 5
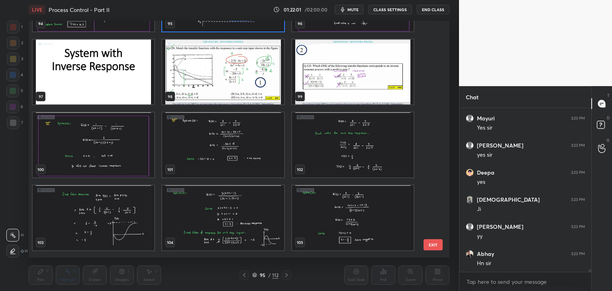
scroll to position [8985, 0]
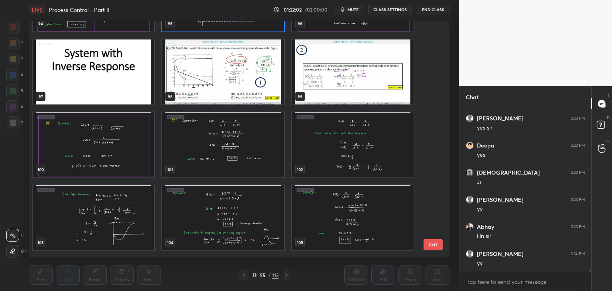
click at [216, 243] on img "grid" at bounding box center [223, 217] width 122 height 65
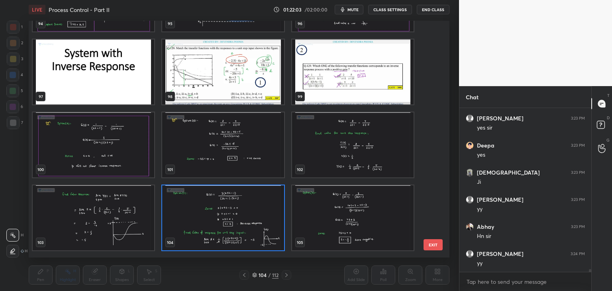
click at [217, 243] on img "grid" at bounding box center [223, 217] width 122 height 65
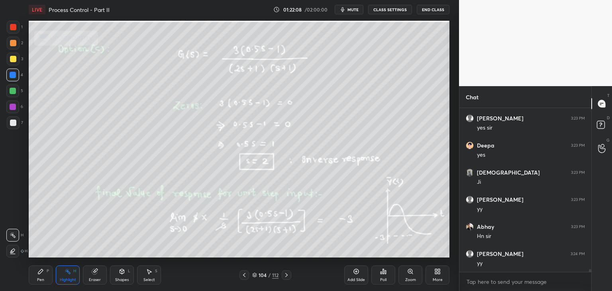
click at [246, 274] on icon at bounding box center [244, 275] width 6 height 6
click at [289, 275] on icon at bounding box center [286, 275] width 6 height 6
click at [255, 275] on icon at bounding box center [254, 275] width 5 height 5
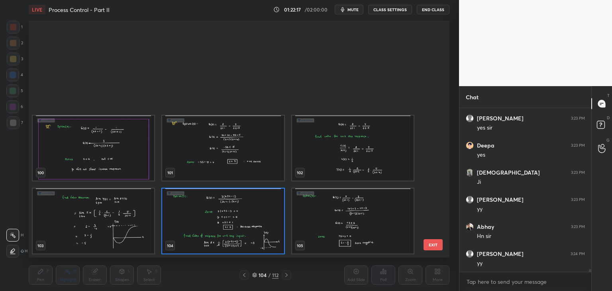
scroll to position [2534, 0]
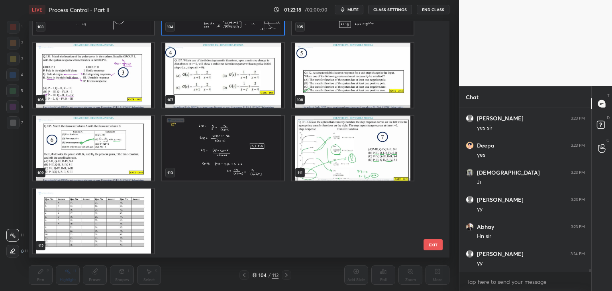
click at [123, 232] on img "grid" at bounding box center [94, 220] width 122 height 65
click at [124, 232] on img "grid" at bounding box center [94, 220] width 122 height 65
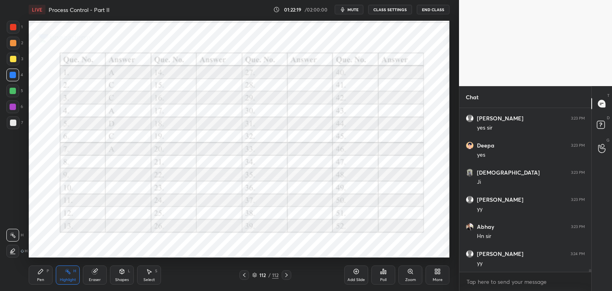
click at [354, 276] on div "Add Slide" at bounding box center [356, 274] width 24 height 19
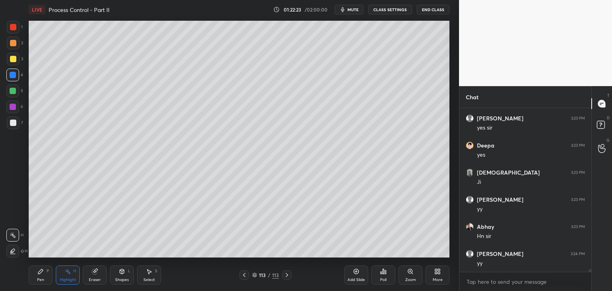
scroll to position [9012, 0]
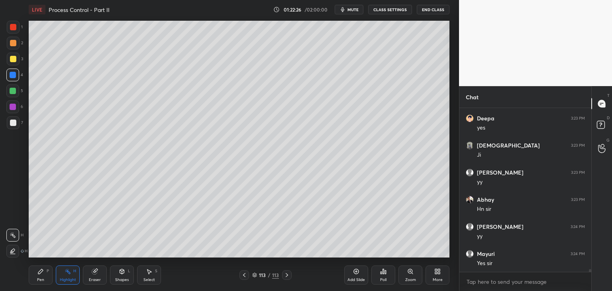
click at [14, 64] on div at bounding box center [13, 59] width 13 height 13
click at [38, 278] on div "Pen" at bounding box center [40, 280] width 7 height 4
click at [12, 125] on div at bounding box center [13, 123] width 6 height 6
click at [147, 271] on icon at bounding box center [149, 271] width 6 height 6
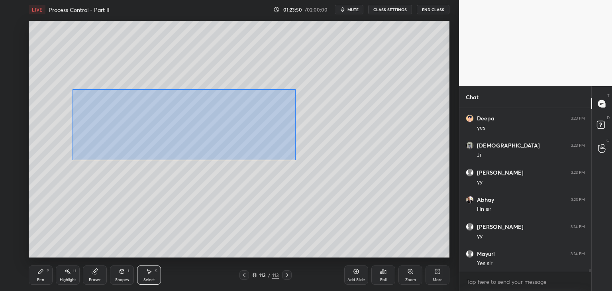
drag, startPoint x: 76, startPoint y: 95, endPoint x: 283, endPoint y: 150, distance: 213.7
click at [301, 163] on div "0 ° Undo Copy Duplicate Duplicate to new slide Delete" at bounding box center [239, 139] width 421 height 237
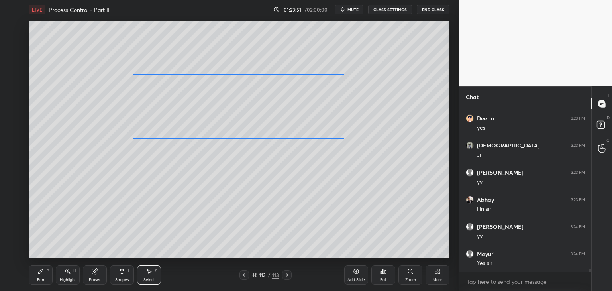
drag, startPoint x: 284, startPoint y: 125, endPoint x: 304, endPoint y: 116, distance: 21.9
click at [304, 116] on div "0 ° Undo Copy Duplicate Duplicate to new slide Delete" at bounding box center [239, 139] width 421 height 237
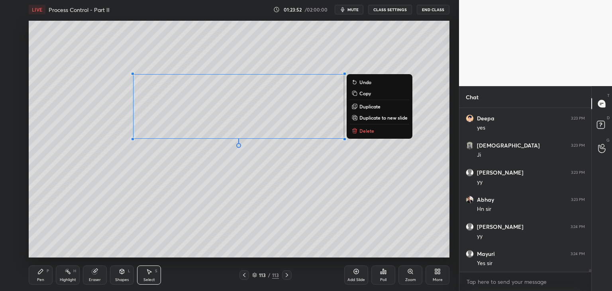
click at [127, 269] on div "Shapes L" at bounding box center [122, 274] width 24 height 19
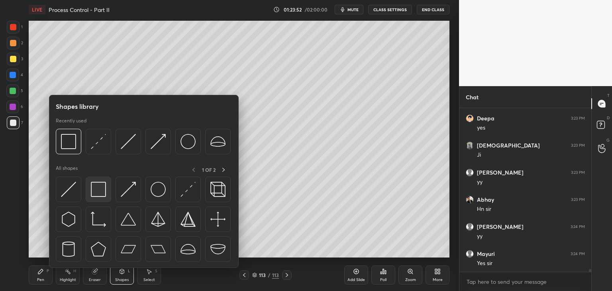
click at [101, 194] on img at bounding box center [98, 189] width 15 height 15
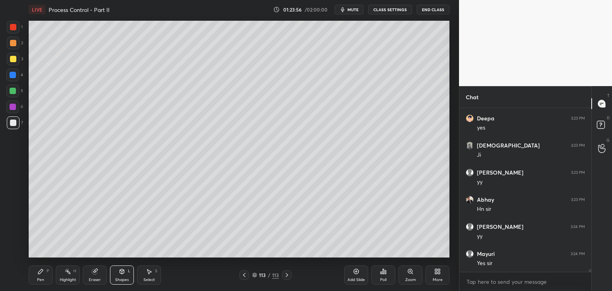
click at [48, 276] on div "Pen P" at bounding box center [41, 274] width 24 height 19
click at [104, 271] on div "Eraser" at bounding box center [95, 274] width 24 height 19
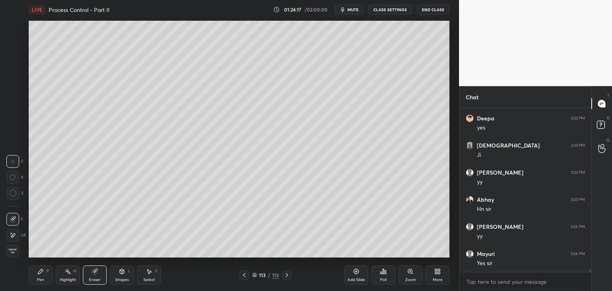
click at [31, 278] on div "Pen P" at bounding box center [41, 274] width 24 height 19
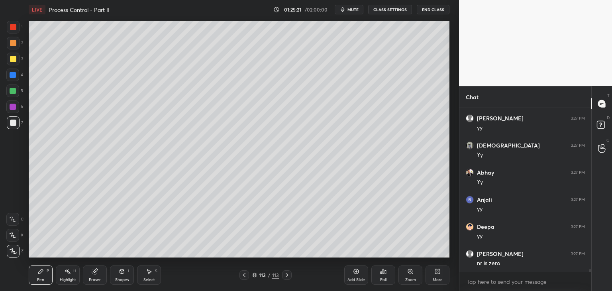
scroll to position [9337, 0]
click at [351, 11] on span "mute" at bounding box center [352, 10] width 11 height 6
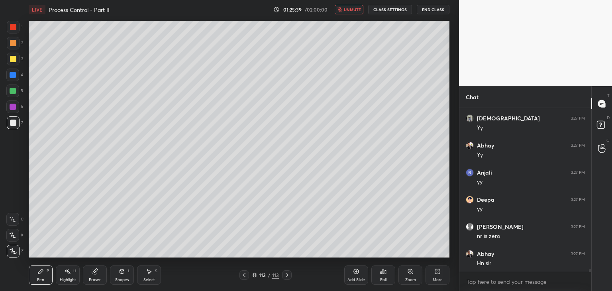
click at [345, 12] on button "unmute" at bounding box center [349, 10] width 29 height 10
click at [142, 276] on div "Select S" at bounding box center [149, 274] width 24 height 19
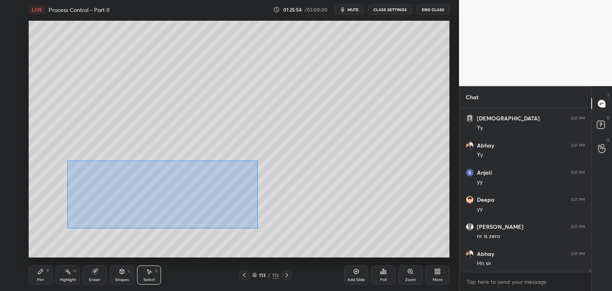
scroll to position [9364, 0]
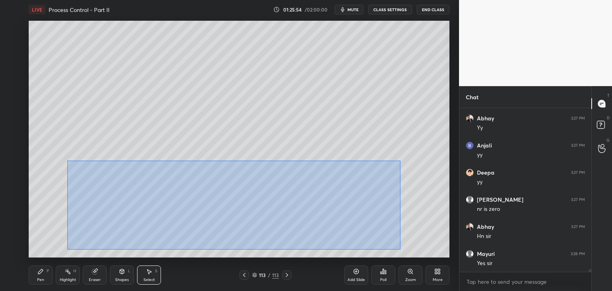
drag, startPoint x: 68, startPoint y: 161, endPoint x: 363, endPoint y: 235, distance: 304.1
click at [399, 249] on div "0 ° Undo Copy Duplicate Duplicate to new slide Delete" at bounding box center [239, 139] width 421 height 237
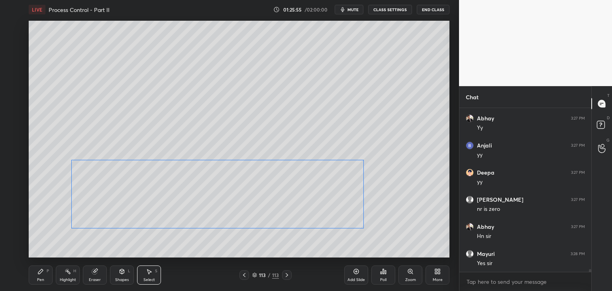
click at [298, 209] on div "0 ° Undo Copy Duplicate Duplicate to new slide Delete" at bounding box center [239, 139] width 421 height 237
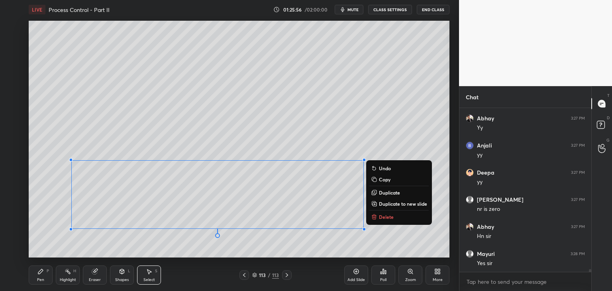
click at [384, 231] on div "0 ° Undo Copy Duplicate Duplicate to new slide Delete" at bounding box center [239, 139] width 421 height 237
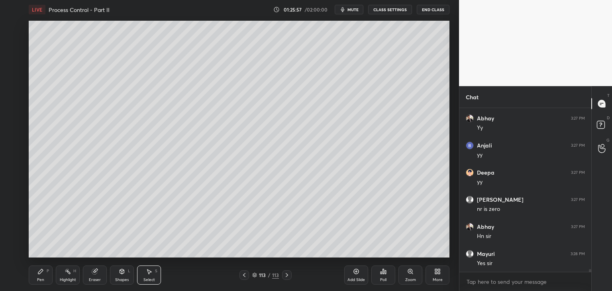
scroll to position [9391, 0]
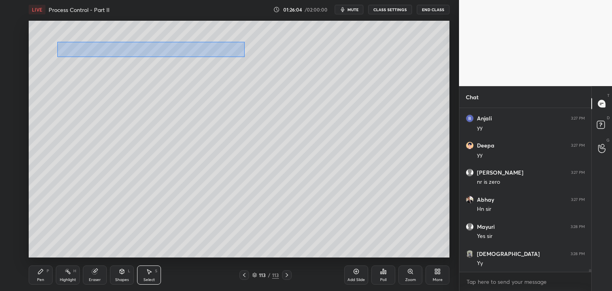
drag, startPoint x: 58, startPoint y: 42, endPoint x: 245, endPoint y: 57, distance: 187.5
click at [245, 57] on div "0 ° Undo Copy Duplicate Duplicate to new slide Delete" at bounding box center [239, 139] width 421 height 237
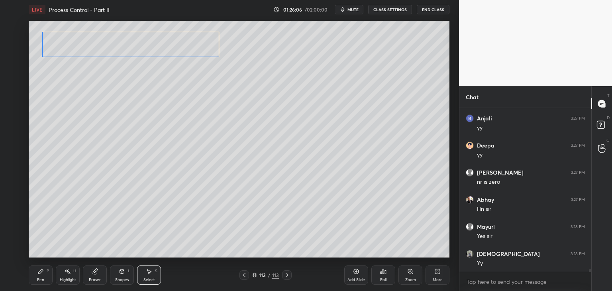
drag, startPoint x: 188, startPoint y: 51, endPoint x: 173, endPoint y: 42, distance: 18.4
click at [173, 42] on div "0 ° Undo Copy Duplicate Duplicate to new slide Delete" at bounding box center [239, 139] width 421 height 237
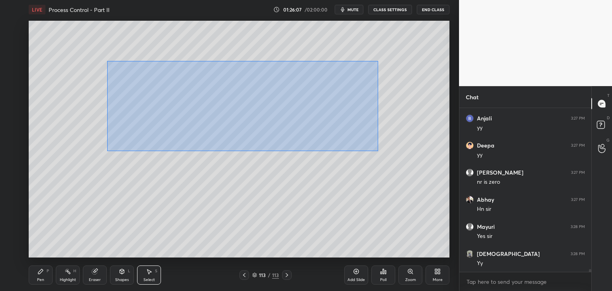
drag, startPoint x: 114, startPoint y: 65, endPoint x: 379, endPoint y: 151, distance: 279.6
click at [380, 152] on div "0 ° Undo Copy Duplicate Duplicate to new slide Delete" at bounding box center [239, 139] width 421 height 237
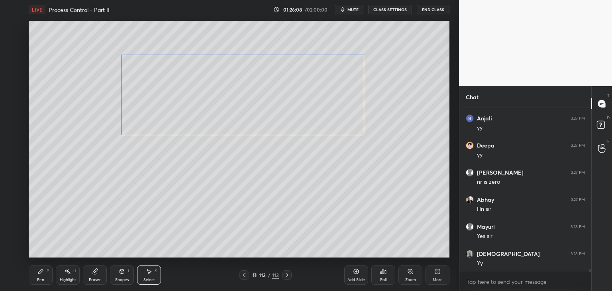
drag, startPoint x: 335, startPoint y: 123, endPoint x: 334, endPoint y: 128, distance: 4.8
click at [336, 122] on div "0 ° Undo Copy Duplicate Duplicate to new slide Delete" at bounding box center [239, 139] width 421 height 237
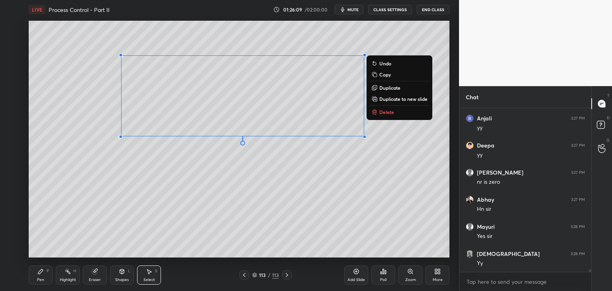
scroll to position [9418, 0]
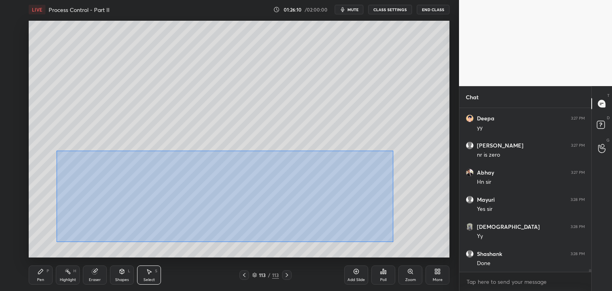
drag, startPoint x: 102, startPoint y: 170, endPoint x: 374, endPoint y: 233, distance: 278.9
click at [391, 241] on div "0 ° Undo Copy Duplicate Duplicate to new slide Delete" at bounding box center [239, 139] width 421 height 237
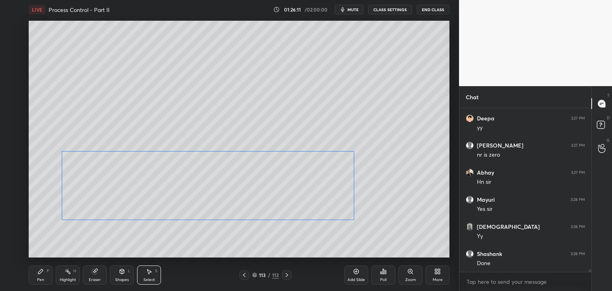
drag, startPoint x: 313, startPoint y: 210, endPoint x: 309, endPoint y: 211, distance: 4.2
click at [309, 206] on div "0 ° Undo Copy Duplicate Duplicate to new slide Delete" at bounding box center [239, 139] width 421 height 237
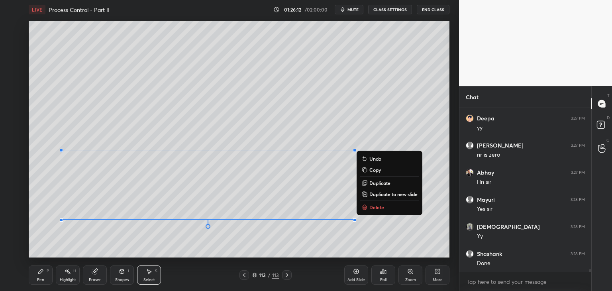
click at [311, 233] on div "0 ° Undo Copy Duplicate Duplicate to new slide Delete" at bounding box center [239, 139] width 421 height 237
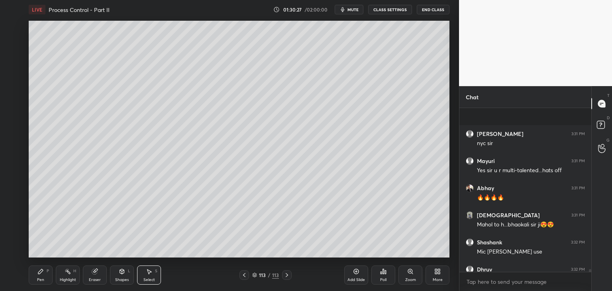
scroll to position [10103, 0]
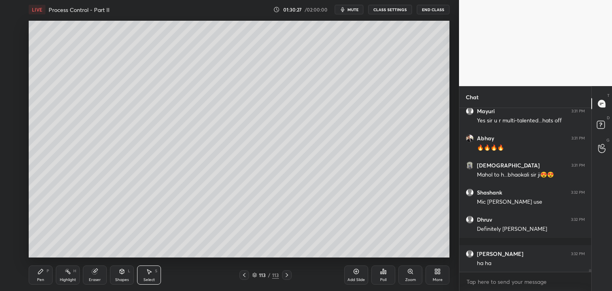
drag, startPoint x: 591, startPoint y: 270, endPoint x: 591, endPoint y: 282, distance: 12.4
click at [591, 282] on div "Vijay 3:31 PM nyc sir [PERSON_NAME] 3:31 PM Yes sir u r multi-talented...hats o…" at bounding box center [525, 199] width 132 height 183
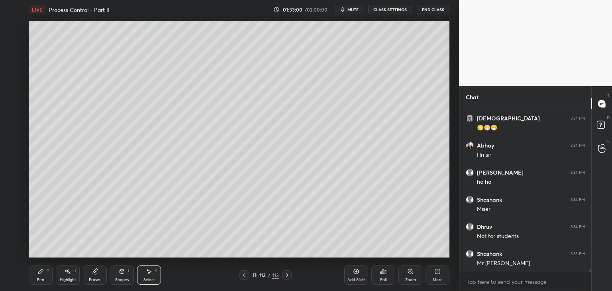
scroll to position [9169, 0]
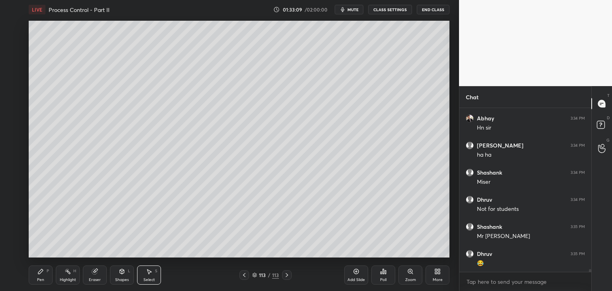
click at [42, 276] on div "Pen P" at bounding box center [41, 274] width 24 height 19
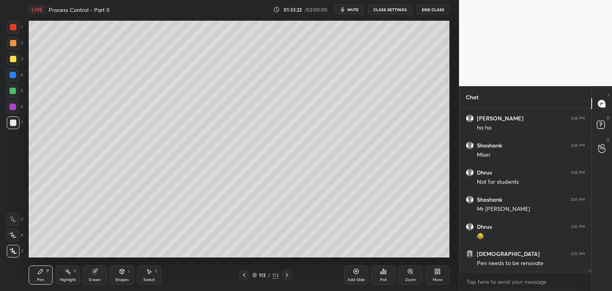
click at [356, 279] on div "Add Slide" at bounding box center [356, 280] width 18 height 4
click at [116, 271] on div "Shapes L" at bounding box center [122, 274] width 24 height 19
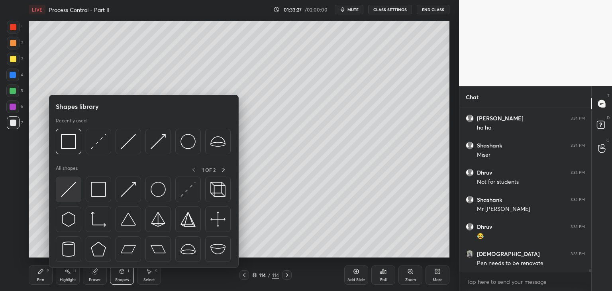
click at [75, 185] on img at bounding box center [68, 189] width 15 height 15
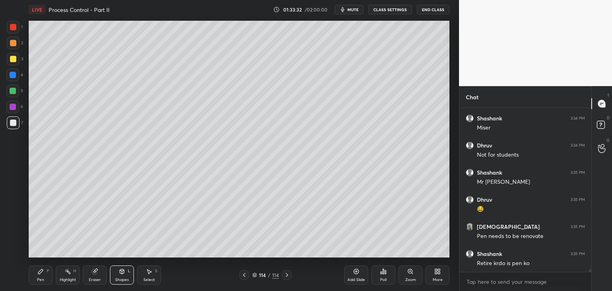
scroll to position [9250, 0]
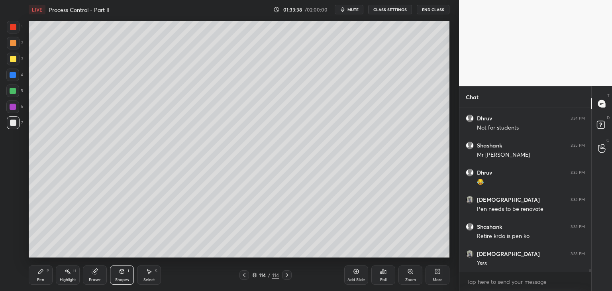
click at [154, 274] on div "Select S" at bounding box center [149, 274] width 24 height 19
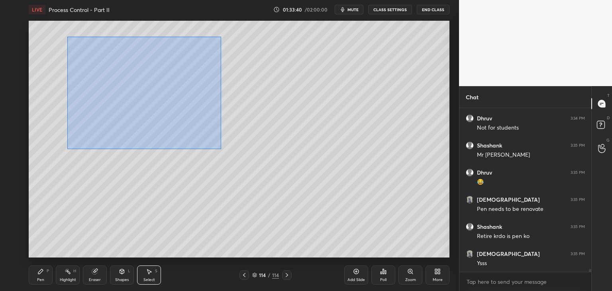
drag, startPoint x: 68, startPoint y: 36, endPoint x: 269, endPoint y: 172, distance: 242.4
click at [269, 172] on div "0 ° Undo Copy Duplicate Duplicate to new slide Delete" at bounding box center [239, 139] width 421 height 237
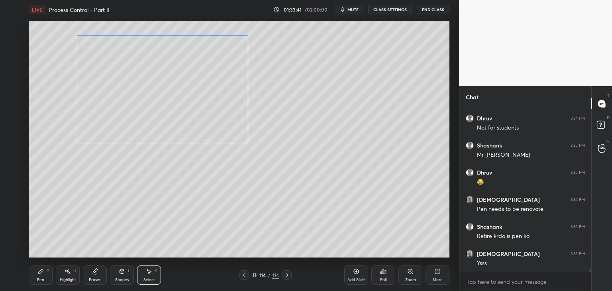
drag, startPoint x: 193, startPoint y: 104, endPoint x: 192, endPoint y: 98, distance: 5.7
click at [192, 98] on div "0 ° Undo Copy Duplicate Duplicate to new slide Delete" at bounding box center [239, 139] width 421 height 237
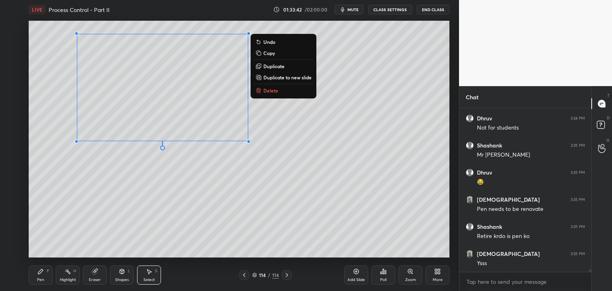
click at [279, 66] on p "Duplicate" at bounding box center [273, 66] width 21 height 6
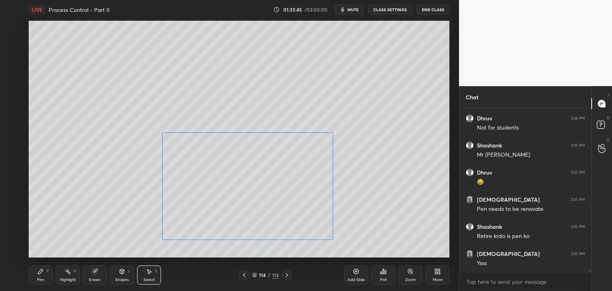
drag, startPoint x: 163, startPoint y: 132, endPoint x: 242, endPoint y: 200, distance: 103.7
click at [242, 200] on div "0 ° Undo Copy Duplicate Duplicate to new slide Delete" at bounding box center [239, 139] width 421 height 237
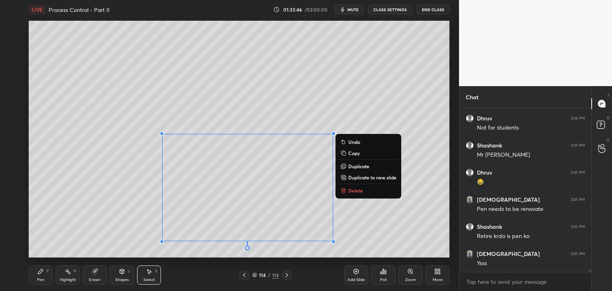
scroll to position [9277, 0]
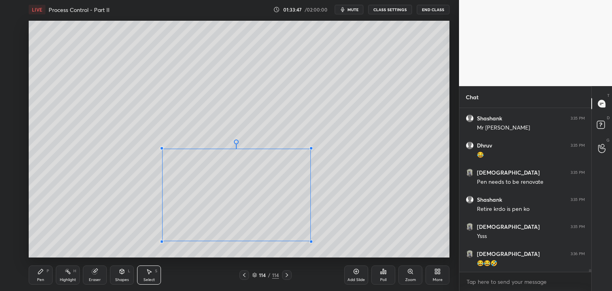
drag, startPoint x: 331, startPoint y: 137, endPoint x: 310, endPoint y: 150, distance: 24.8
click at [310, 150] on div at bounding box center [311, 148] width 3 height 3
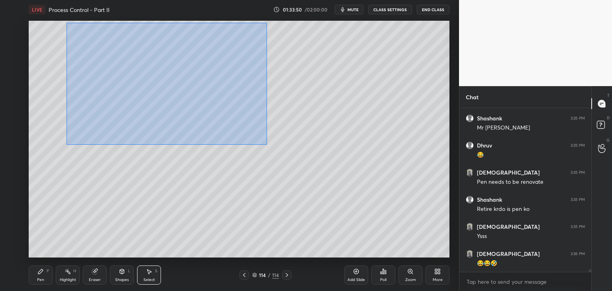
drag, startPoint x: 68, startPoint y: 26, endPoint x: 266, endPoint y: 144, distance: 230.7
click at [266, 144] on div "0 ° Undo Copy Duplicate Duplicate to new slide Delete" at bounding box center [239, 139] width 421 height 237
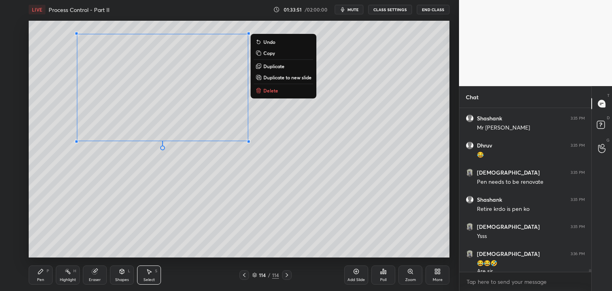
scroll to position [9285, 0]
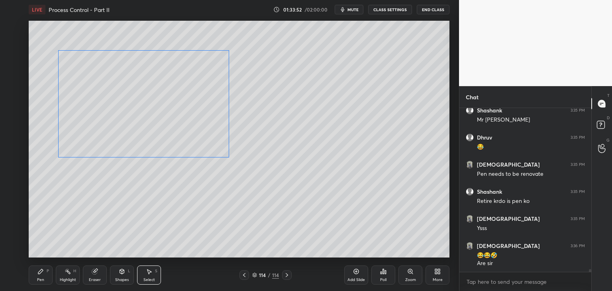
drag, startPoint x: 247, startPoint y: 35, endPoint x: 231, endPoint y: 52, distance: 23.4
click at [231, 53] on div "0 ° Undo Copy Duplicate Duplicate to new slide Delete" at bounding box center [239, 139] width 421 height 237
drag, startPoint x: 231, startPoint y: 51, endPoint x: 178, endPoint y: 75, distance: 57.9
click at [178, 75] on div at bounding box center [179, 74] width 3 height 3
drag, startPoint x: 131, startPoint y: 114, endPoint x: 151, endPoint y: 78, distance: 40.7
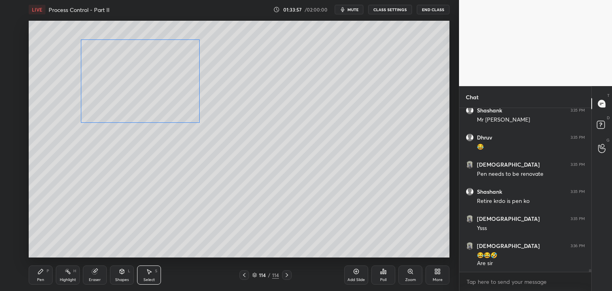
click at [151, 78] on div "0 ° Undo Copy Duplicate Duplicate to new slide Delete" at bounding box center [239, 139] width 421 height 237
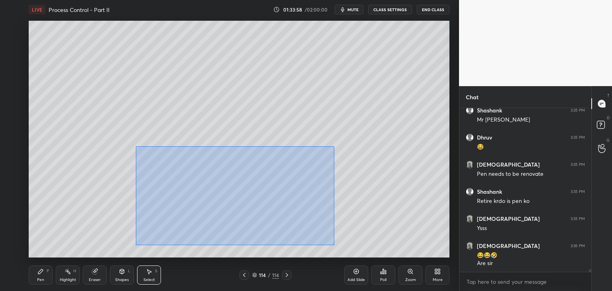
drag, startPoint x: 144, startPoint y: 153, endPoint x: 333, endPoint y: 244, distance: 210.4
click at [333, 244] on div "0 ° Undo Copy Duplicate Duplicate to new slide Delete" at bounding box center [239, 139] width 421 height 237
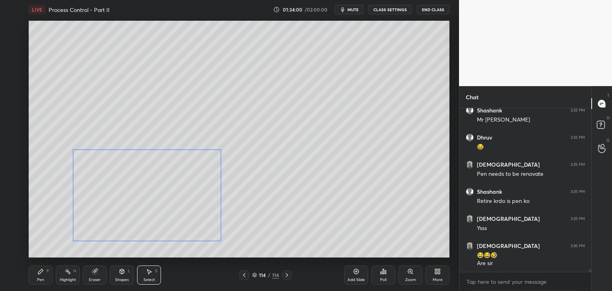
drag, startPoint x: 237, startPoint y: 204, endPoint x: 169, endPoint y: 206, distance: 68.5
click at [169, 206] on div "0 ° Undo Copy Duplicate Duplicate to new slide Delete" at bounding box center [239, 139] width 421 height 237
drag, startPoint x: 222, startPoint y: 150, endPoint x: 202, endPoint y: 172, distance: 29.6
click at [203, 161] on div at bounding box center [203, 160] width 3 height 3
drag, startPoint x: 176, startPoint y: 195, endPoint x: 182, endPoint y: 185, distance: 11.4
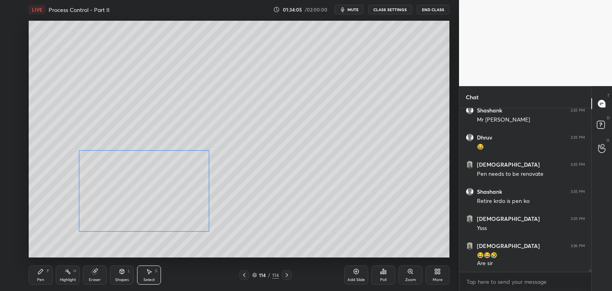
click at [182, 185] on div "0 ° Undo Copy Duplicate Duplicate to new slide Delete" at bounding box center [239, 139] width 421 height 237
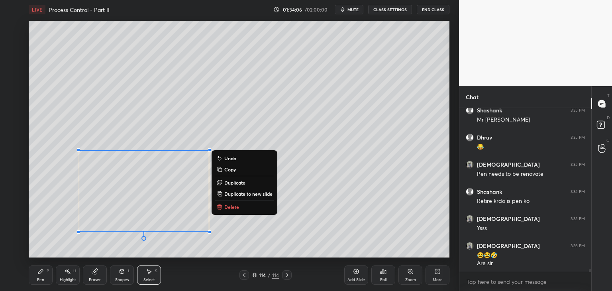
click at [40, 273] on icon at bounding box center [40, 271] width 5 height 5
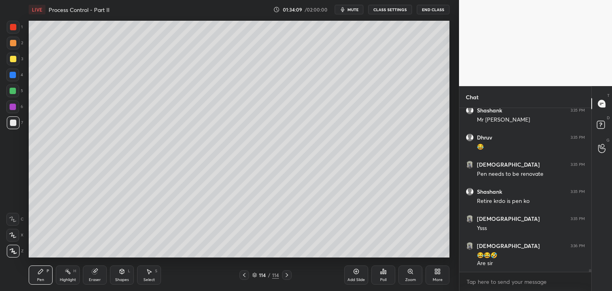
scroll to position [9312, 0]
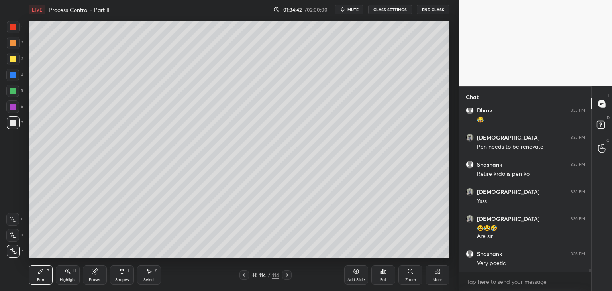
click at [244, 278] on icon at bounding box center [244, 275] width 6 height 6
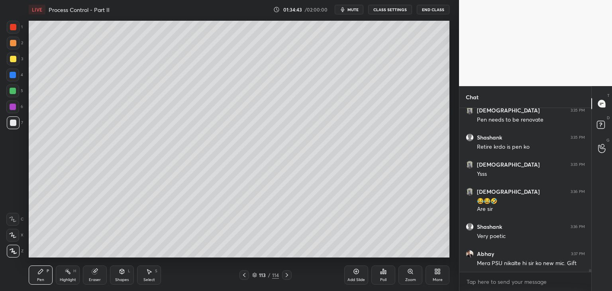
click at [289, 276] on icon at bounding box center [287, 275] width 6 height 6
click at [148, 272] on icon at bounding box center [149, 271] width 4 height 5
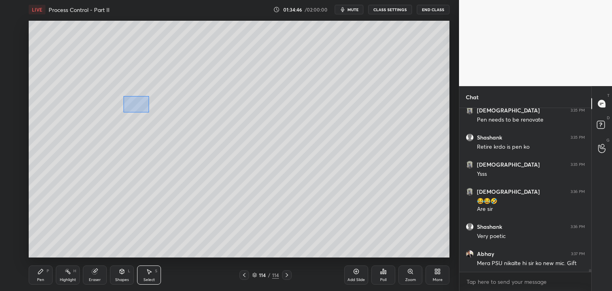
drag, startPoint x: 131, startPoint y: 102, endPoint x: 175, endPoint y: 124, distance: 49.5
click at [178, 124] on div "0 ° Undo Copy Duplicate Duplicate to new slide Delete" at bounding box center [239, 139] width 421 height 237
drag, startPoint x: 153, startPoint y: 109, endPoint x: 148, endPoint y: 83, distance: 26.5
click at [148, 81] on div "0 ° Undo Copy Duplicate Duplicate to new slide Delete" at bounding box center [239, 139] width 421 height 237
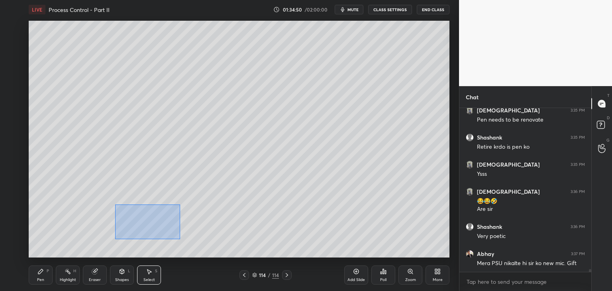
drag, startPoint x: 116, startPoint y: 206, endPoint x: 171, endPoint y: 229, distance: 59.9
click at [180, 238] on div "0 ° Undo Copy Duplicate Duplicate to new slide Delete" at bounding box center [239, 139] width 421 height 237
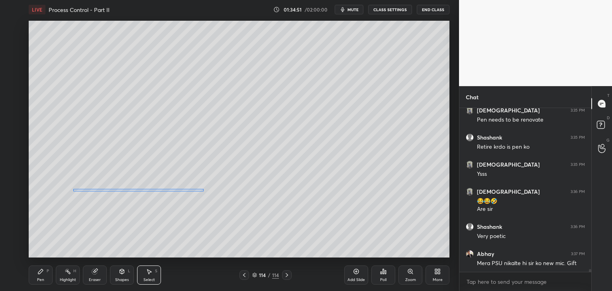
scroll to position [9366, 0]
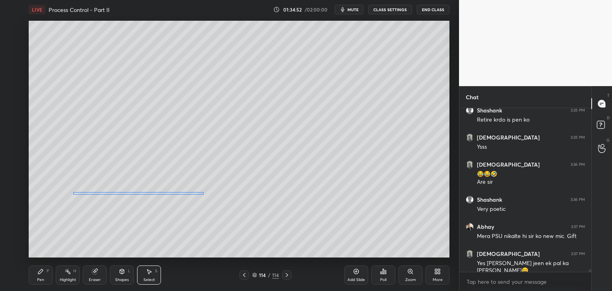
drag, startPoint x: 156, startPoint y: 218, endPoint x: 150, endPoint y: 193, distance: 25.0
click at [150, 193] on div "0 ° Undo Copy Duplicate Duplicate to new slide Delete" at bounding box center [239, 139] width 421 height 237
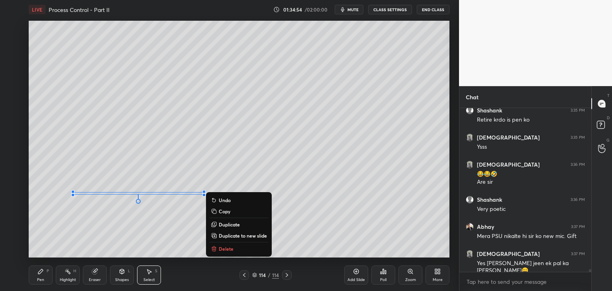
click at [40, 278] on div "Pen" at bounding box center [40, 280] width 7 height 4
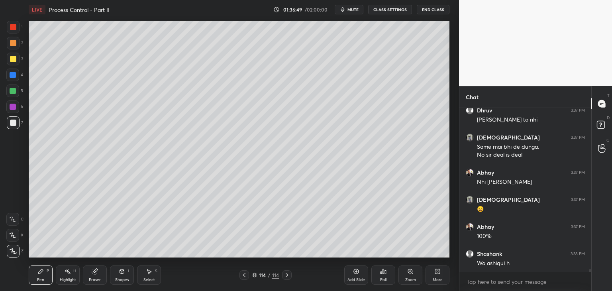
scroll to position [9564, 0]
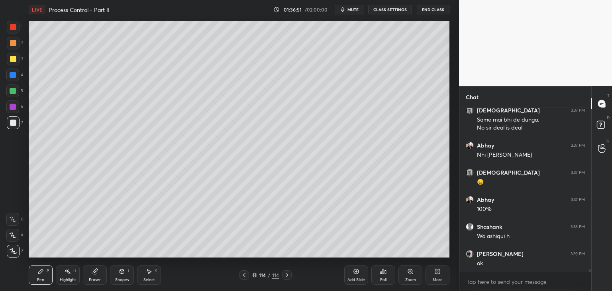
click at [15, 90] on div at bounding box center [13, 91] width 6 height 6
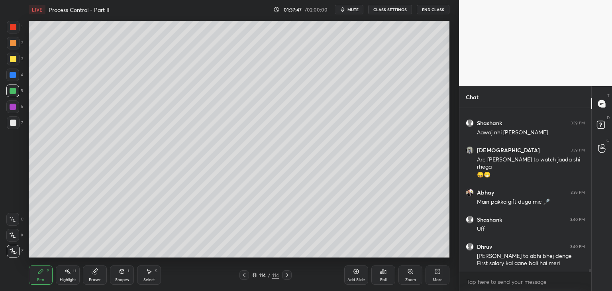
scroll to position [9749, 0]
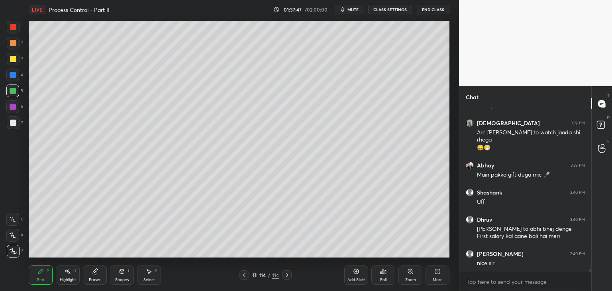
click at [14, 107] on div at bounding box center [13, 107] width 6 height 6
click at [13, 90] on div at bounding box center [13, 91] width 6 height 6
click at [94, 281] on div "Eraser" at bounding box center [95, 280] width 12 height 4
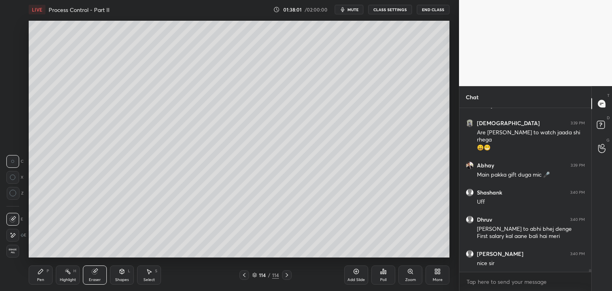
click at [34, 274] on div "Pen P" at bounding box center [41, 274] width 24 height 19
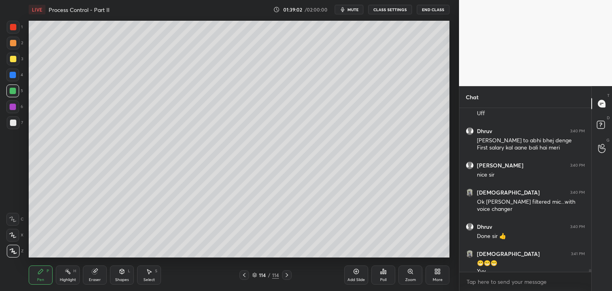
scroll to position [9845, 0]
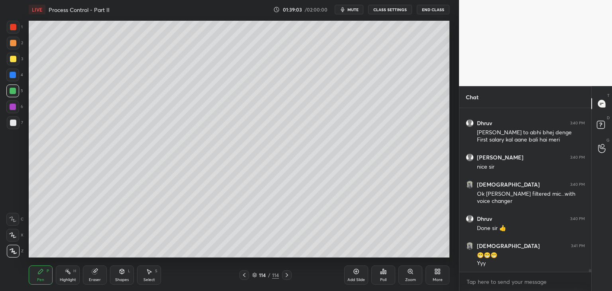
drag, startPoint x: 11, startPoint y: 122, endPoint x: 26, endPoint y: 121, distance: 15.6
click at [11, 122] on div at bounding box center [13, 123] width 6 height 6
click at [148, 270] on icon at bounding box center [149, 271] width 4 height 5
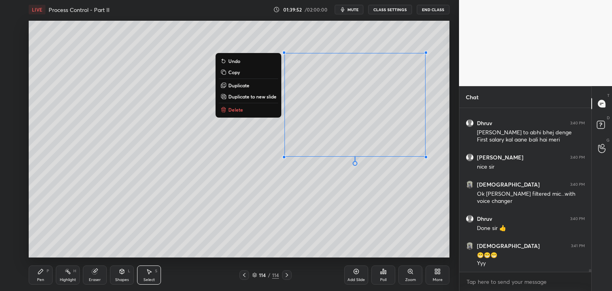
drag, startPoint x: 266, startPoint y: 40, endPoint x: 427, endPoint y: 167, distance: 205.1
click at [448, 173] on div "0 ° Undo Copy Duplicate Duplicate to new slide Delete" at bounding box center [239, 139] width 421 height 237
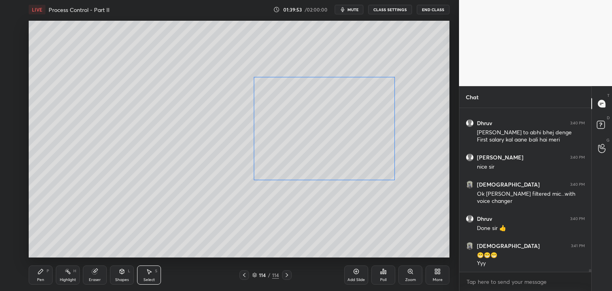
drag, startPoint x: 374, startPoint y: 136, endPoint x: 349, endPoint y: 163, distance: 37.5
click at [346, 159] on div "0 ° Undo Copy Duplicate Duplicate to new slide Delete" at bounding box center [239, 139] width 421 height 237
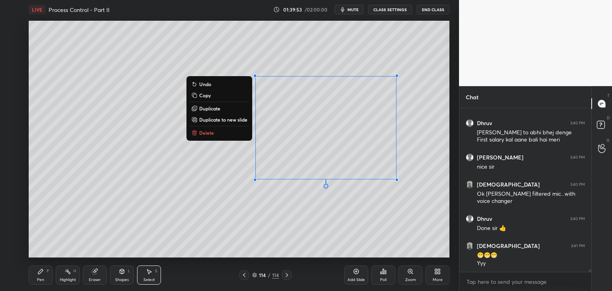
click at [352, 212] on div "0 ° Undo Copy Duplicate Duplicate to new slide Delete" at bounding box center [239, 139] width 421 height 237
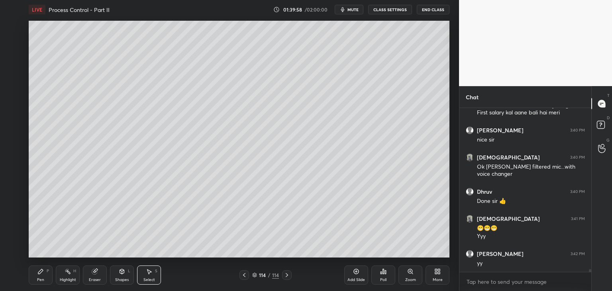
scroll to position [9899, 0]
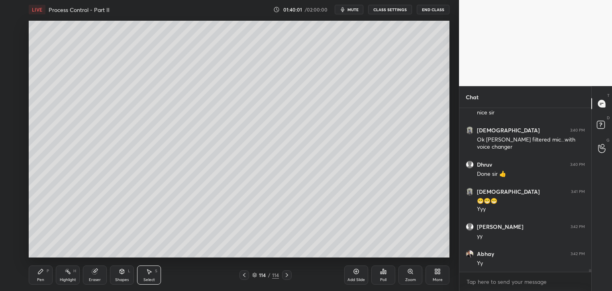
click at [37, 281] on div "Pen P" at bounding box center [41, 274] width 24 height 19
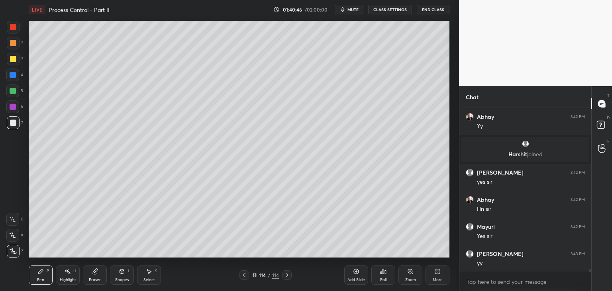
scroll to position [9789, 0]
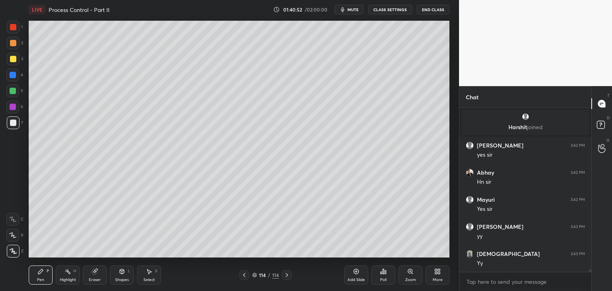
click at [258, 273] on div "114 / 114" at bounding box center [265, 274] width 27 height 7
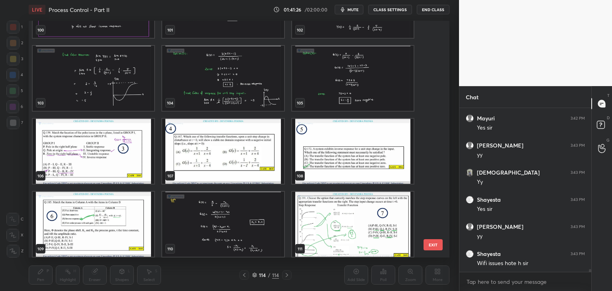
scroll to position [2462, 0]
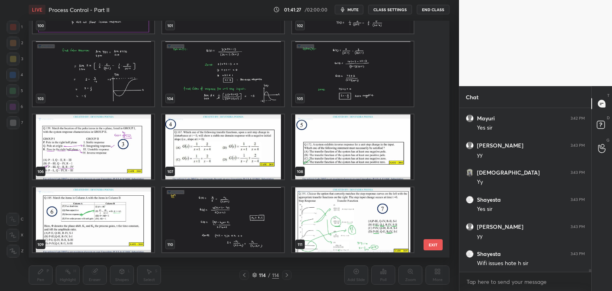
click at [371, 170] on img "grid" at bounding box center [353, 146] width 122 height 65
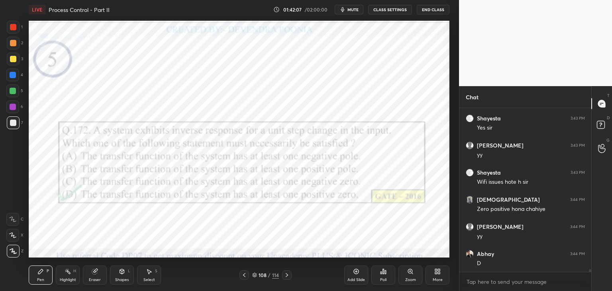
scroll to position [9978, 0]
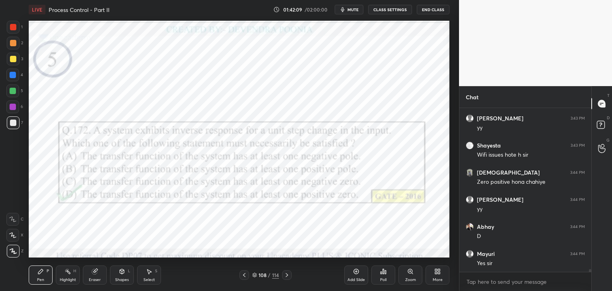
click at [16, 106] on div at bounding box center [12, 106] width 13 height 13
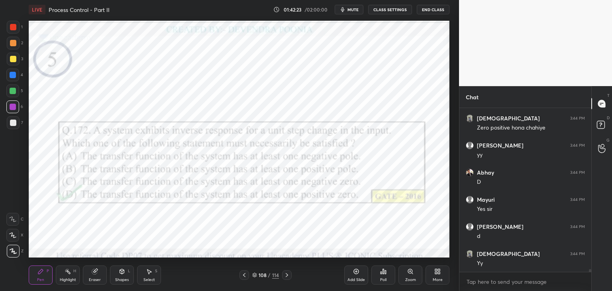
scroll to position [10060, 0]
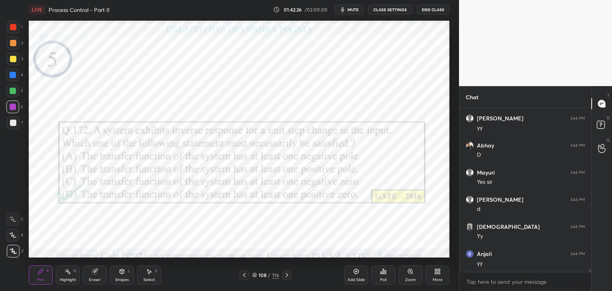
drag, startPoint x: 253, startPoint y: 274, endPoint x: 257, endPoint y: 267, distance: 8.9
click at [253, 274] on icon at bounding box center [254, 275] width 5 height 5
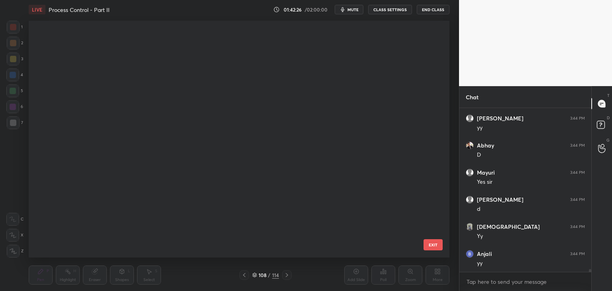
scroll to position [234, 417]
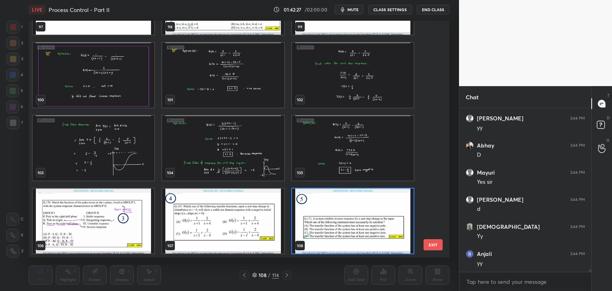
click at [94, 230] on img "grid" at bounding box center [94, 220] width 122 height 65
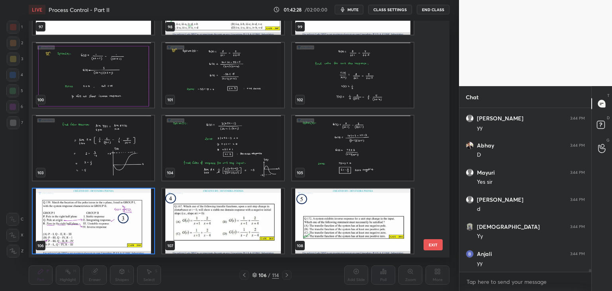
click at [96, 230] on img "grid" at bounding box center [94, 220] width 122 height 65
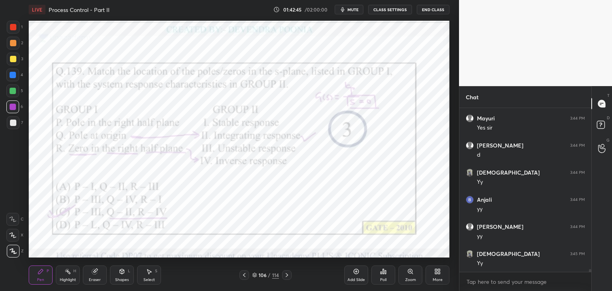
scroll to position [10141, 0]
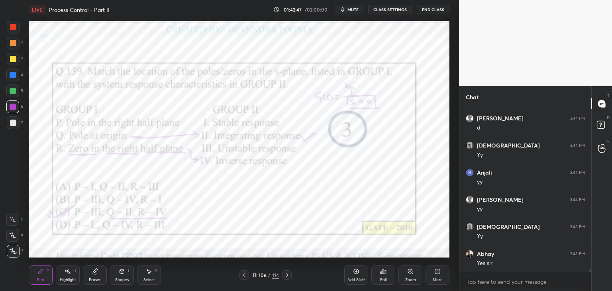
click at [254, 273] on icon at bounding box center [254, 275] width 5 height 5
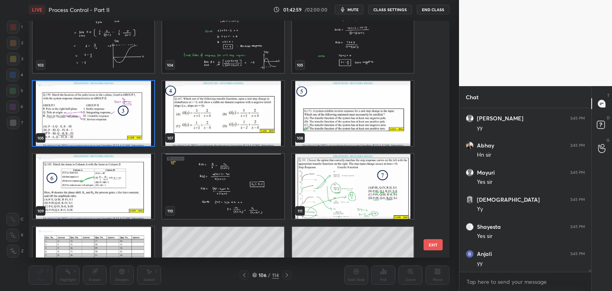
scroll to position [2504, 0]
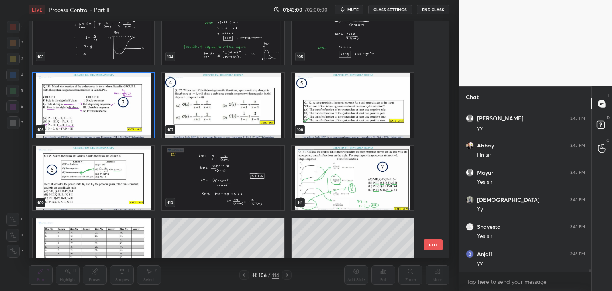
click at [79, 172] on img "grid" at bounding box center [94, 177] width 122 height 65
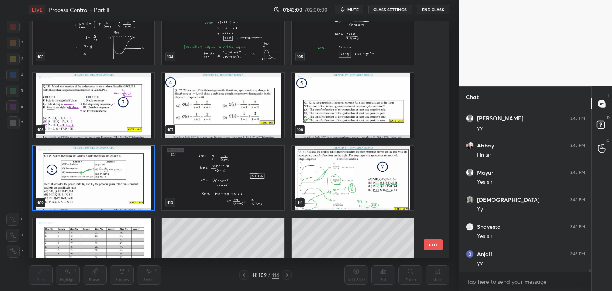
click at [80, 173] on img "grid" at bounding box center [94, 177] width 122 height 65
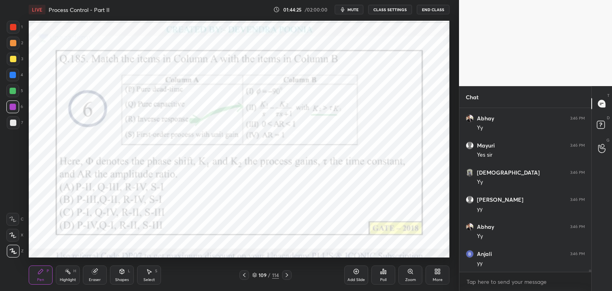
scroll to position [10547, 0]
drag, startPoint x: 254, startPoint y: 276, endPoint x: 261, endPoint y: 269, distance: 9.0
click at [254, 276] on icon at bounding box center [254, 275] width 5 height 5
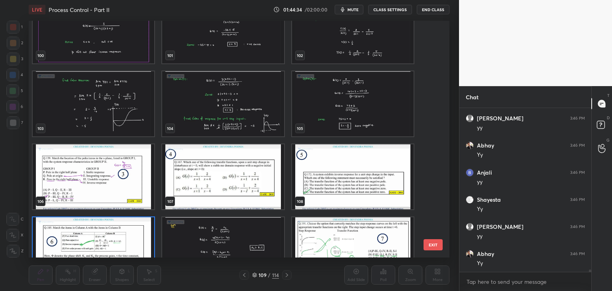
scroll to position [2483, 0]
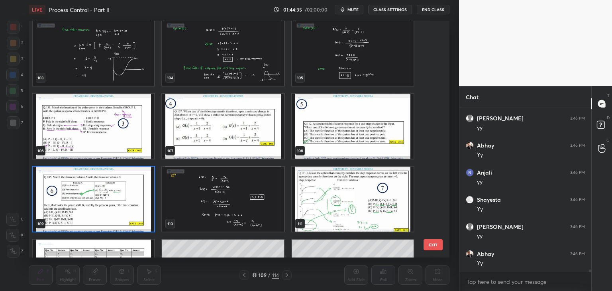
click at [255, 128] on img "grid" at bounding box center [223, 126] width 122 height 65
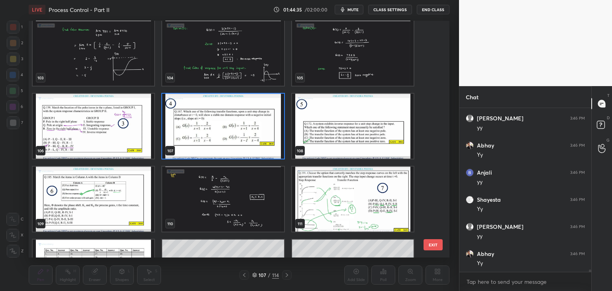
click at [255, 128] on img "grid" at bounding box center [223, 126] width 122 height 65
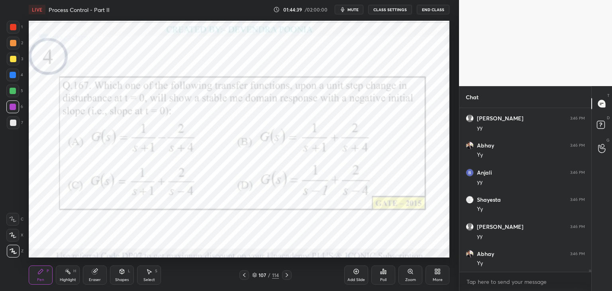
scroll to position [10628, 0]
click at [253, 275] on icon at bounding box center [255, 275] width 4 height 1
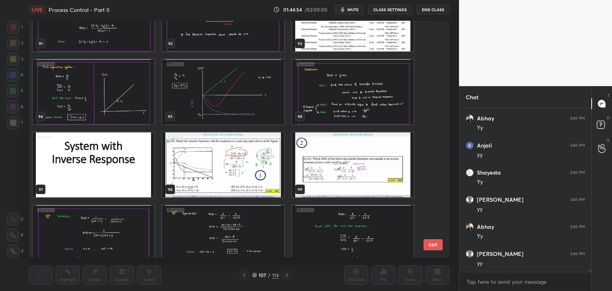
scroll to position [2229, 0]
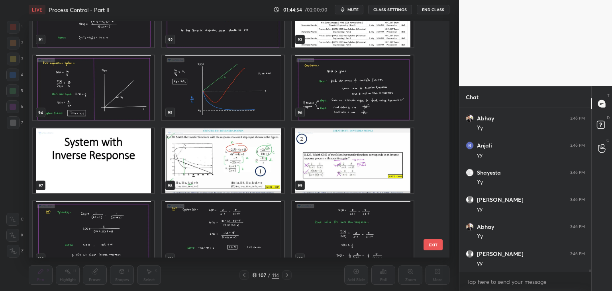
click at [375, 183] on img "grid" at bounding box center [353, 160] width 122 height 65
click at [376, 184] on img "grid" at bounding box center [353, 160] width 122 height 65
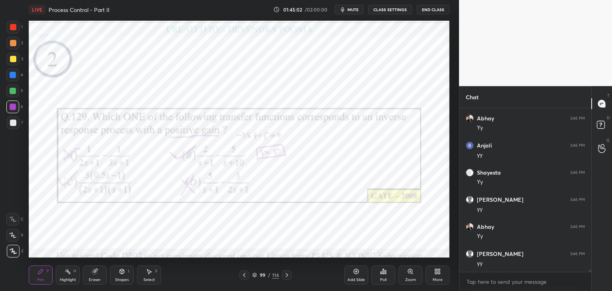
scroll to position [10656, 0]
click at [287, 276] on icon at bounding box center [287, 275] width 6 height 6
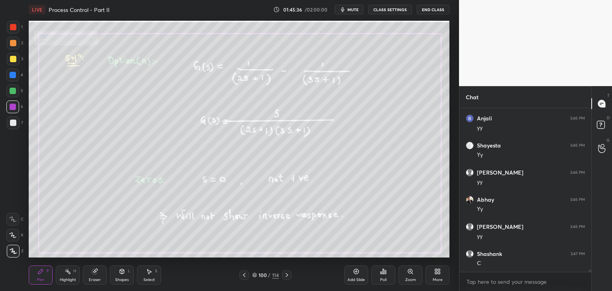
click at [244, 274] on icon at bounding box center [244, 275] width 2 height 4
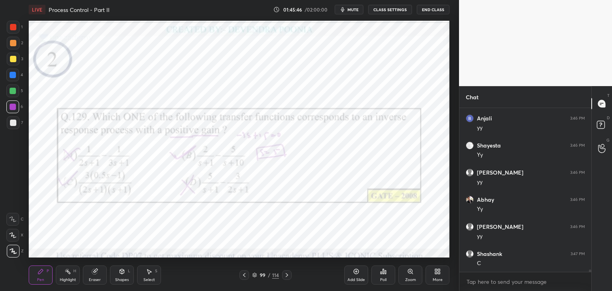
click at [288, 276] on icon at bounding box center [287, 275] width 6 height 6
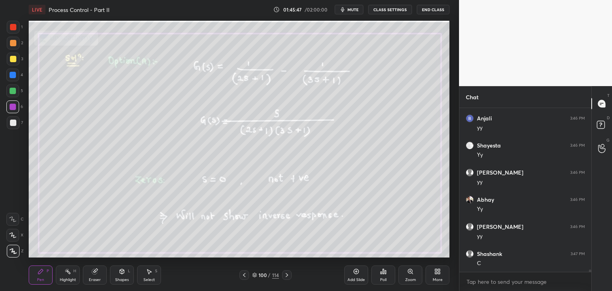
click at [288, 275] on icon at bounding box center [287, 275] width 6 height 6
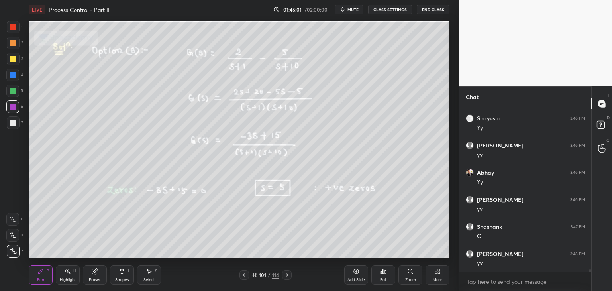
click at [244, 277] on icon at bounding box center [244, 275] width 6 height 6
click at [245, 278] on icon at bounding box center [244, 275] width 6 height 6
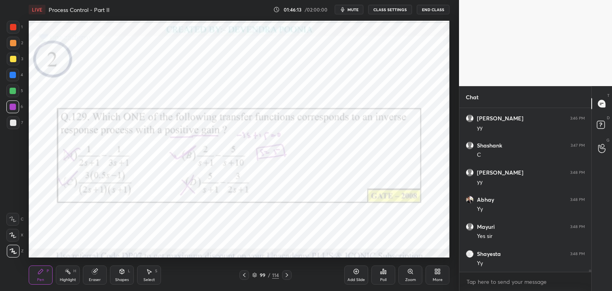
scroll to position [10791, 0]
click at [288, 276] on icon at bounding box center [287, 275] width 6 height 6
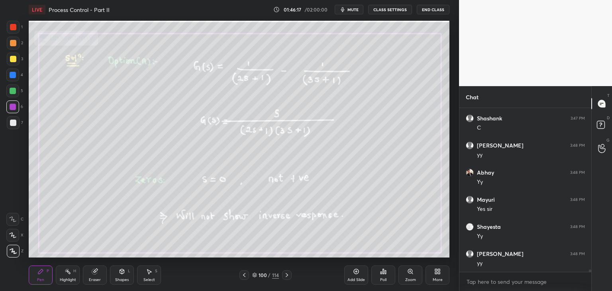
click at [290, 277] on div at bounding box center [287, 275] width 10 height 10
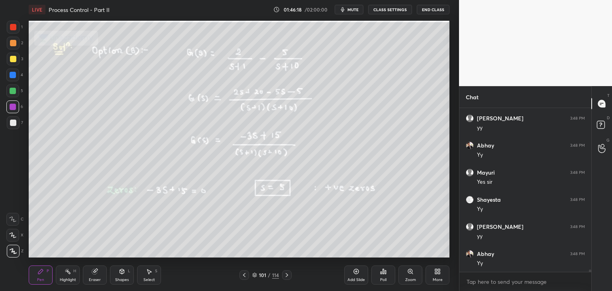
click at [292, 275] on div "101 / 114" at bounding box center [265, 275] width 158 height 10
click at [291, 274] on div at bounding box center [287, 275] width 10 height 10
click at [289, 276] on icon at bounding box center [287, 275] width 6 height 6
click at [289, 277] on icon at bounding box center [287, 275] width 6 height 6
click at [289, 278] on icon at bounding box center [287, 275] width 6 height 6
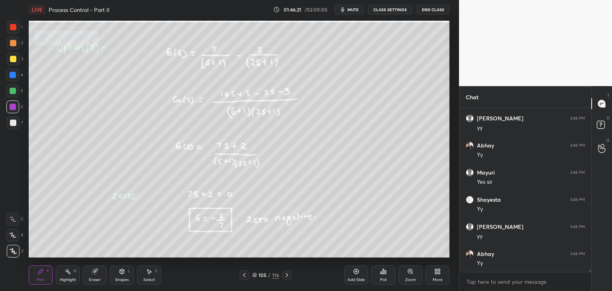
click at [289, 277] on icon at bounding box center [287, 275] width 6 height 6
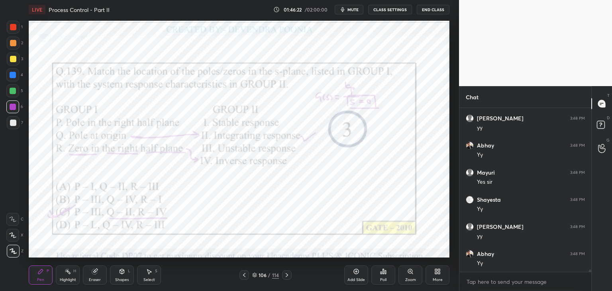
click at [244, 276] on icon at bounding box center [244, 275] width 2 height 4
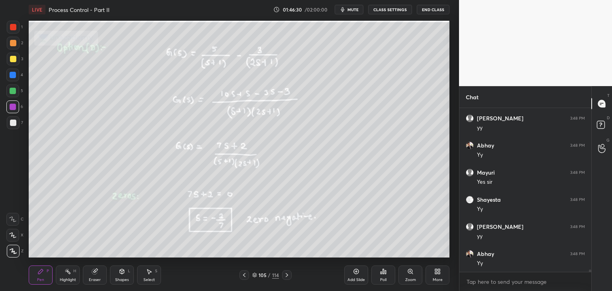
click at [242, 280] on div "Pen P Highlight H Eraser Shapes L Select S 105 / 114 Add Slide Poll Zoom More" at bounding box center [239, 275] width 421 height 32
click at [244, 276] on icon at bounding box center [244, 275] width 6 height 6
click at [245, 276] on icon at bounding box center [244, 275] width 6 height 6
click at [244, 276] on icon at bounding box center [244, 275] width 2 height 4
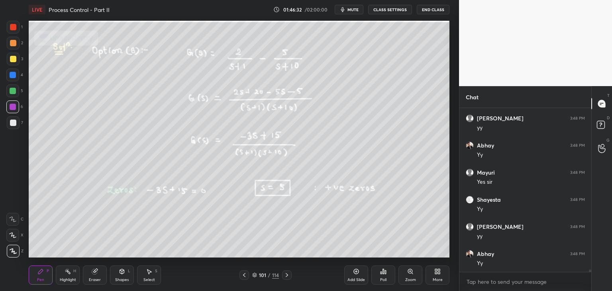
click at [244, 277] on icon at bounding box center [244, 275] width 6 height 6
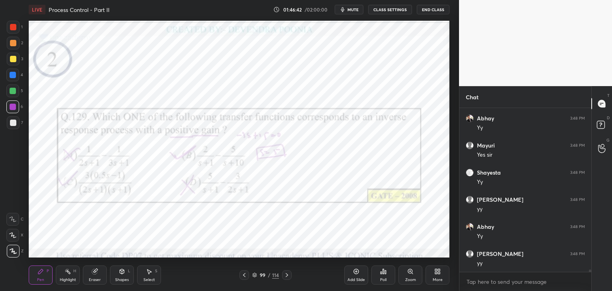
scroll to position [10872, 0]
click at [289, 276] on icon at bounding box center [287, 275] width 6 height 6
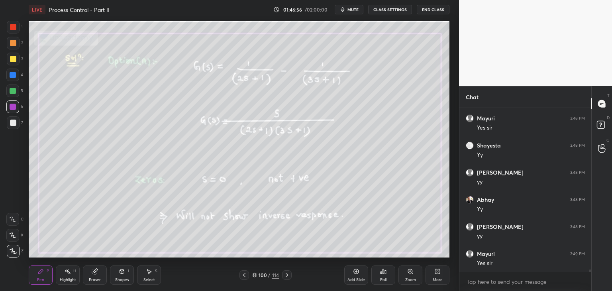
click at [290, 276] on div at bounding box center [287, 275] width 10 height 10
click at [286, 276] on icon at bounding box center [287, 275] width 6 height 6
click at [243, 276] on icon at bounding box center [244, 275] width 6 height 6
click at [244, 275] on icon at bounding box center [244, 275] width 6 height 6
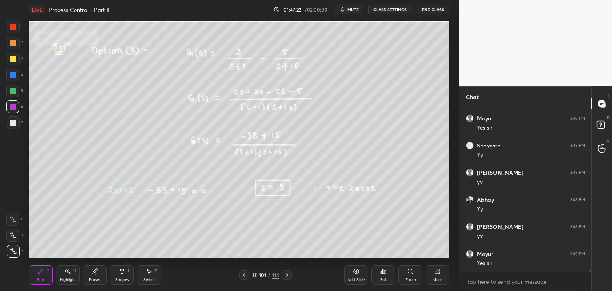
click at [244, 275] on icon at bounding box center [244, 275] width 2 height 4
click at [244, 275] on icon at bounding box center [244, 275] width 6 height 6
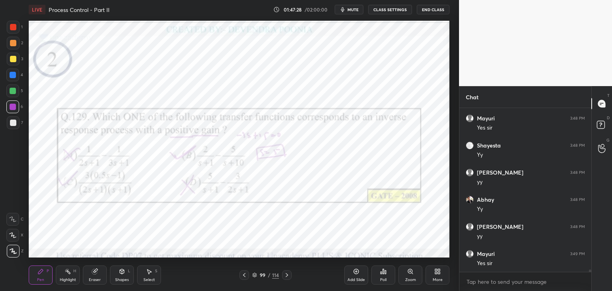
scroll to position [10899, 0]
click at [288, 276] on icon at bounding box center [287, 275] width 6 height 6
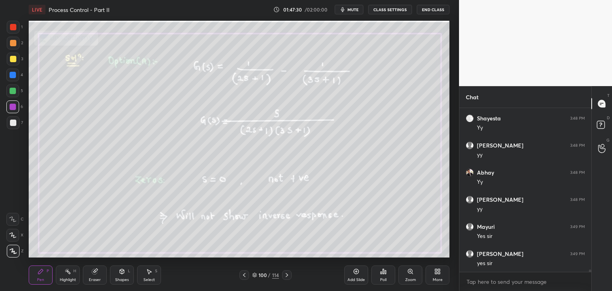
click at [288, 276] on icon at bounding box center [287, 275] width 6 height 6
click at [289, 276] on icon at bounding box center [287, 275] width 6 height 6
click at [290, 276] on icon at bounding box center [287, 275] width 6 height 6
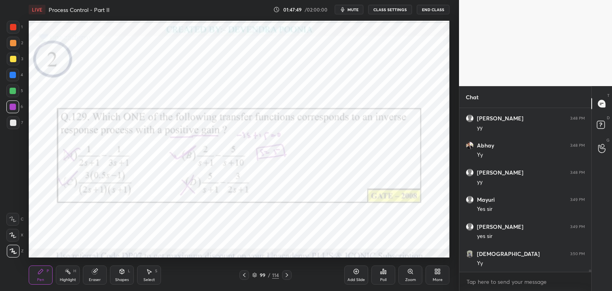
scroll to position [10954, 0]
click at [255, 274] on icon at bounding box center [254, 275] width 5 height 5
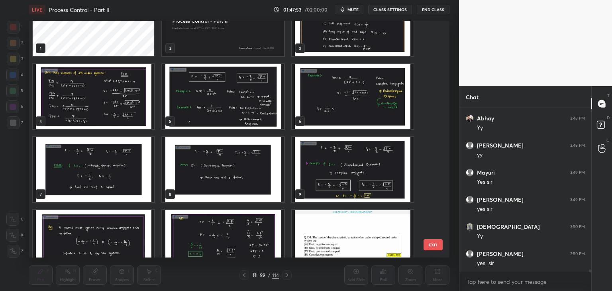
scroll to position [0, 0]
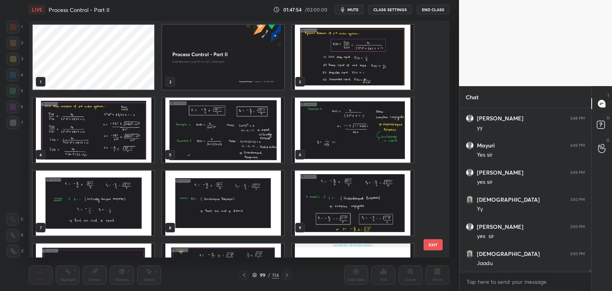
click at [269, 68] on img "grid" at bounding box center [223, 57] width 122 height 65
click at [269, 69] on img "grid" at bounding box center [223, 57] width 122 height 65
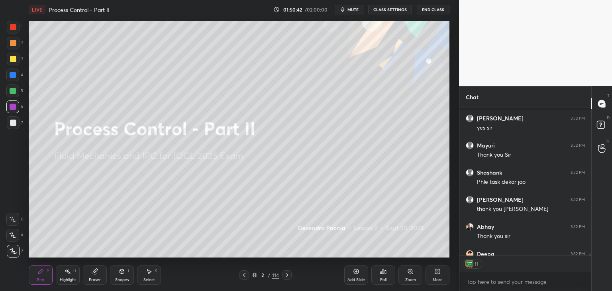
scroll to position [11872, 0]
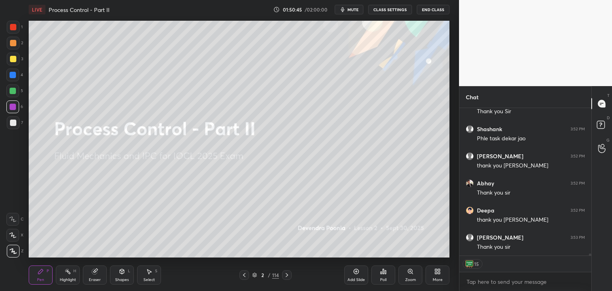
click at [434, 8] on button "End Class" at bounding box center [433, 10] width 33 height 10
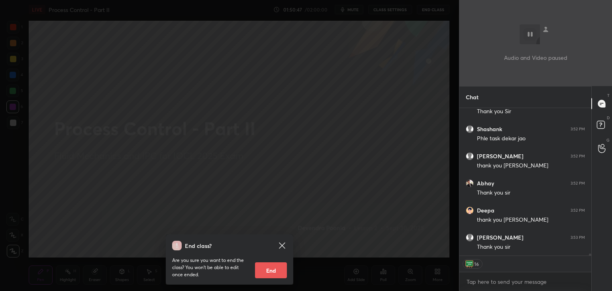
click at [267, 269] on button "End" at bounding box center [271, 270] width 32 height 16
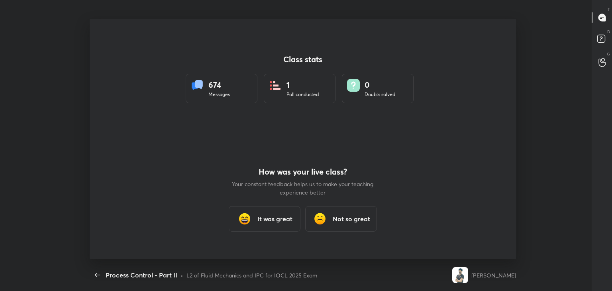
scroll to position [11765, 0]
type textarea "x"
click at [265, 216] on h3 "It was great" at bounding box center [274, 219] width 35 height 10
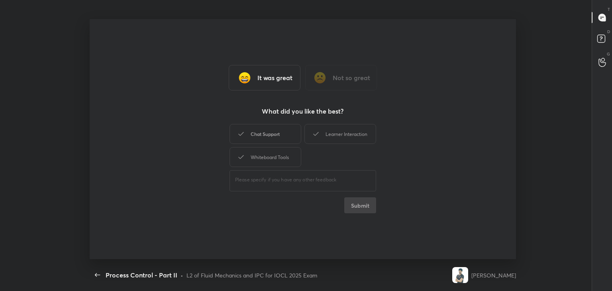
click at [274, 141] on div "Chat Support" at bounding box center [265, 134] width 72 height 20
click at [273, 155] on div "Whiteboard Tools" at bounding box center [265, 157] width 72 height 20
click at [331, 138] on div "Learner Interaction" at bounding box center [340, 134] width 72 height 20
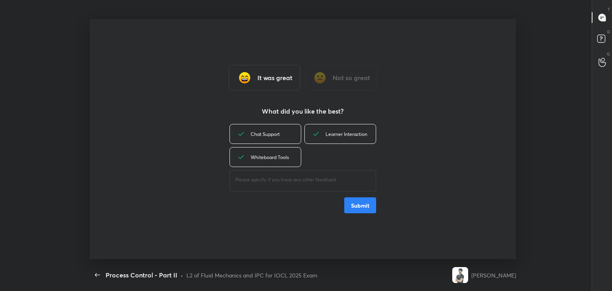
click at [364, 208] on button "Submit" at bounding box center [360, 205] width 32 height 16
